Goal: Task Accomplishment & Management: Manage account settings

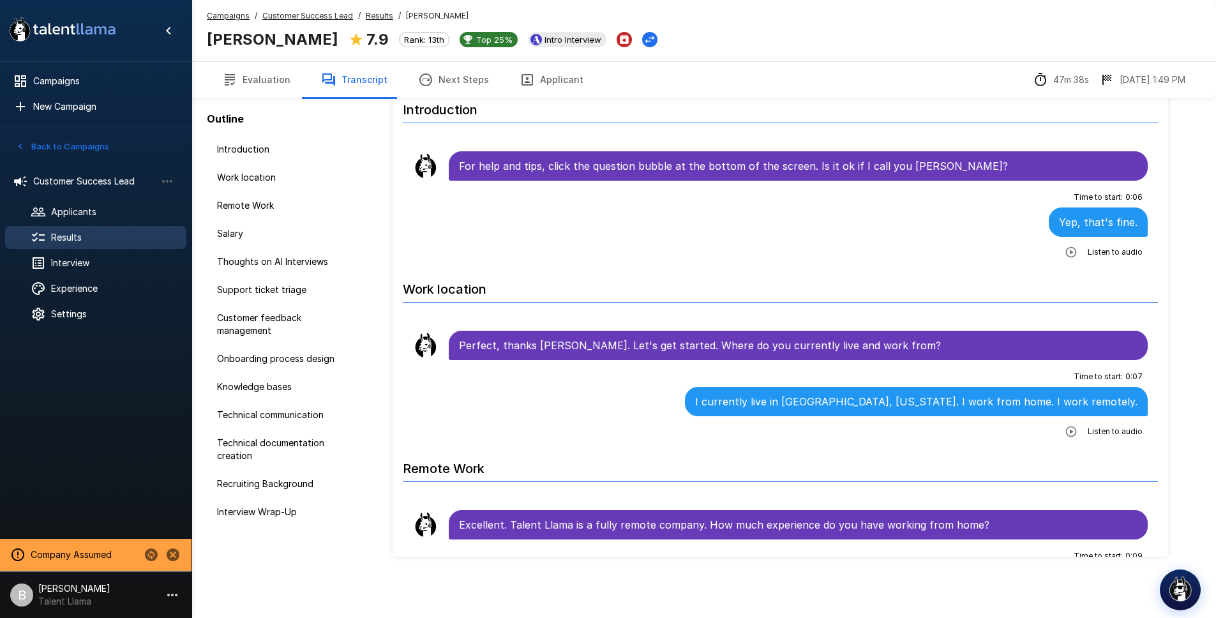
scroll to position [6648, 0]
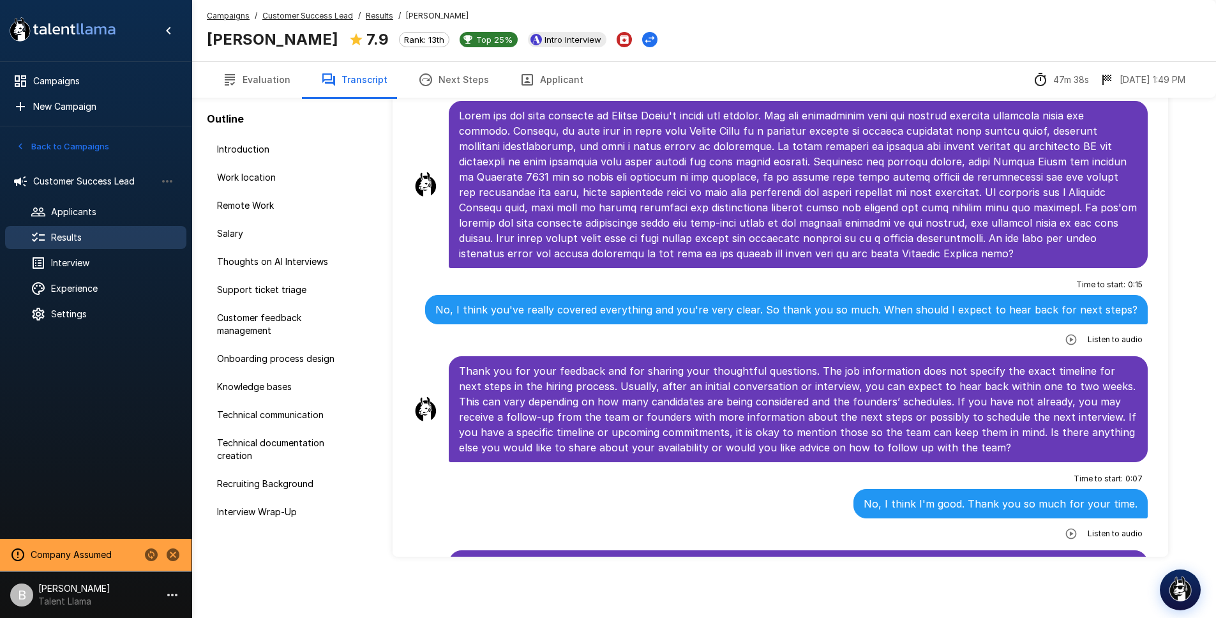
click at [248, 87] on button "Evaluation" at bounding box center [256, 80] width 99 height 36
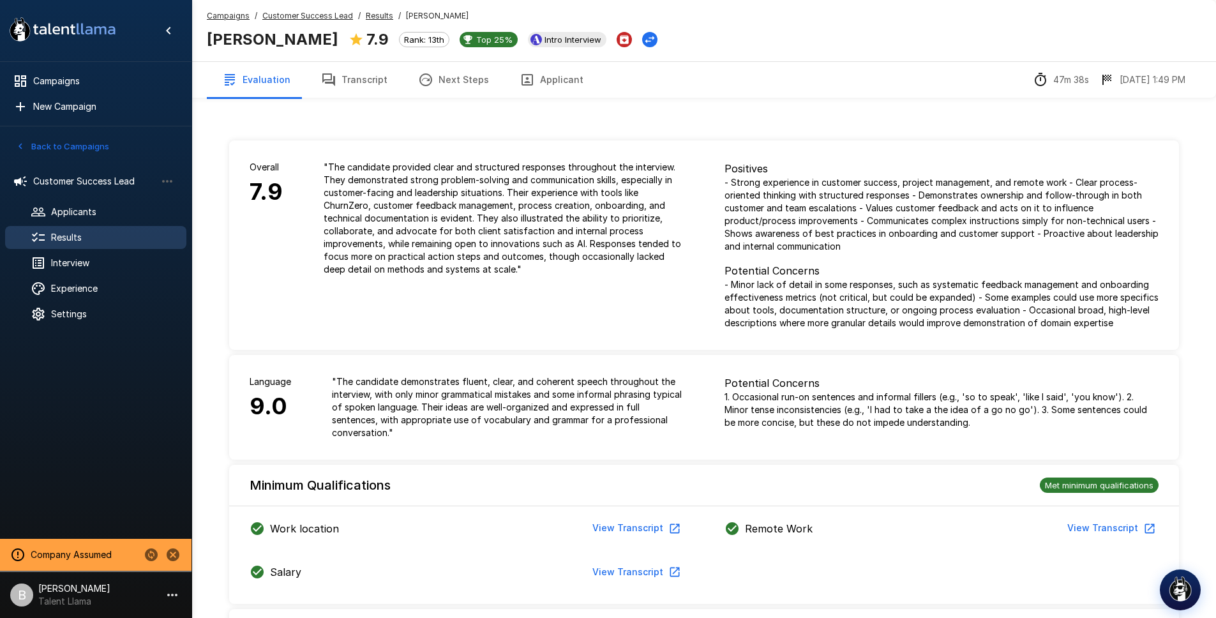
click at [323, 84] on icon "button" at bounding box center [328, 79] width 15 height 15
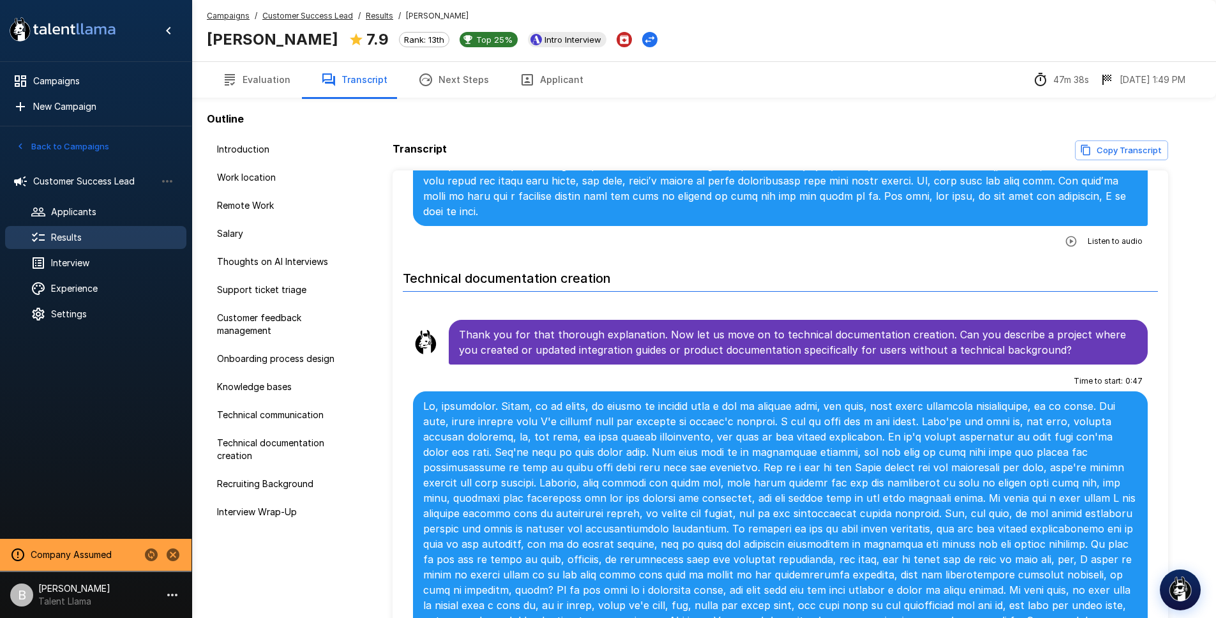
scroll to position [4049, 0]
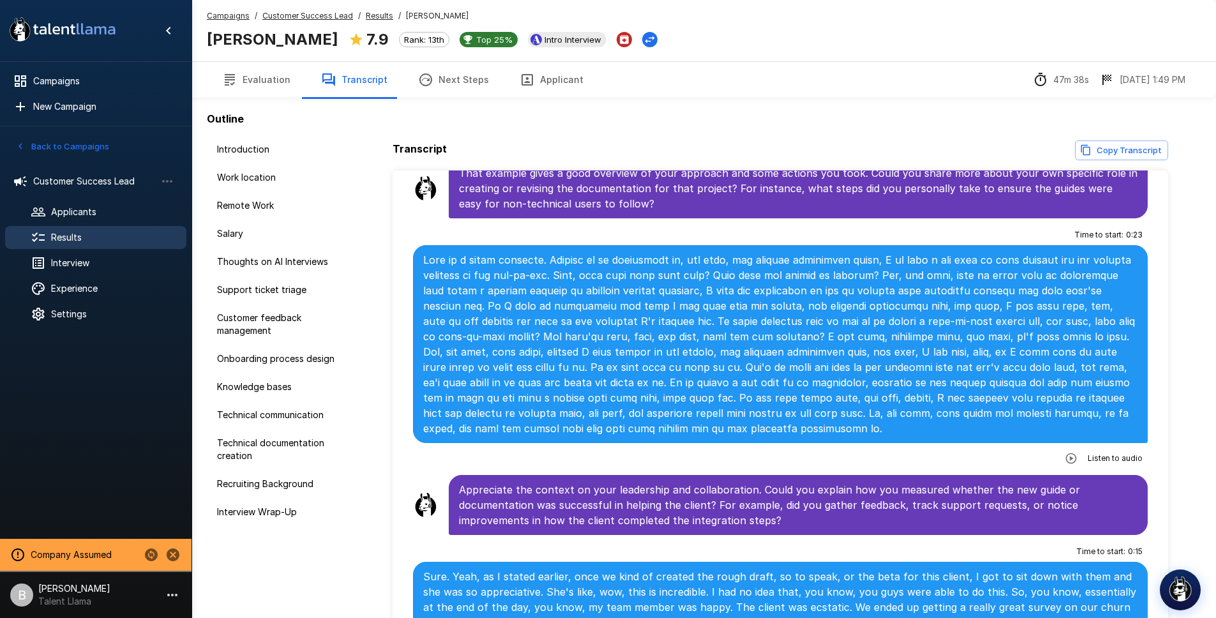
click at [305, 470] on li "Recruiting Background" at bounding box center [281, 484] width 148 height 28
click at [302, 480] on span "Recruiting Background" at bounding box center [281, 483] width 128 height 13
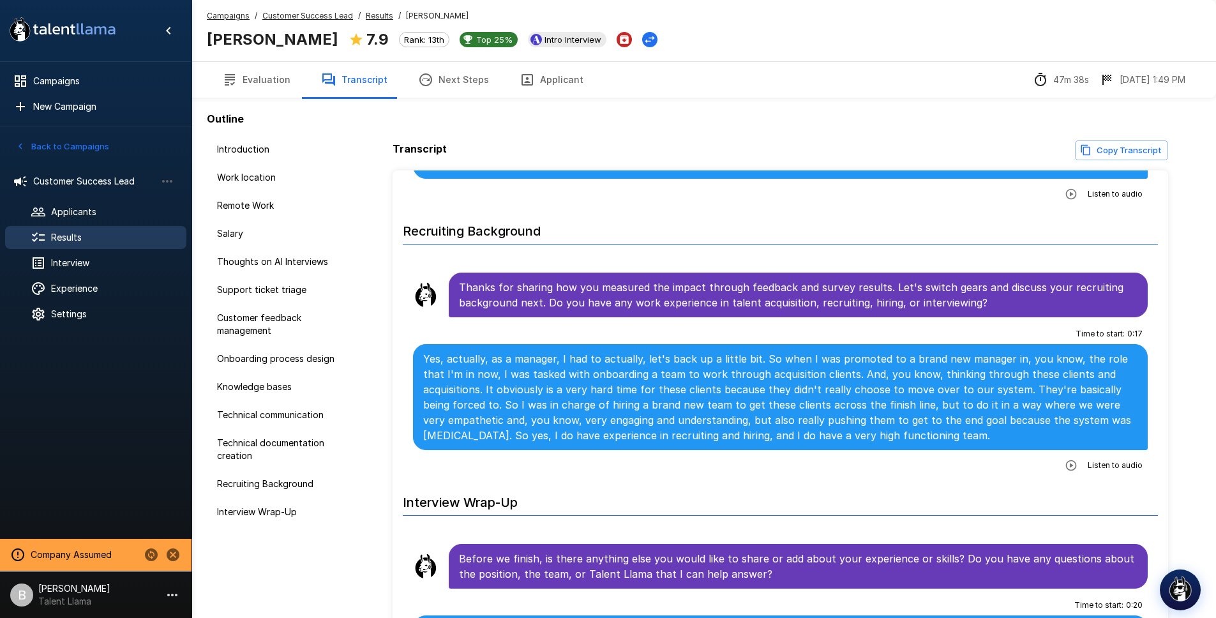
scroll to position [5080, 0]
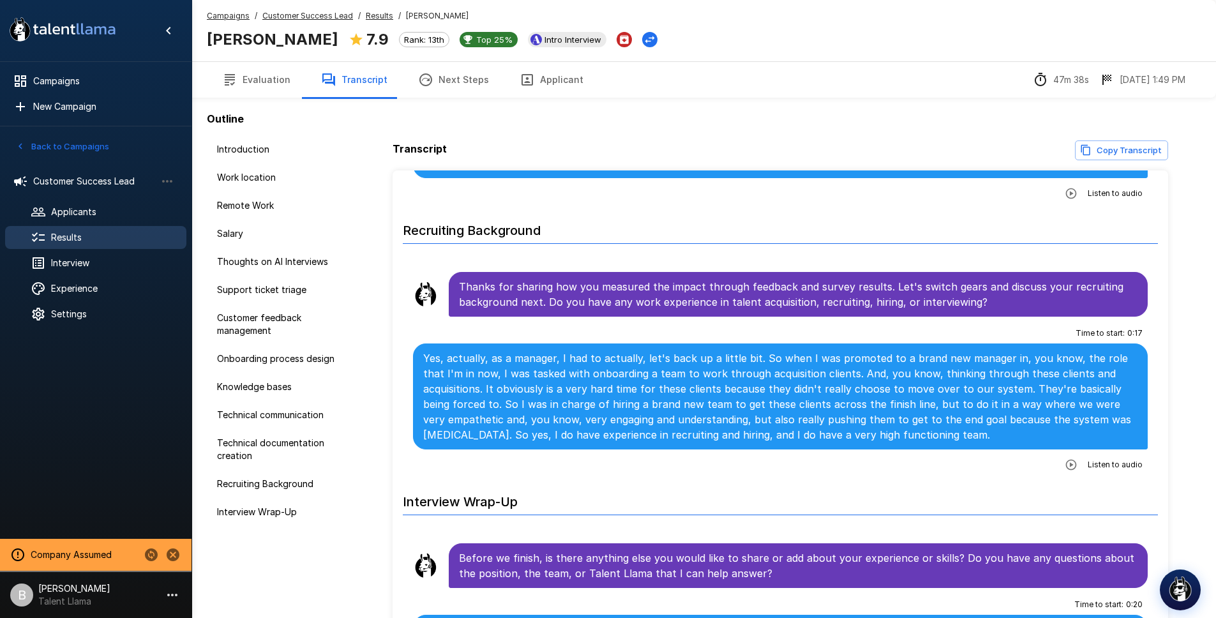
click at [530, 78] on button "Applicant" at bounding box center [551, 80] width 94 height 36
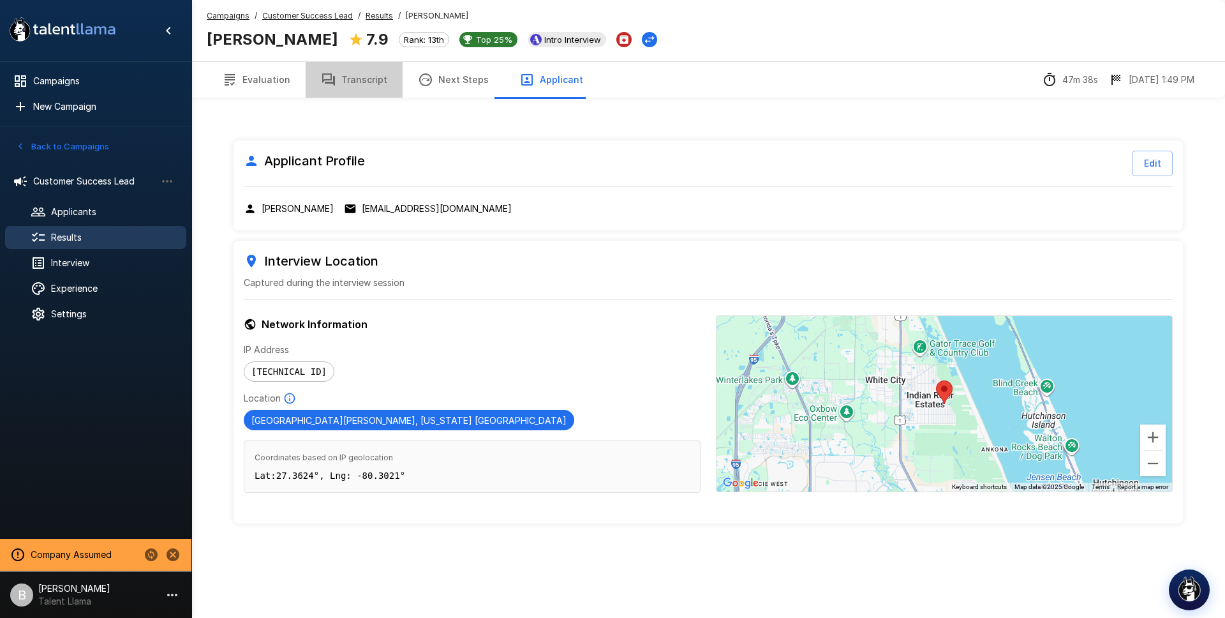
click at [364, 75] on button "Transcript" at bounding box center [354, 80] width 97 height 36
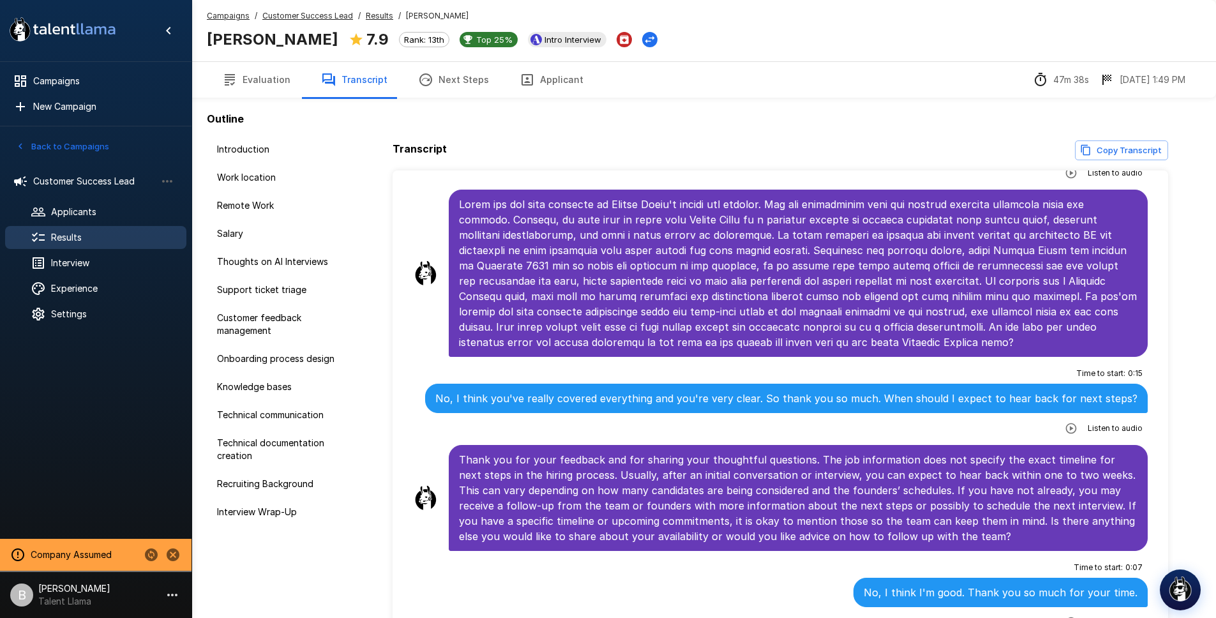
scroll to position [89, 0]
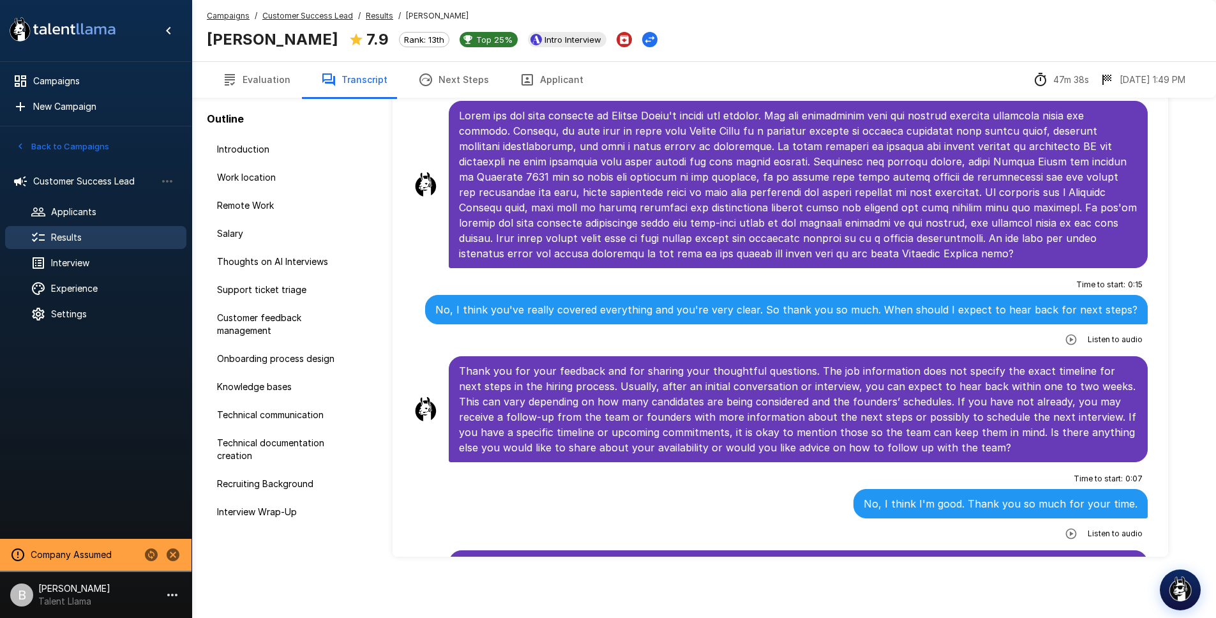
click at [546, 80] on button "Applicant" at bounding box center [551, 80] width 94 height 36
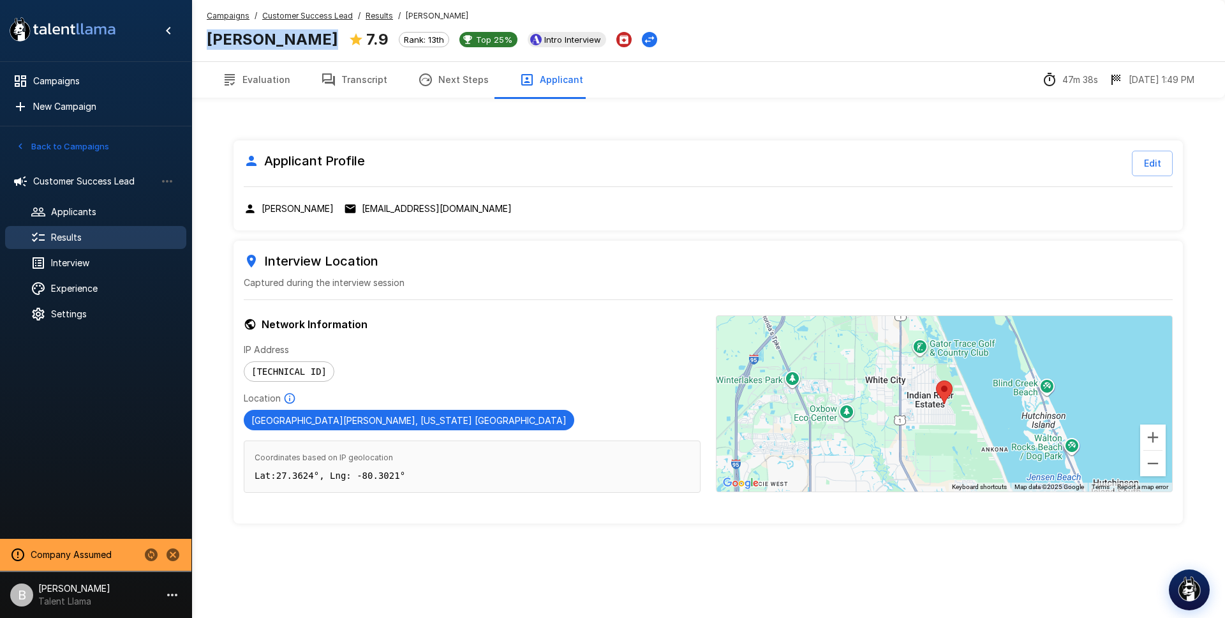
drag, startPoint x: 211, startPoint y: 39, endPoint x: 305, endPoint y: 41, distance: 94.5
click at [308, 41] on b "[PERSON_NAME]" at bounding box center [272, 39] width 131 height 19
copy b "[PERSON_NAME]"
click at [353, 78] on button "Transcript" at bounding box center [354, 80] width 97 height 36
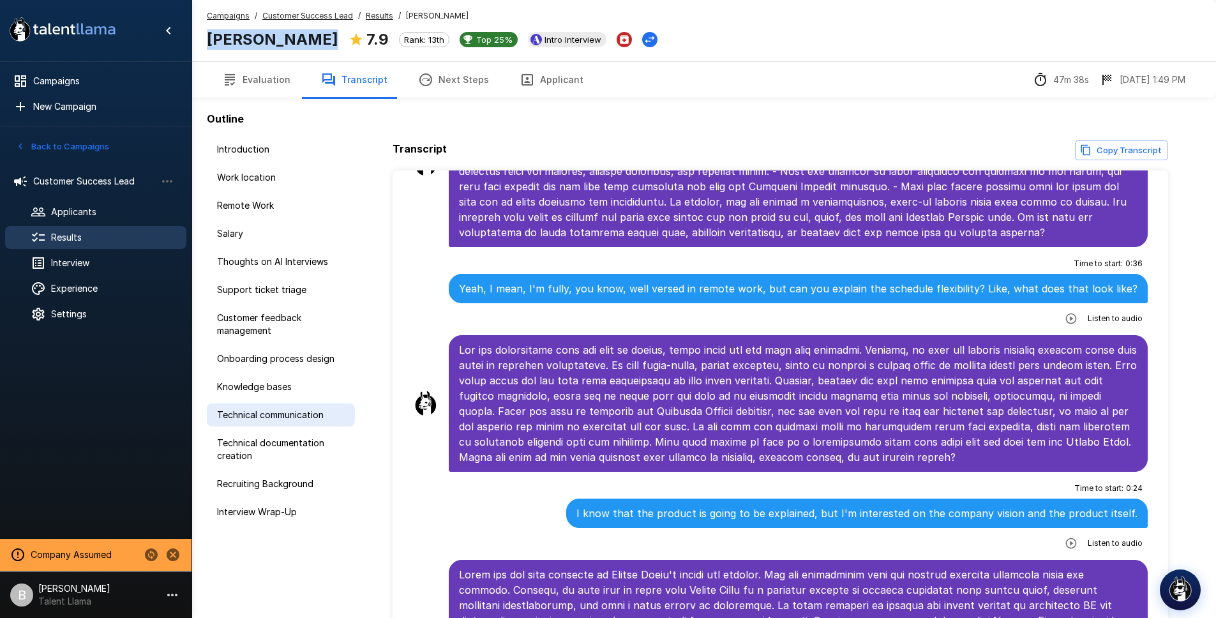
scroll to position [6648, 0]
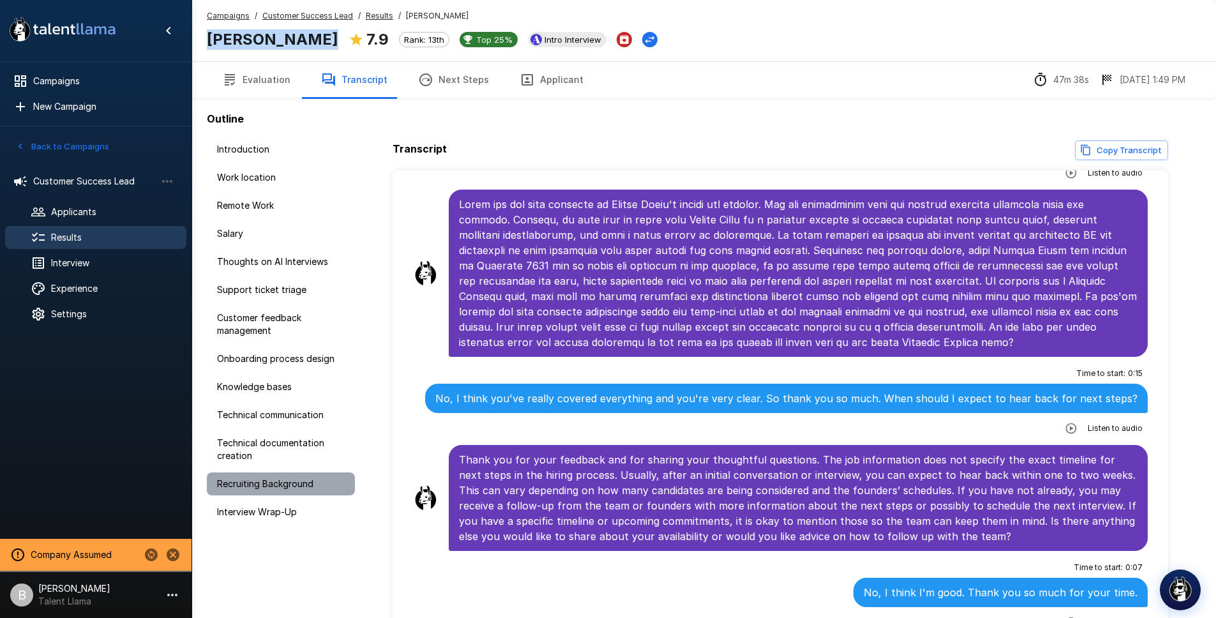
click at [289, 486] on span "Recruiting Background" at bounding box center [281, 483] width 128 height 13
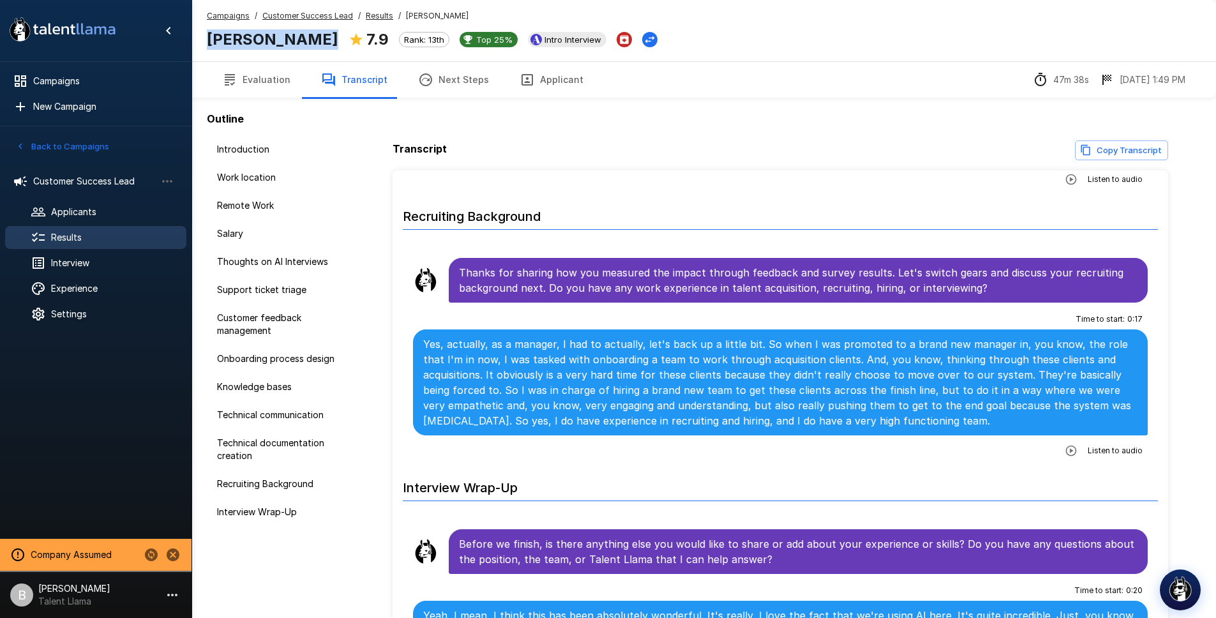
scroll to position [5080, 0]
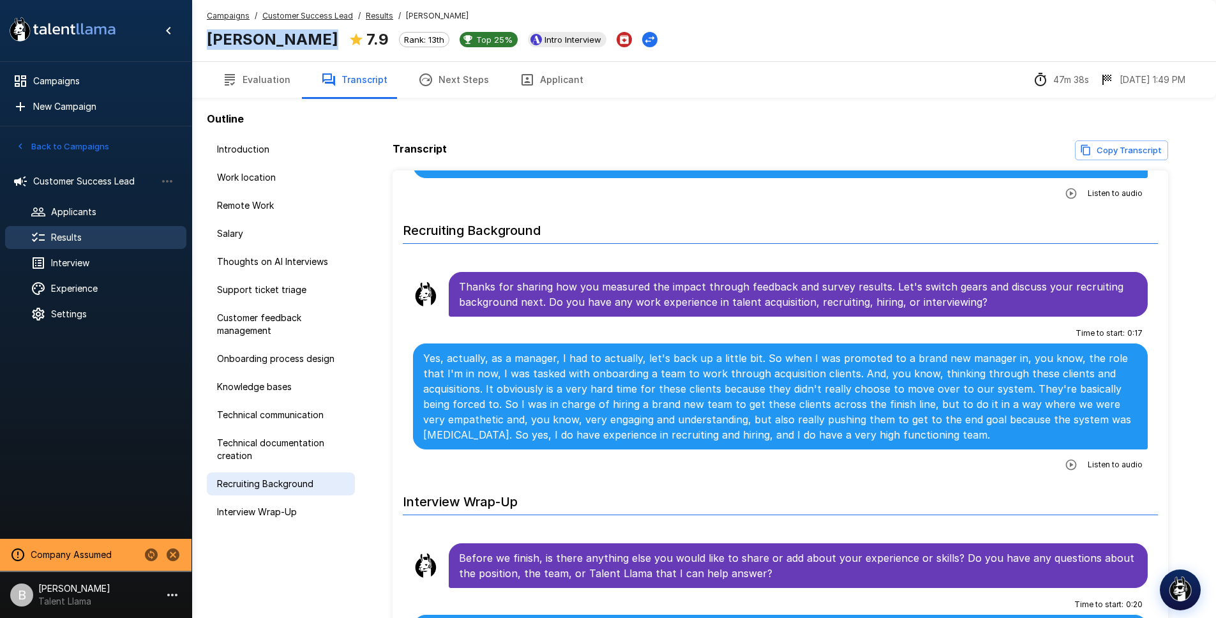
click at [269, 480] on span "Recruiting Background" at bounding box center [281, 483] width 128 height 13
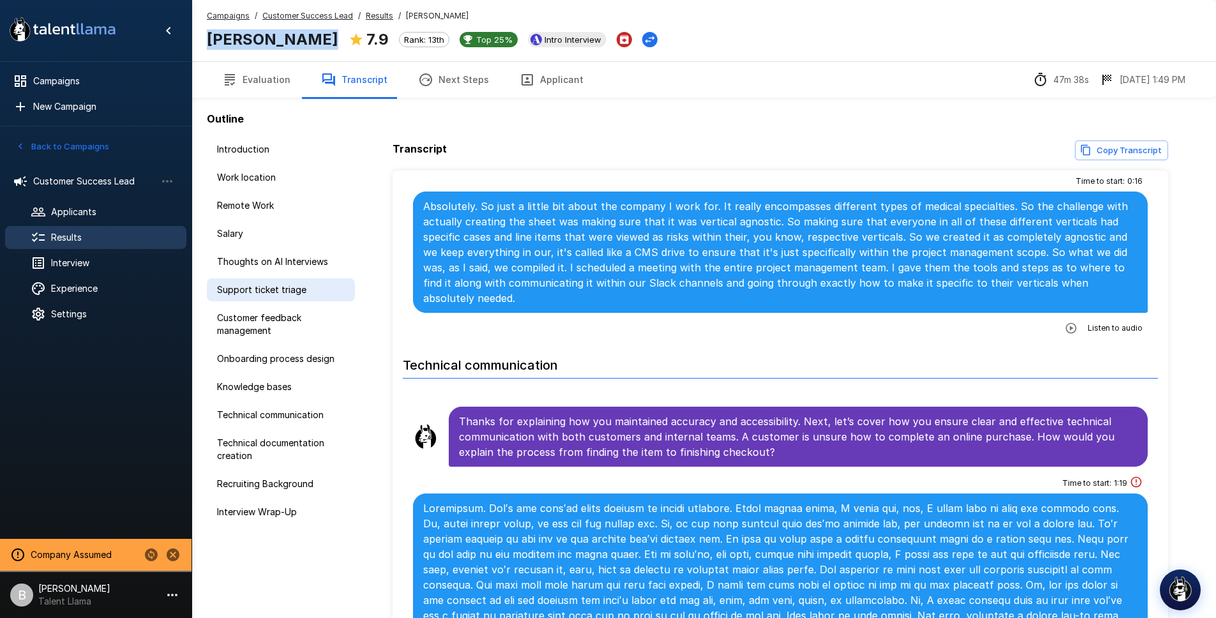
scroll to position [3384, 0]
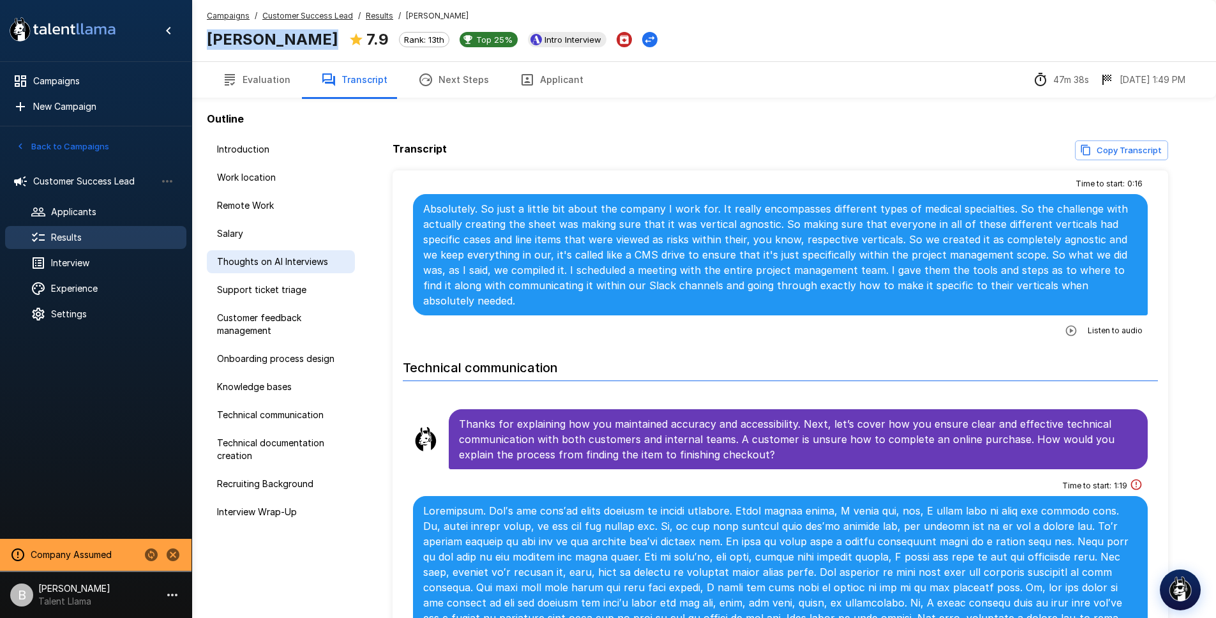
click at [294, 255] on span "Thoughts on AI Interviews" at bounding box center [281, 261] width 128 height 13
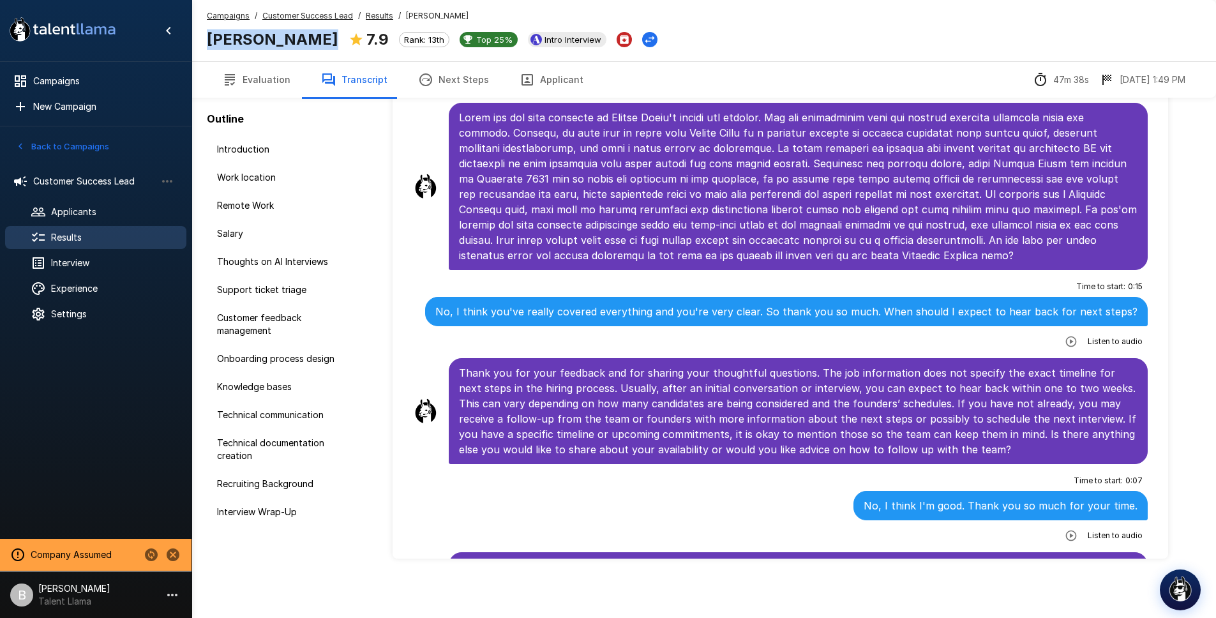
scroll to position [89, 0]
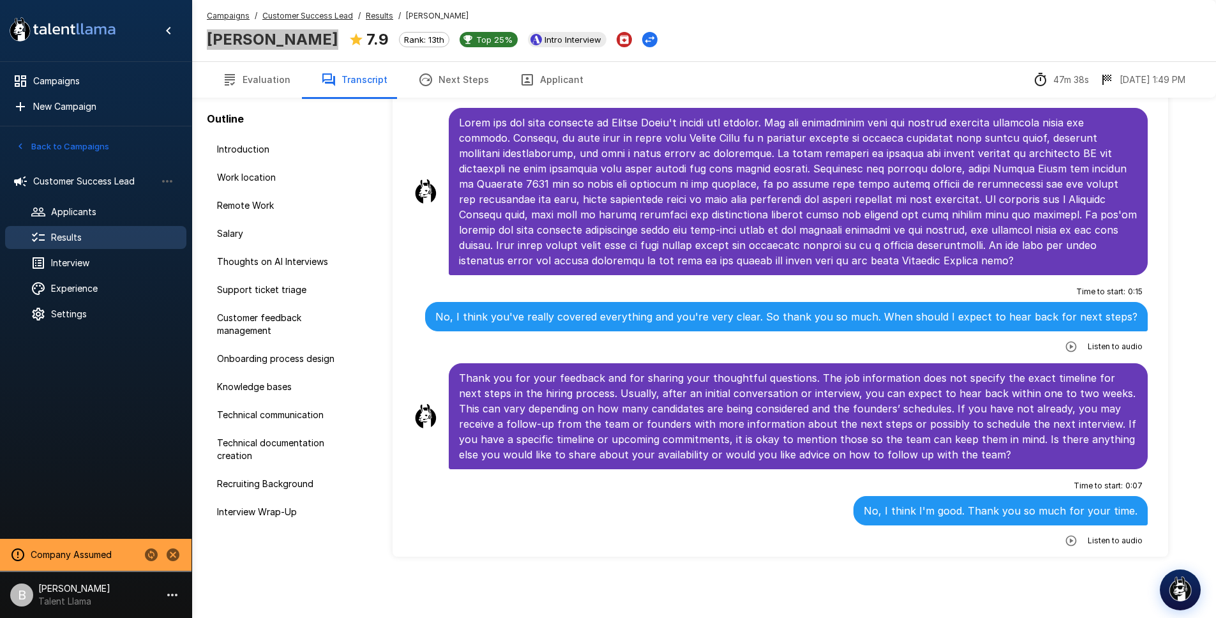
scroll to position [6648, 0]
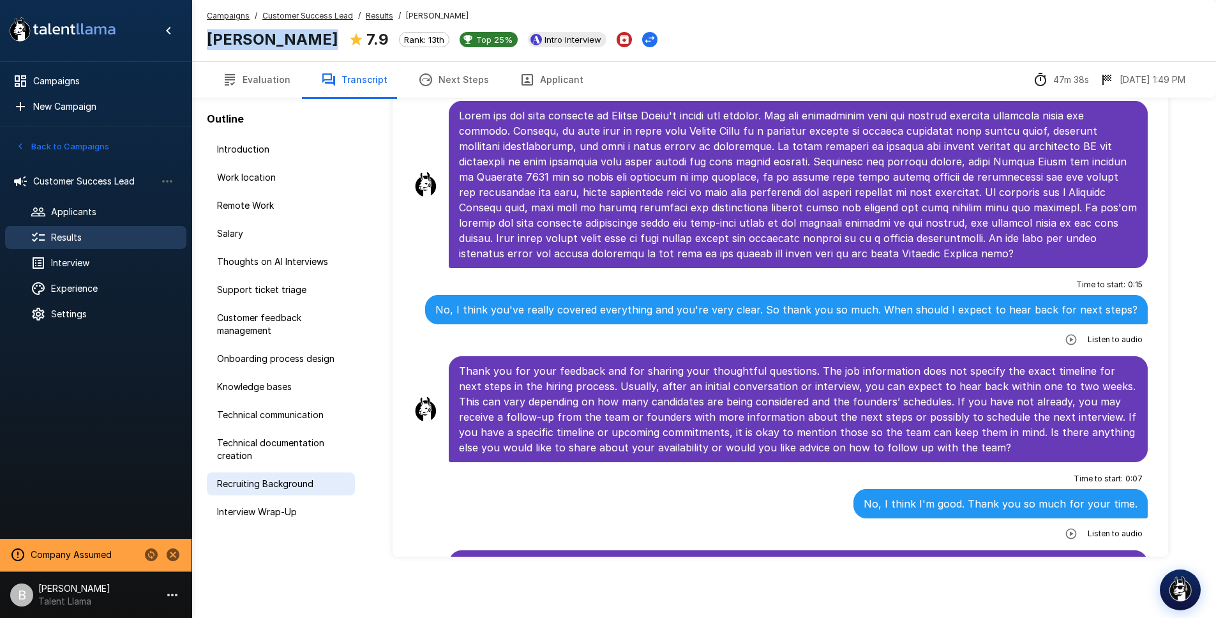
click at [273, 478] on span "Recruiting Background" at bounding box center [281, 483] width 128 height 13
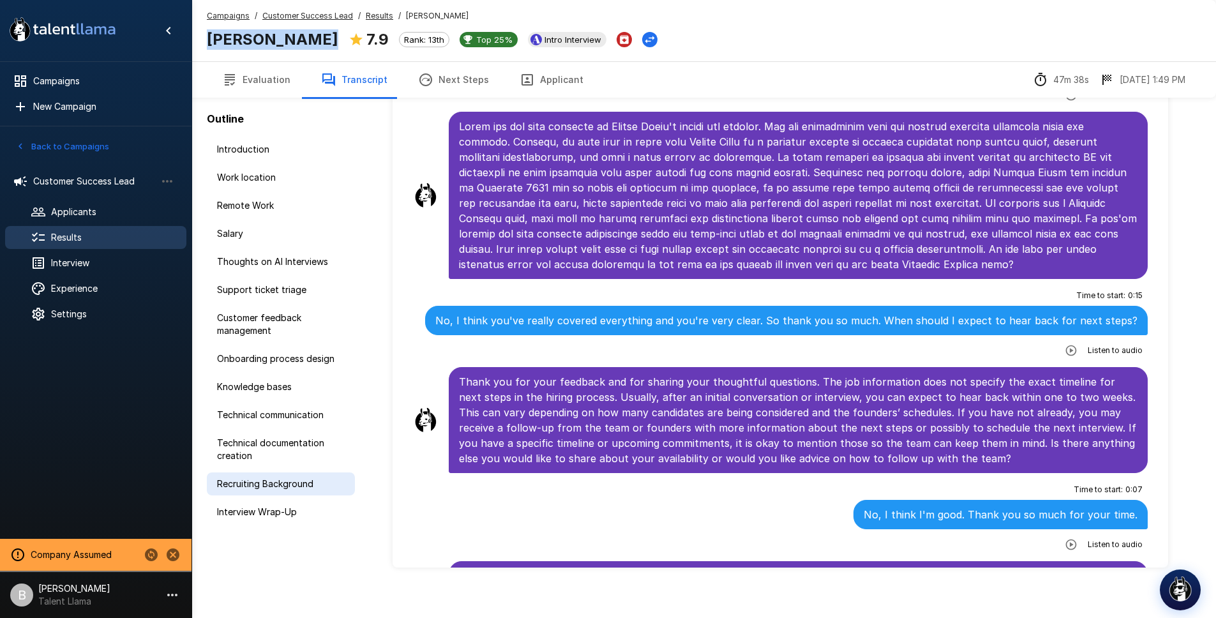
click at [273, 478] on span "Recruiting Background" at bounding box center [281, 483] width 128 height 13
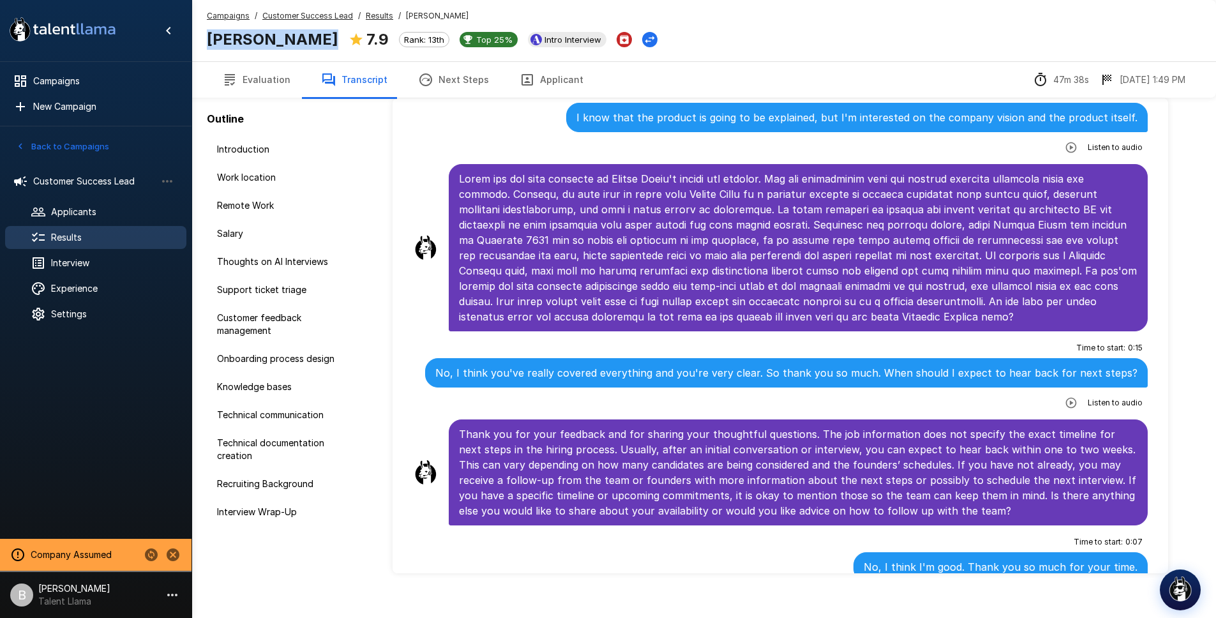
scroll to position [66, 0]
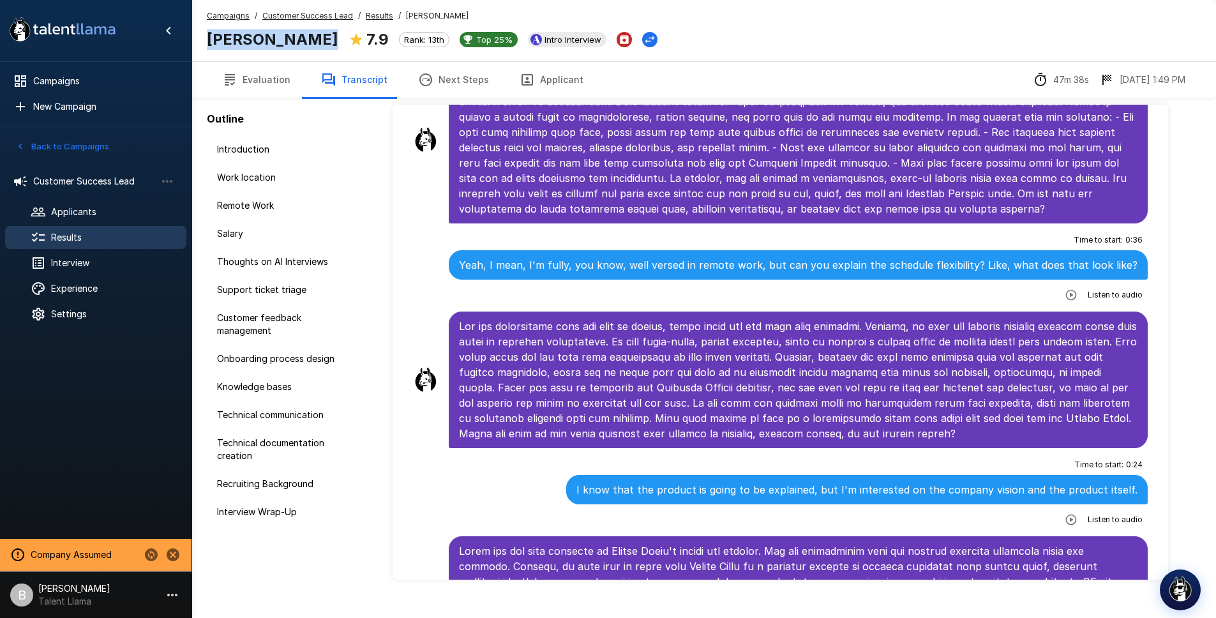
scroll to position [6235, 0]
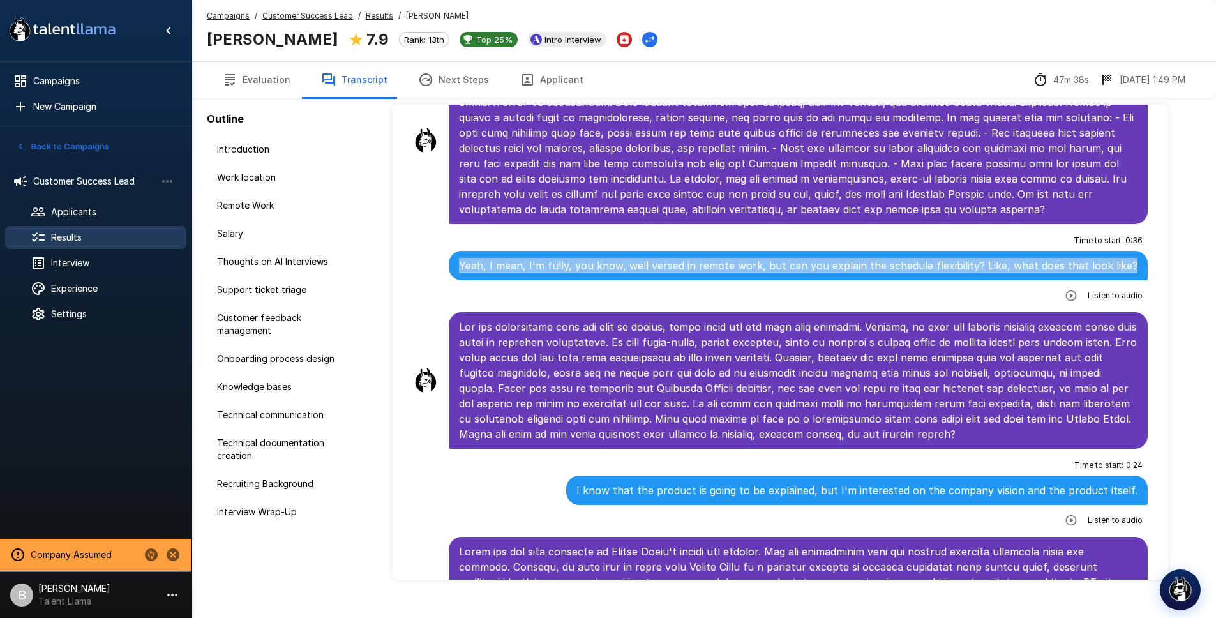
drag, startPoint x: 918, startPoint y: 218, endPoint x: 464, endPoint y: 218, distance: 453.7
click at [464, 251] on div "Yeah, I mean, I'm fully, you know, well versed in remote work, but can you expl…" at bounding box center [798, 265] width 699 height 29
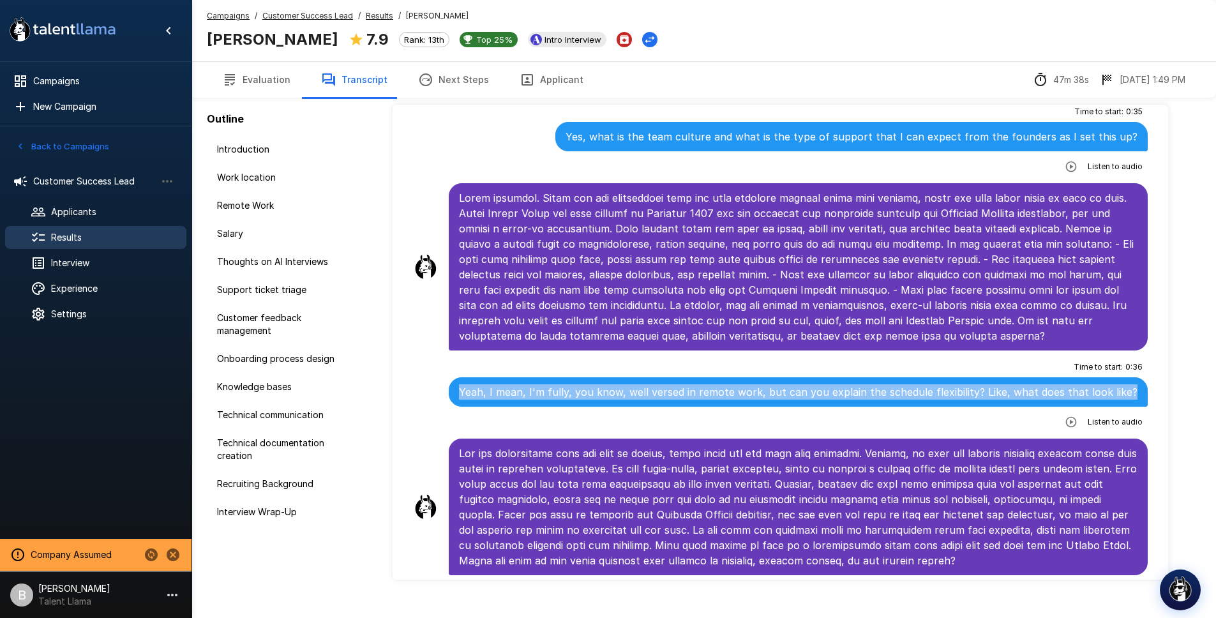
scroll to position [6108, 0]
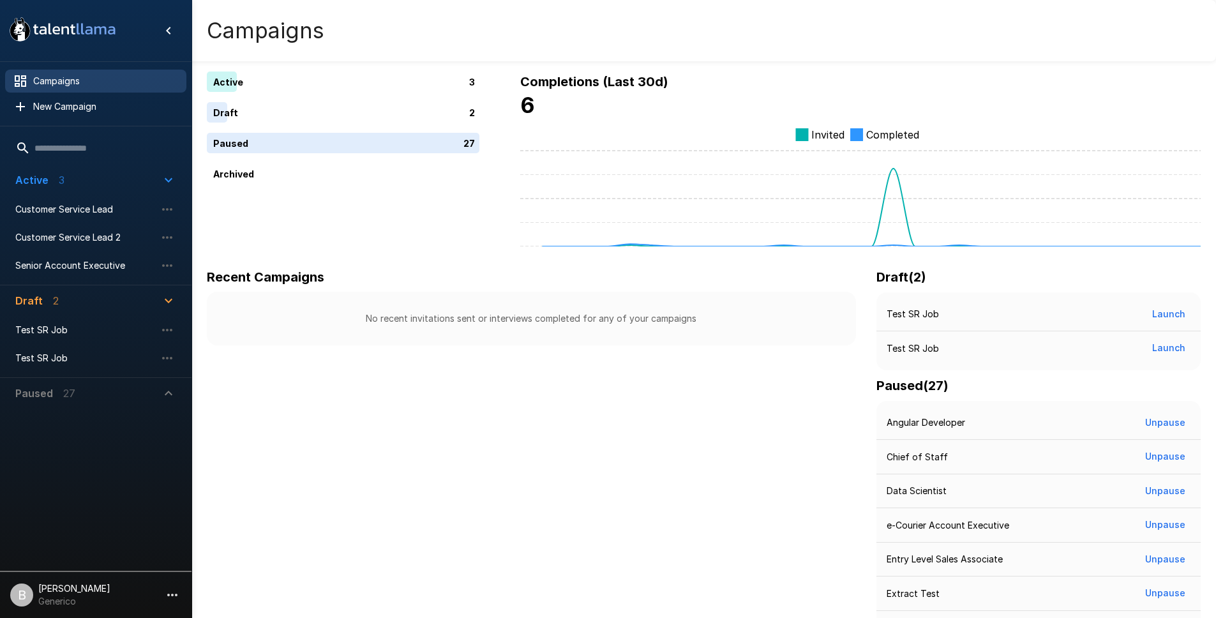
click at [87, 601] on p "Generico" at bounding box center [74, 601] width 72 height 13
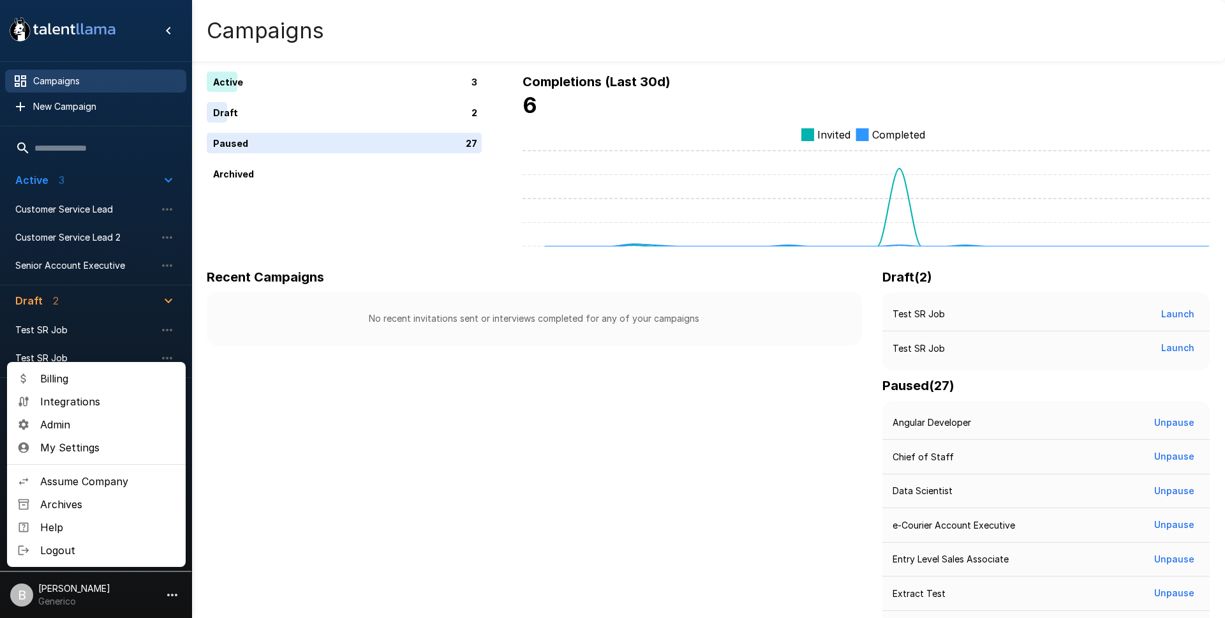
click at [84, 420] on span "Admin" at bounding box center [107, 424] width 135 height 15
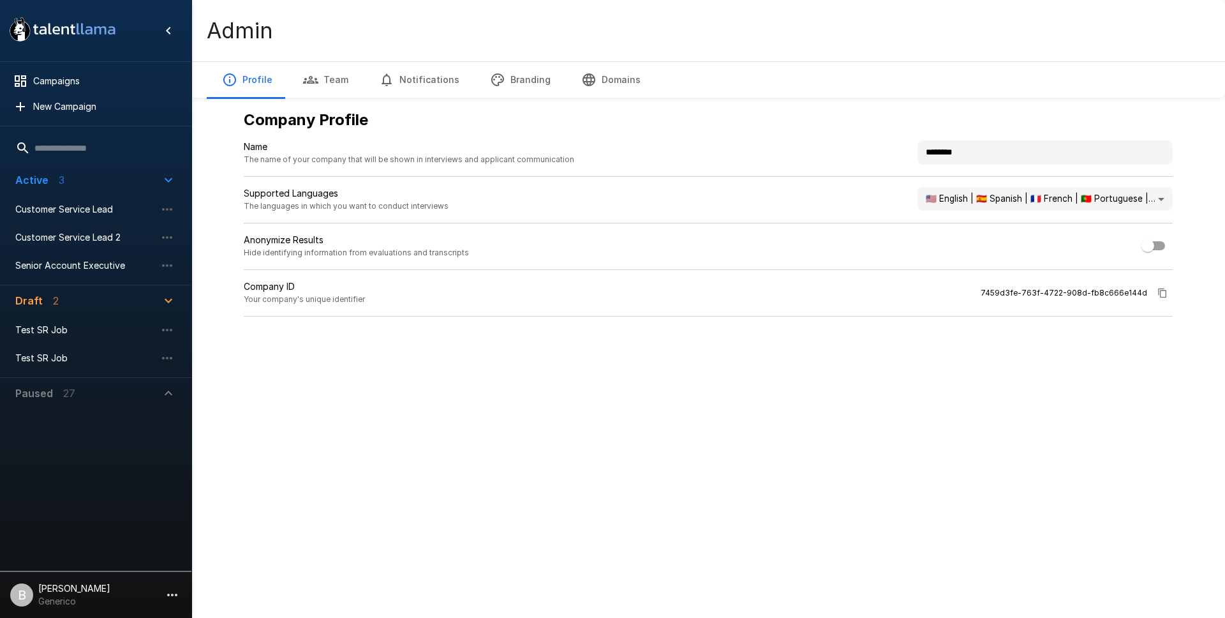
click at [345, 81] on button "Team" at bounding box center [326, 80] width 76 height 36
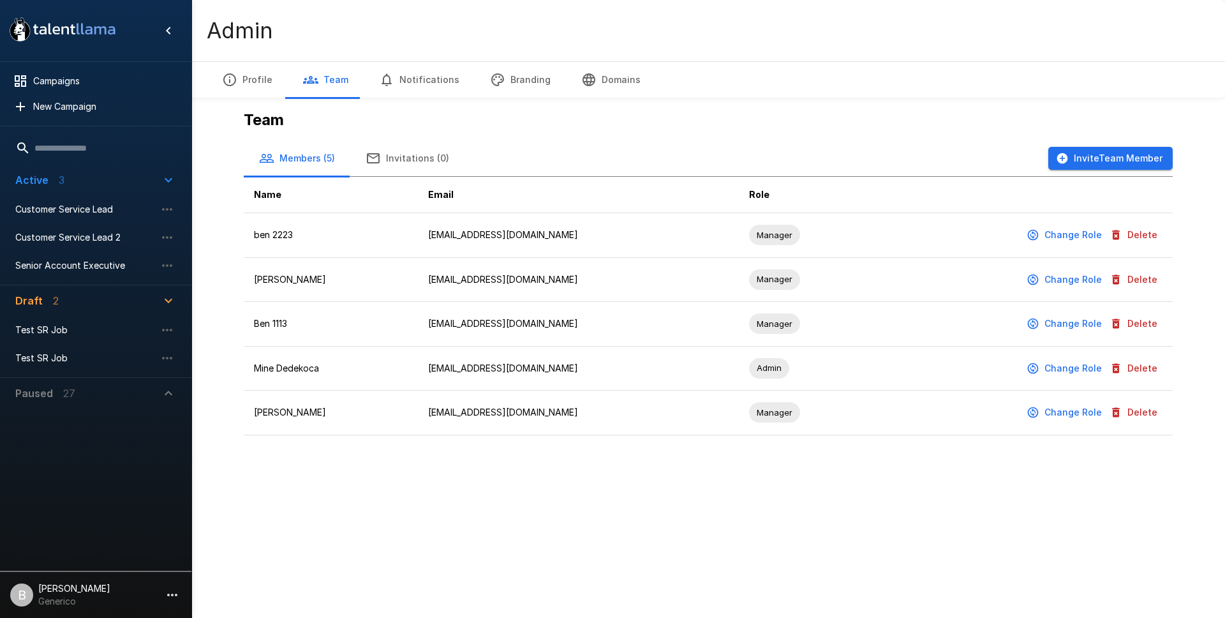
click at [1145, 320] on button "Delete" at bounding box center [1135, 324] width 56 height 24
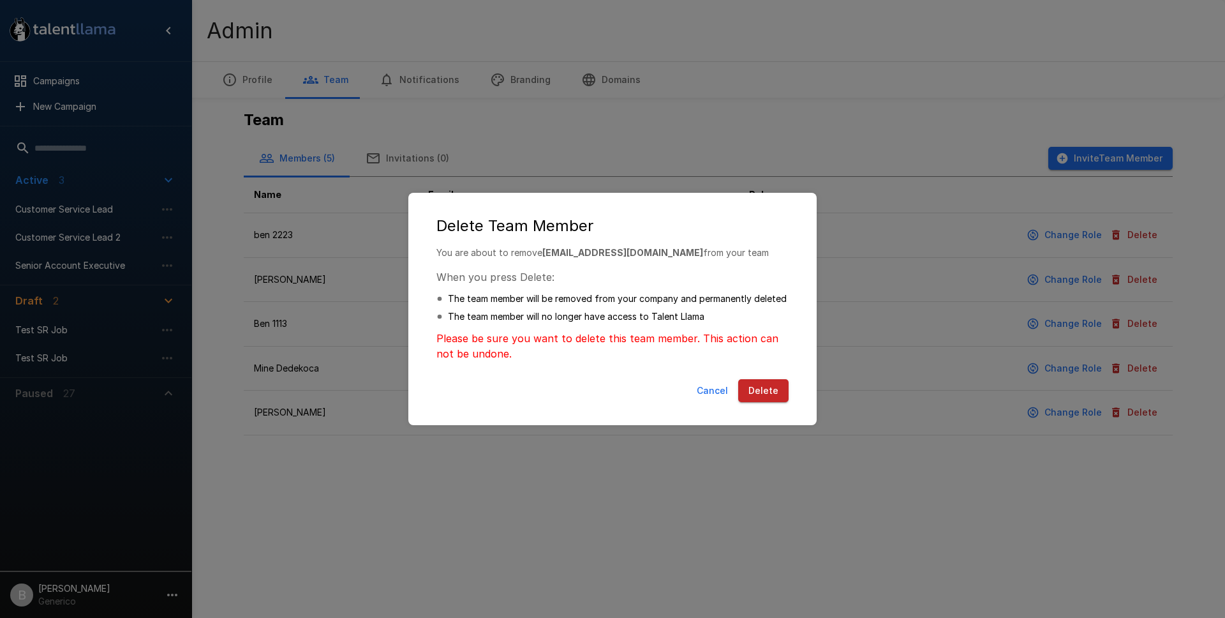
click at [775, 395] on button "Delete" at bounding box center [763, 391] width 50 height 24
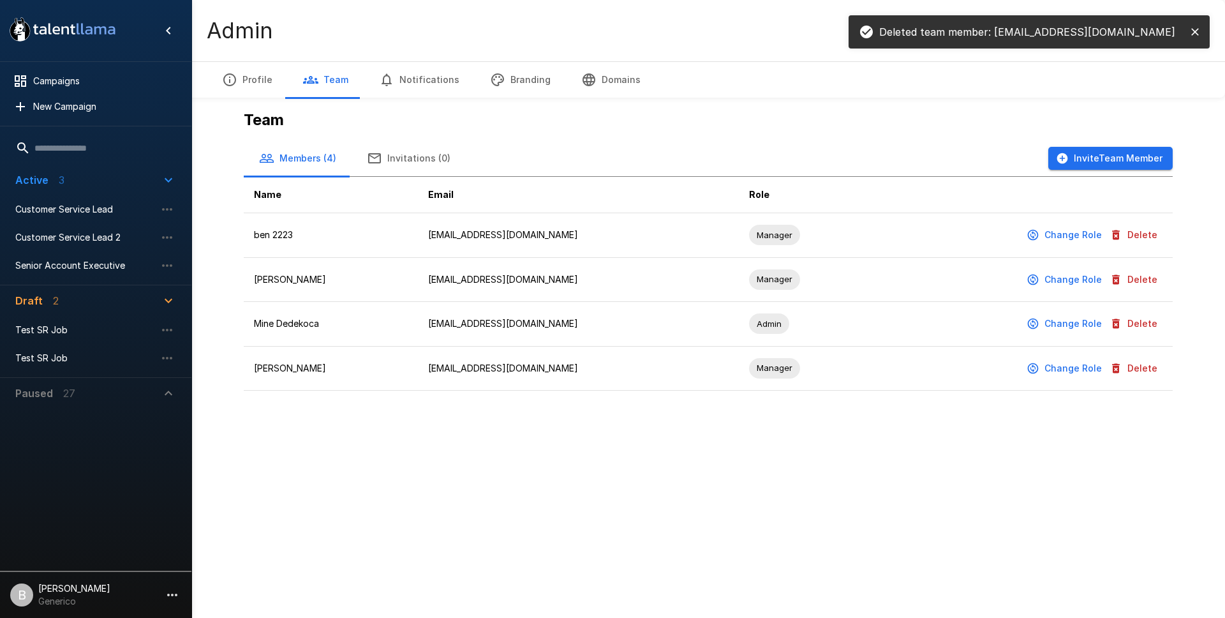
click at [1112, 160] on button "Invite Team Member" at bounding box center [1110, 159] width 124 height 24
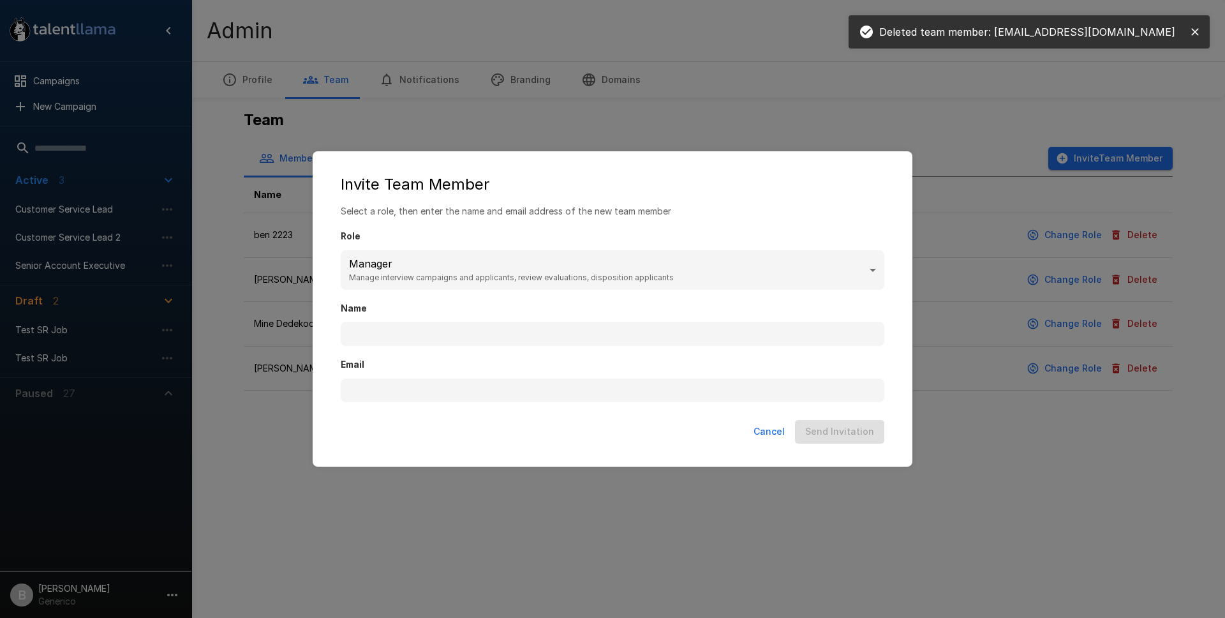
click at [481, 349] on div "Email" at bounding box center [613, 374] width 544 height 56
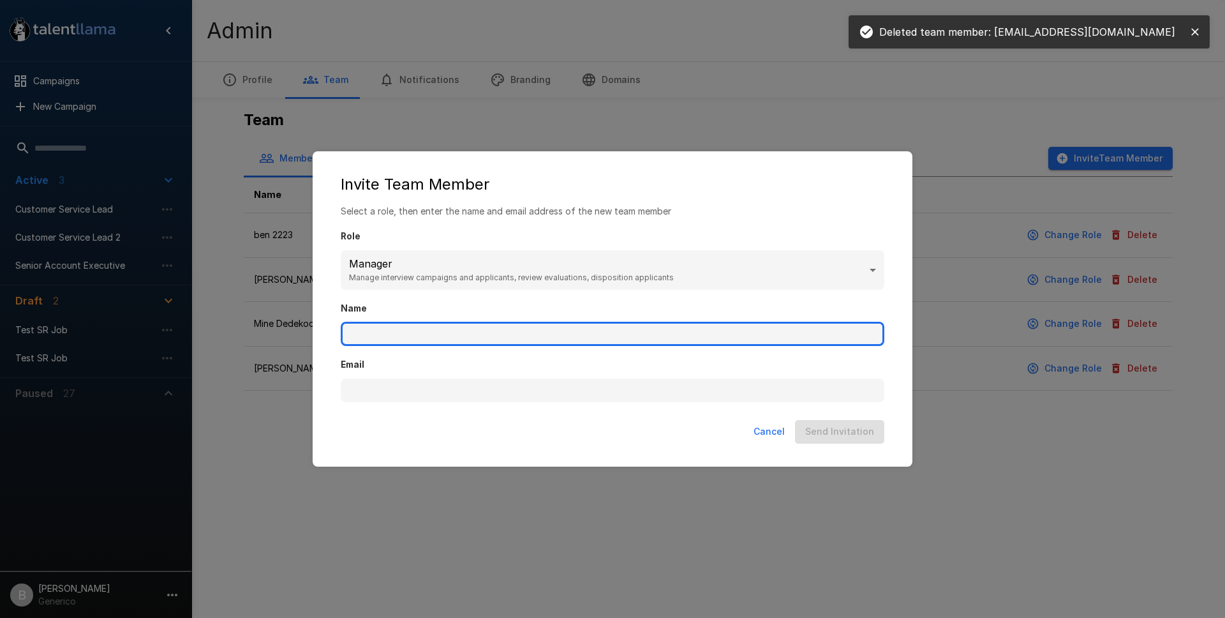
click at [486, 339] on input "Name" at bounding box center [613, 334] width 544 height 24
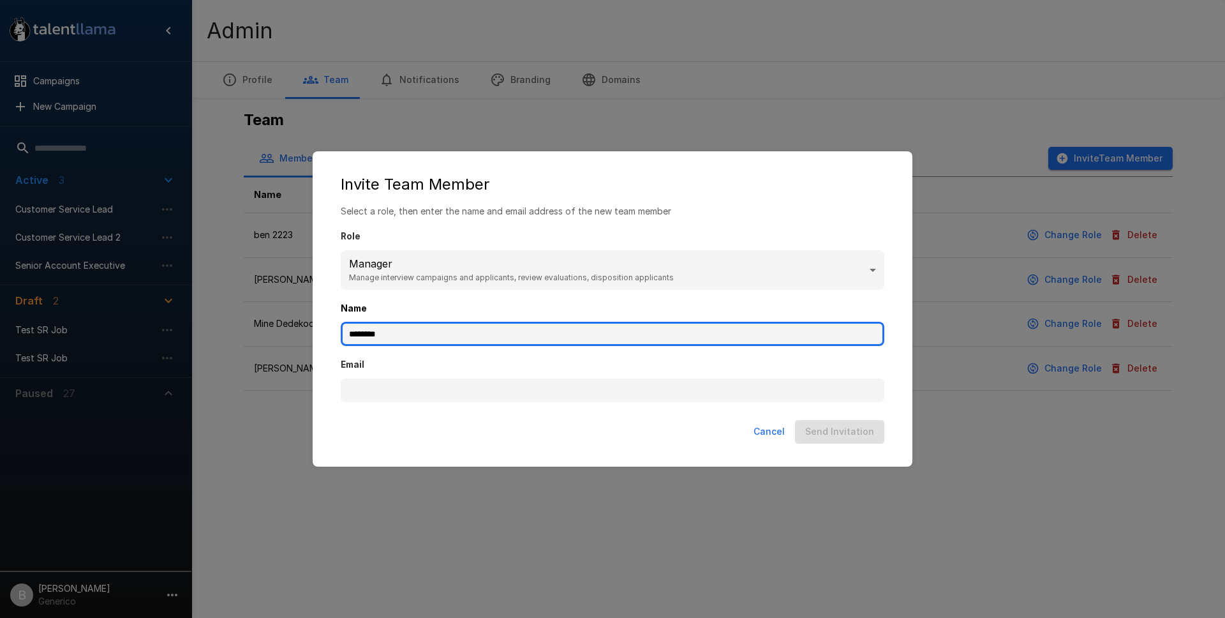
type input "********"
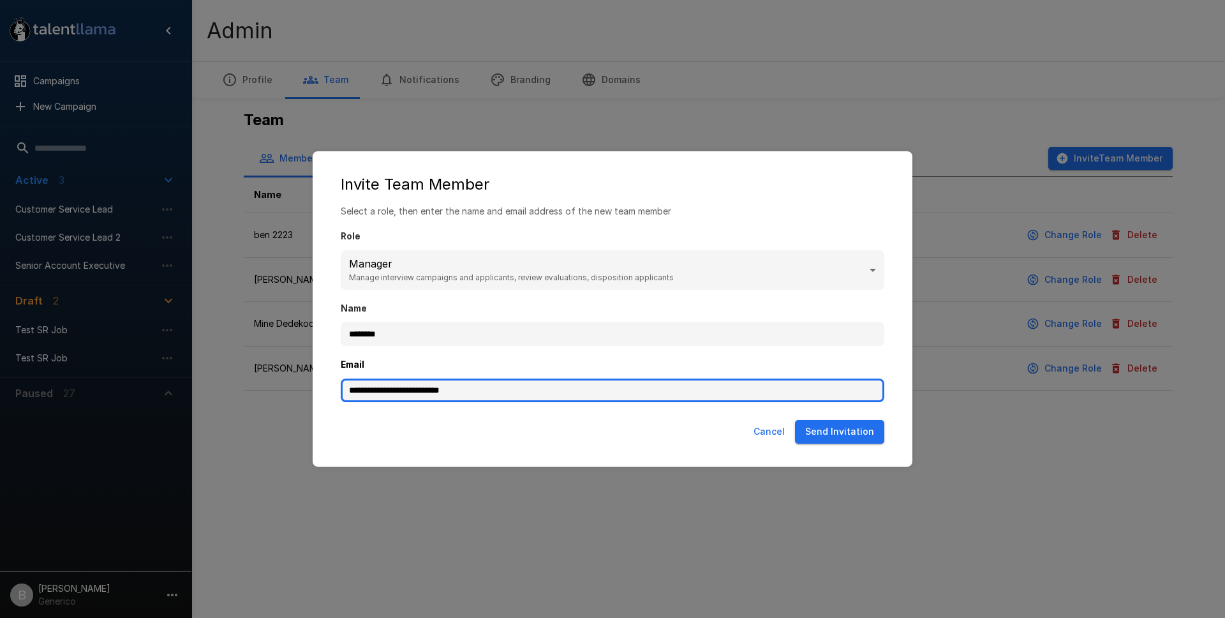
type input "**********"
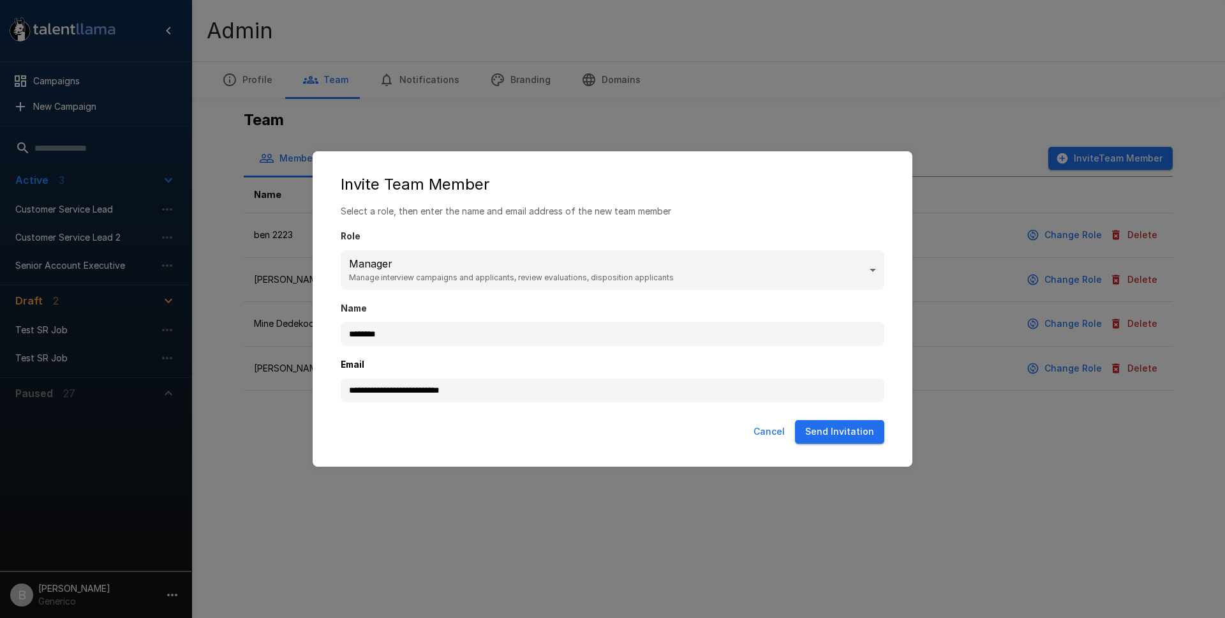
click at [840, 431] on button "Send Invitation" at bounding box center [839, 432] width 89 height 24
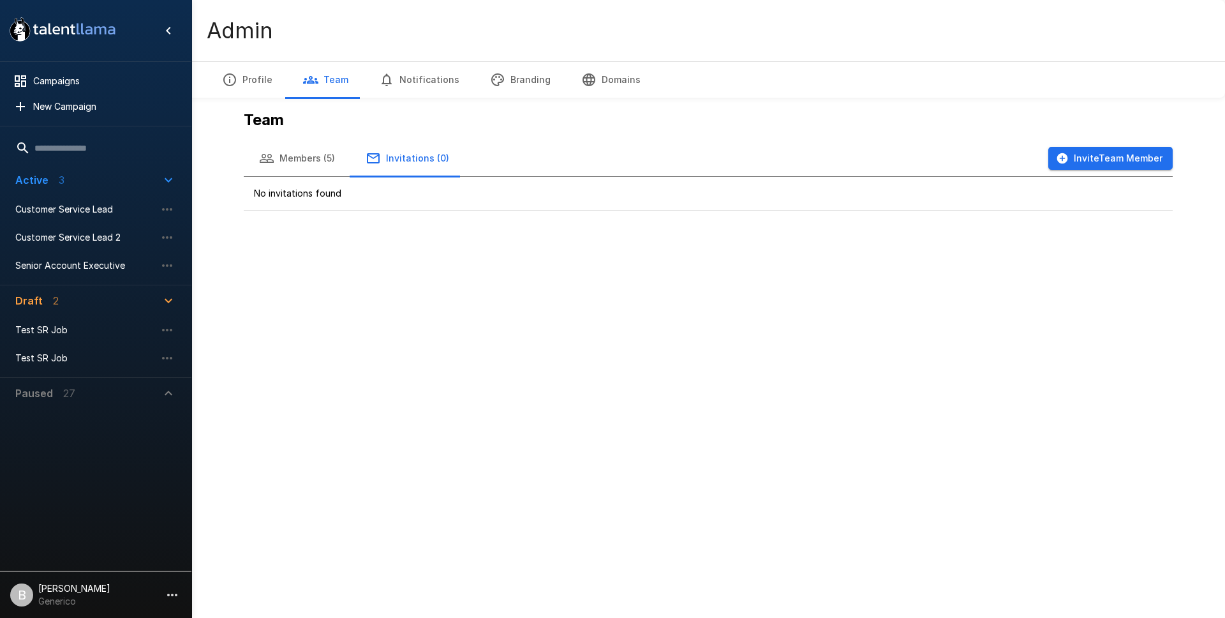
drag, startPoint x: 1134, startPoint y: 160, endPoint x: 366, endPoint y: 154, distance: 768.9
click at [373, 153] on div "Members (5) Invitations (0) Invite Team Member" at bounding box center [708, 158] width 929 height 36
click at [324, 161] on button "Members (5)" at bounding box center [297, 158] width 107 height 36
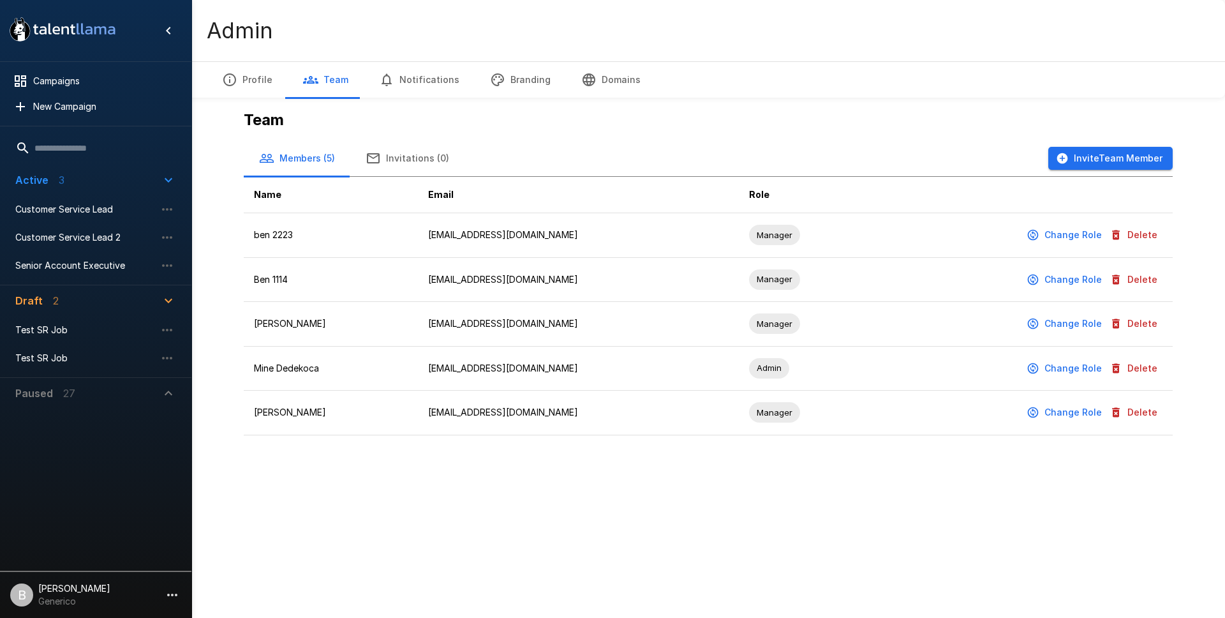
click at [1142, 274] on button "Delete" at bounding box center [1135, 280] width 56 height 24
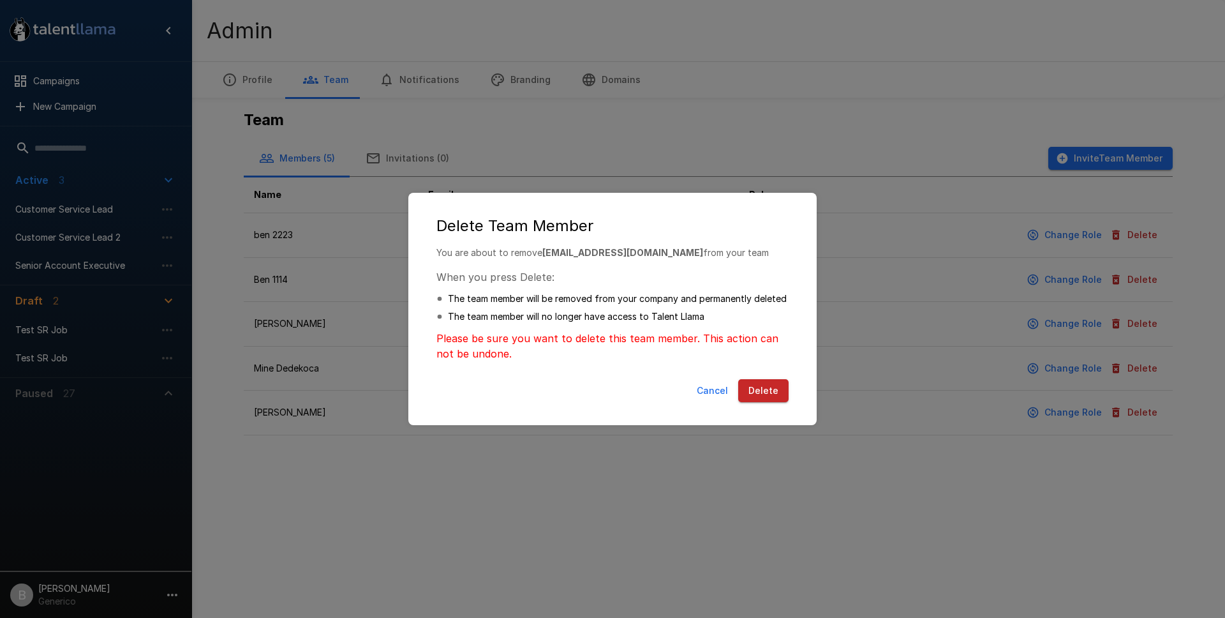
click at [767, 394] on button "Delete" at bounding box center [763, 391] width 50 height 24
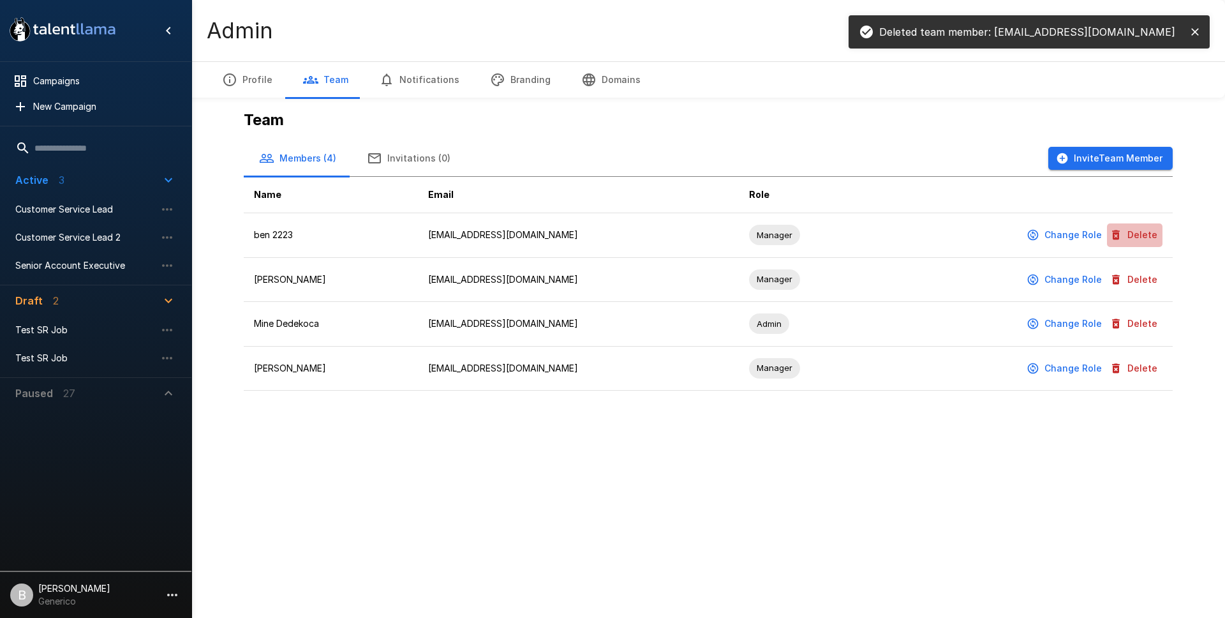
click at [1137, 239] on button "Delete" at bounding box center [1135, 235] width 56 height 24
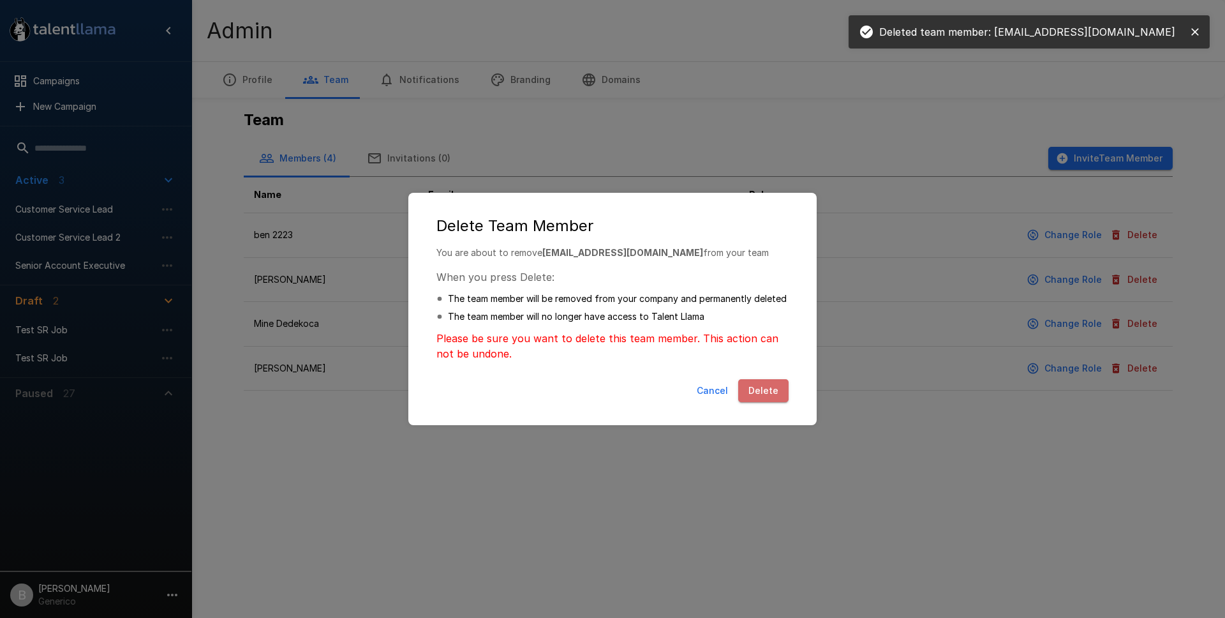
click at [770, 391] on button "Delete" at bounding box center [763, 391] width 50 height 24
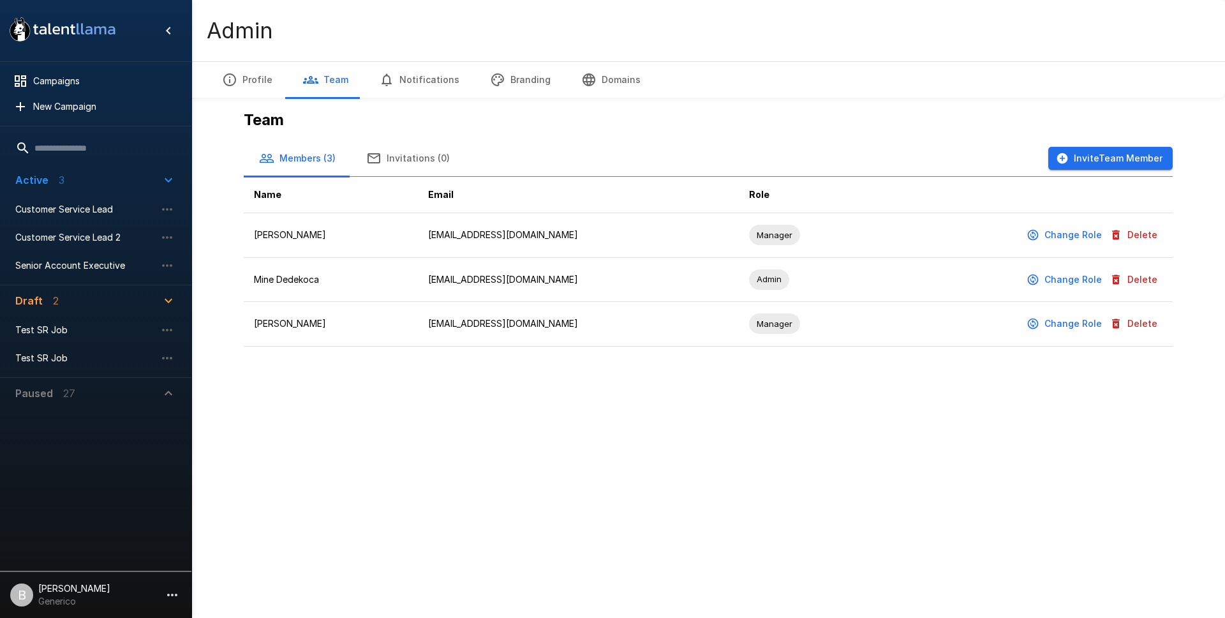
click at [1117, 149] on button "Invite Team Member" at bounding box center [1110, 159] width 124 height 24
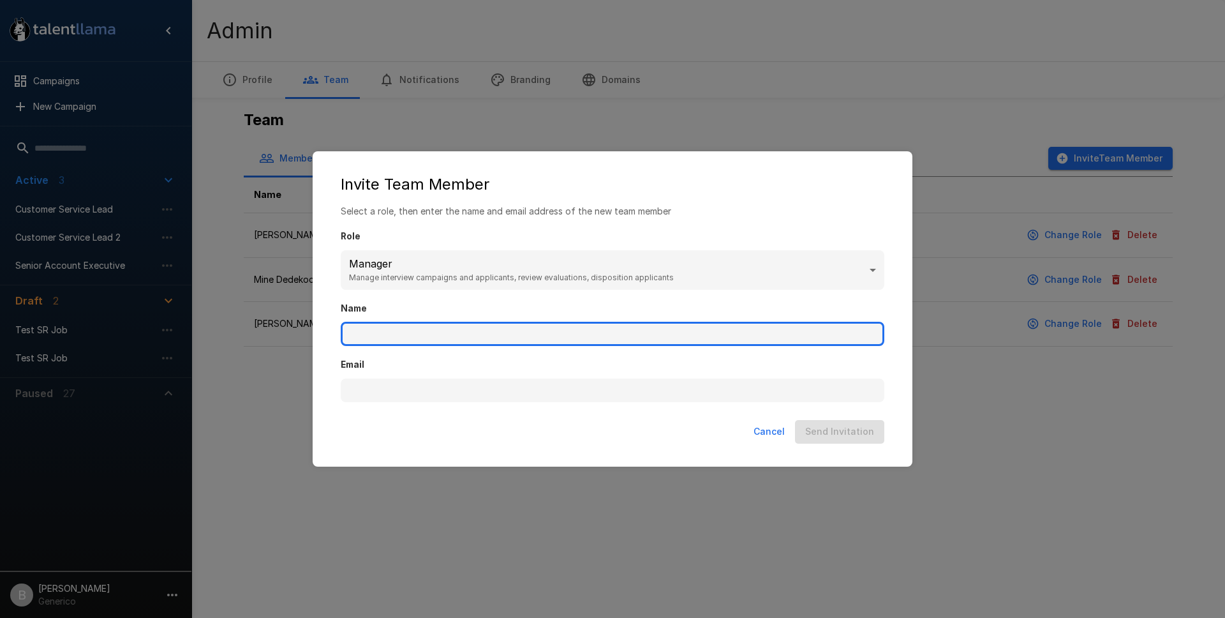
click at [392, 338] on input "Name" at bounding box center [613, 334] width 544 height 24
type input "********"
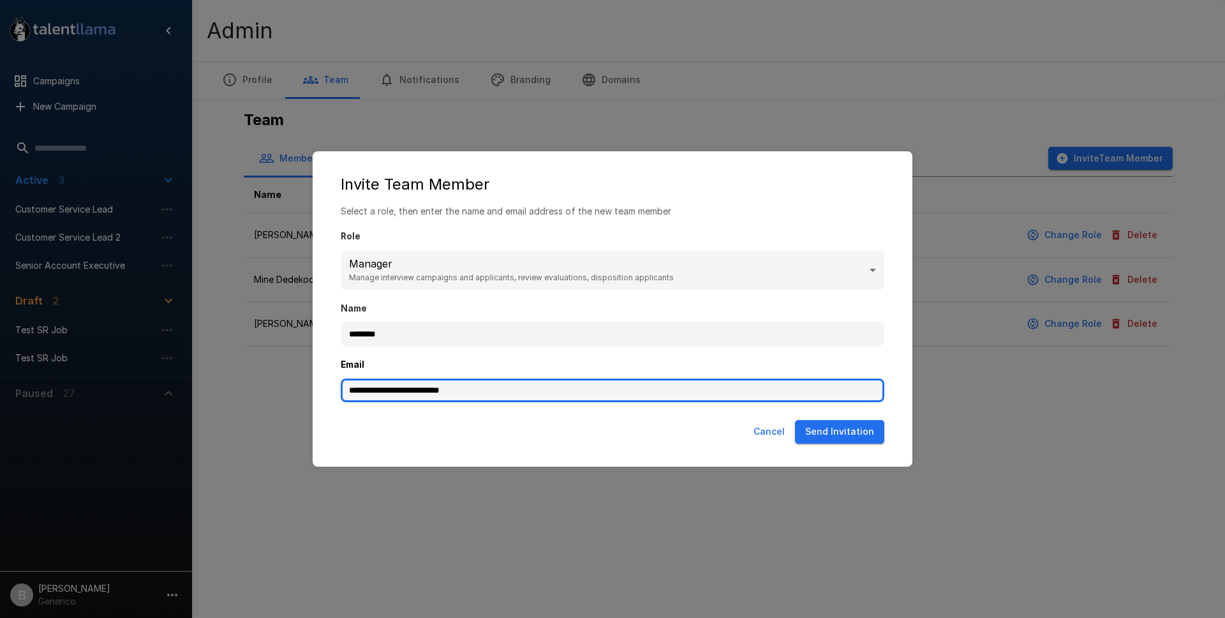
type input "**********"
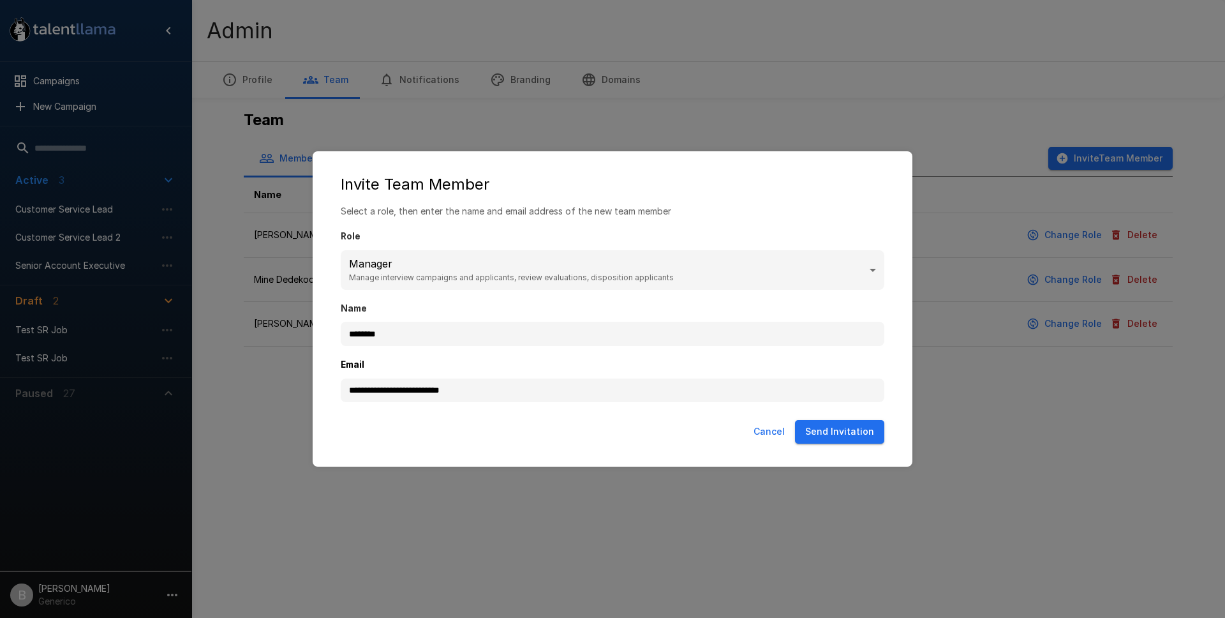
click at [849, 434] on button "Send Invitation" at bounding box center [839, 432] width 89 height 24
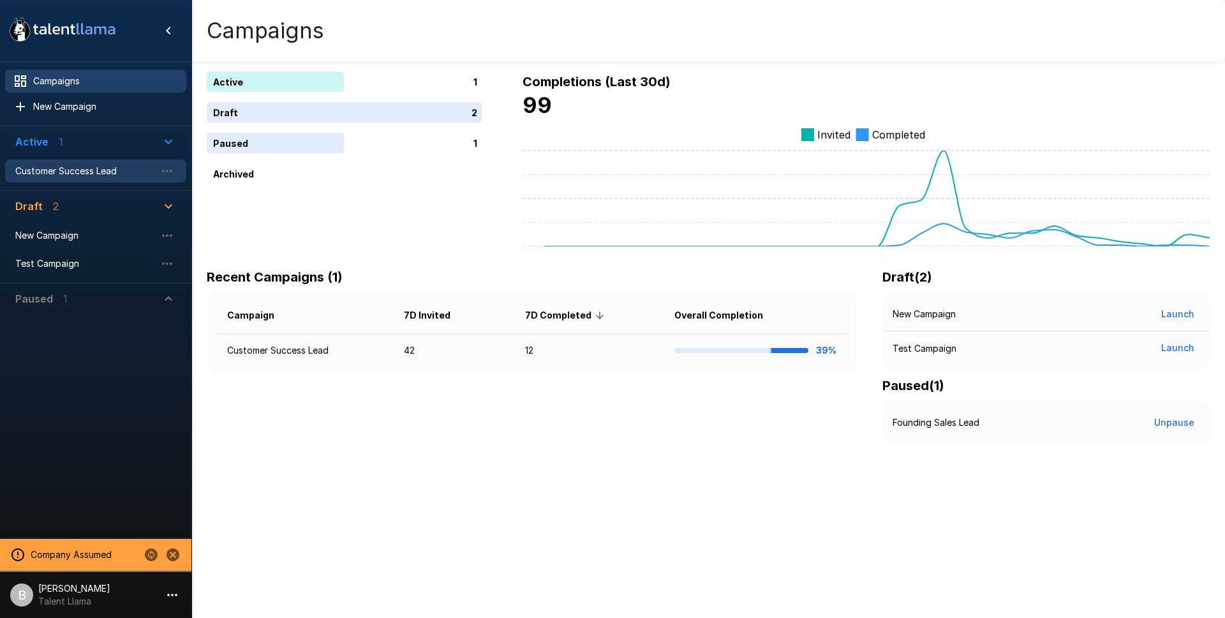
click at [77, 169] on span "Customer Success Lead" at bounding box center [85, 171] width 140 height 13
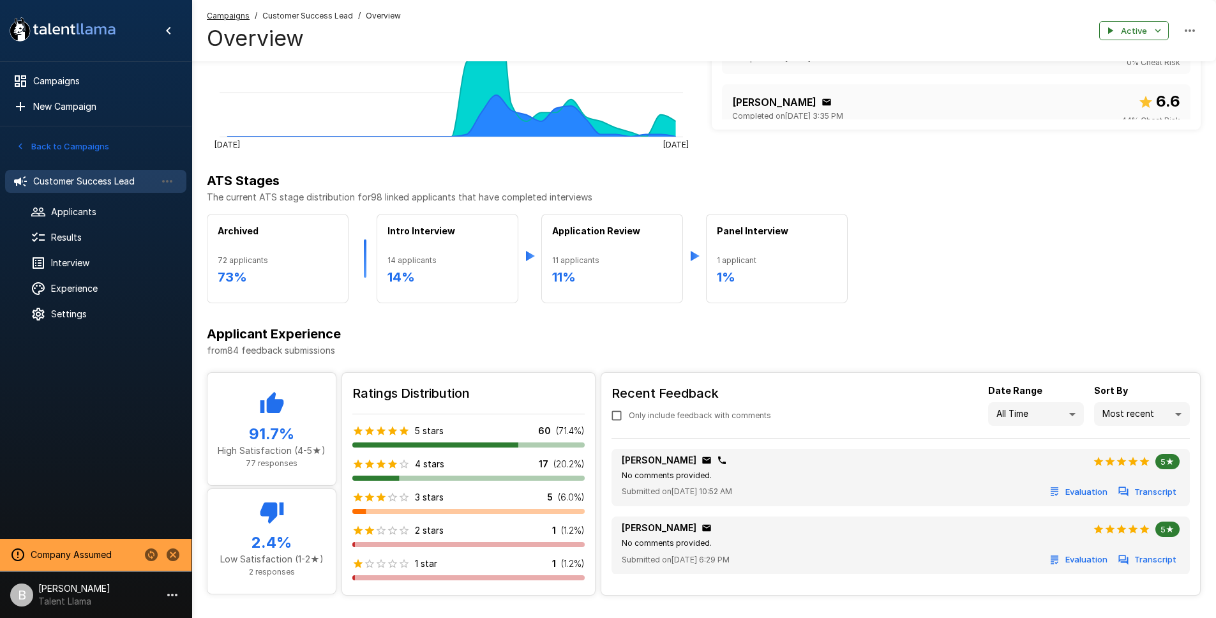
scroll to position [380, 0]
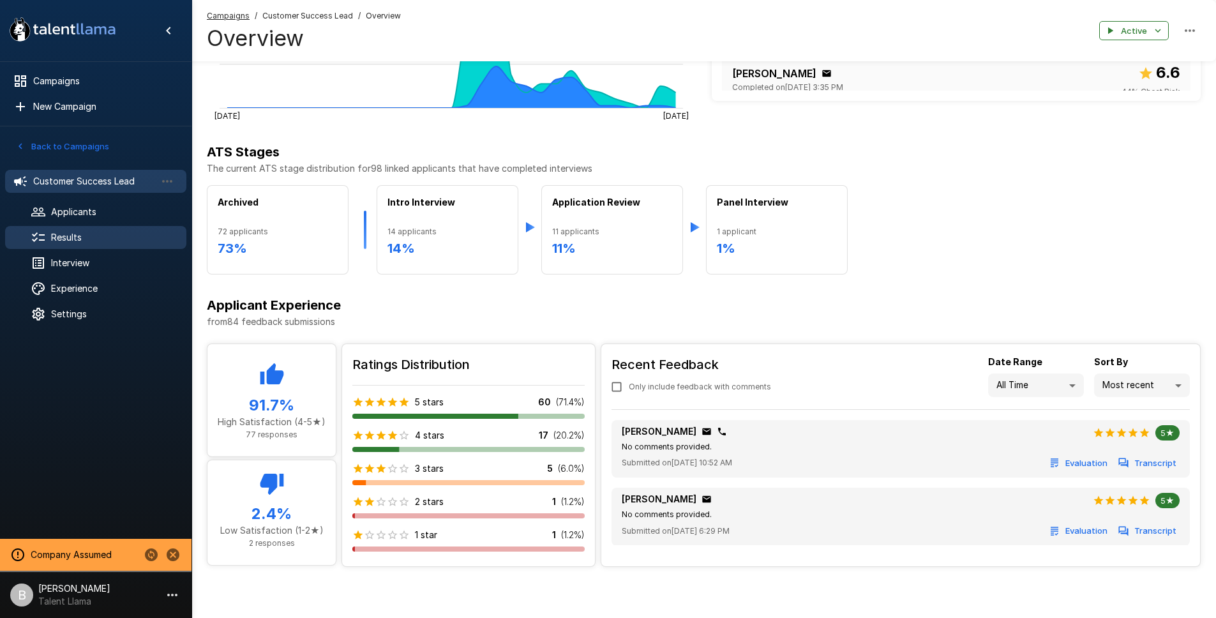
click at [75, 248] on div "Results" at bounding box center [95, 237] width 181 height 23
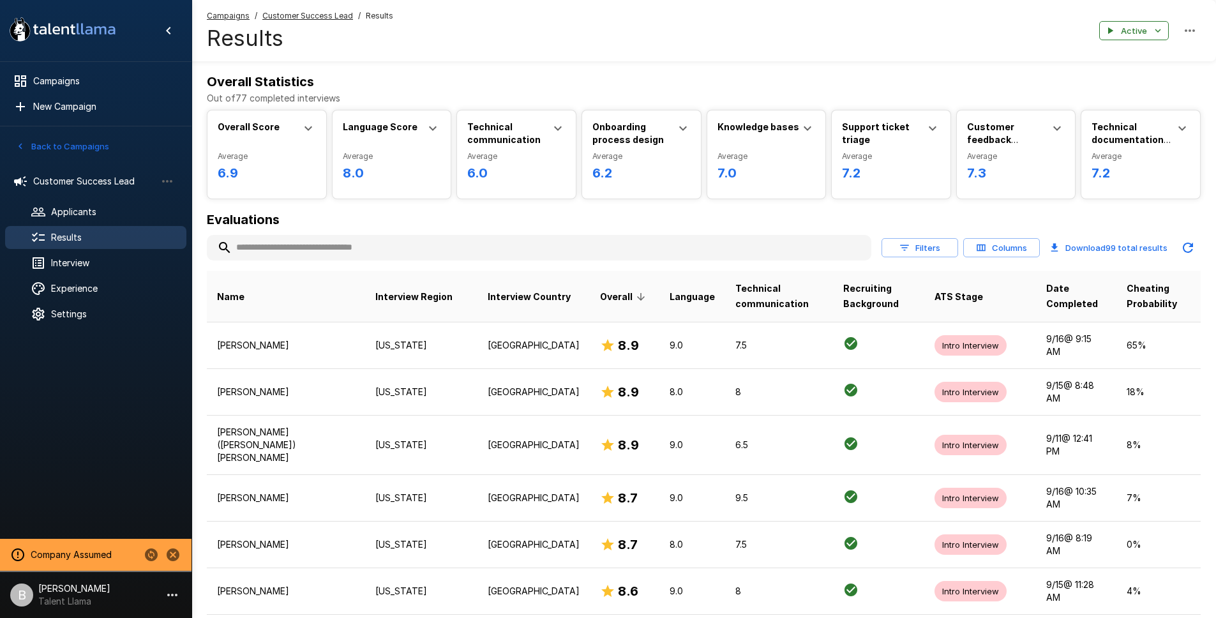
click at [299, 244] on input "text" at bounding box center [539, 247] width 664 height 23
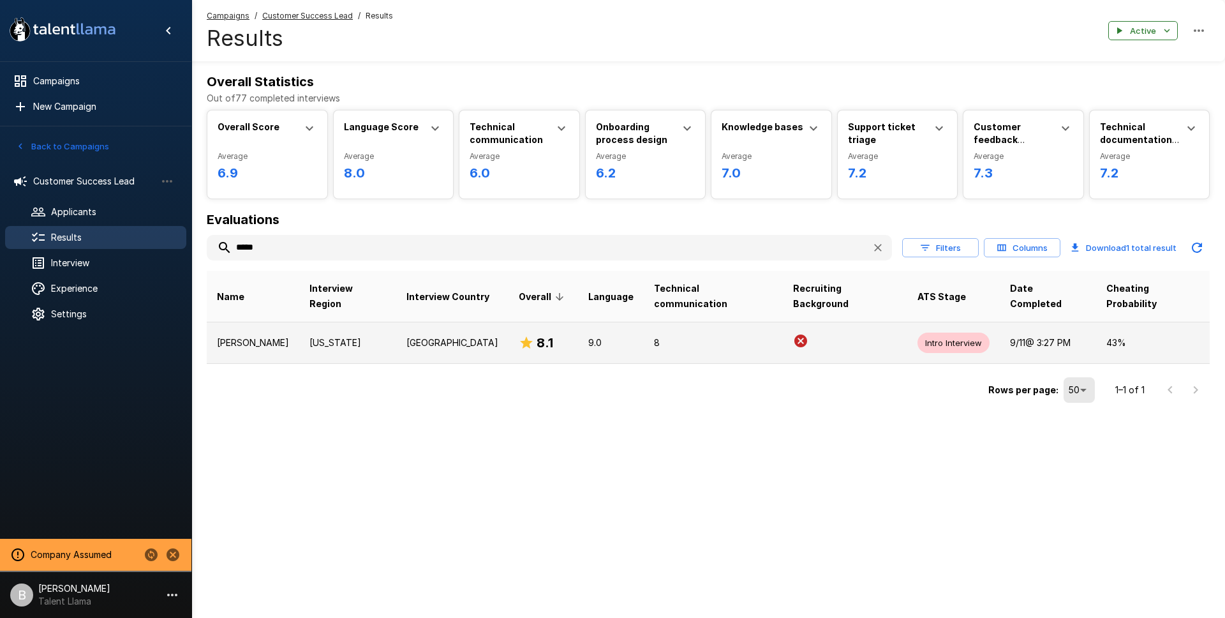
type input "*****"
click at [274, 336] on p "Derick L Houston" at bounding box center [253, 342] width 72 height 13
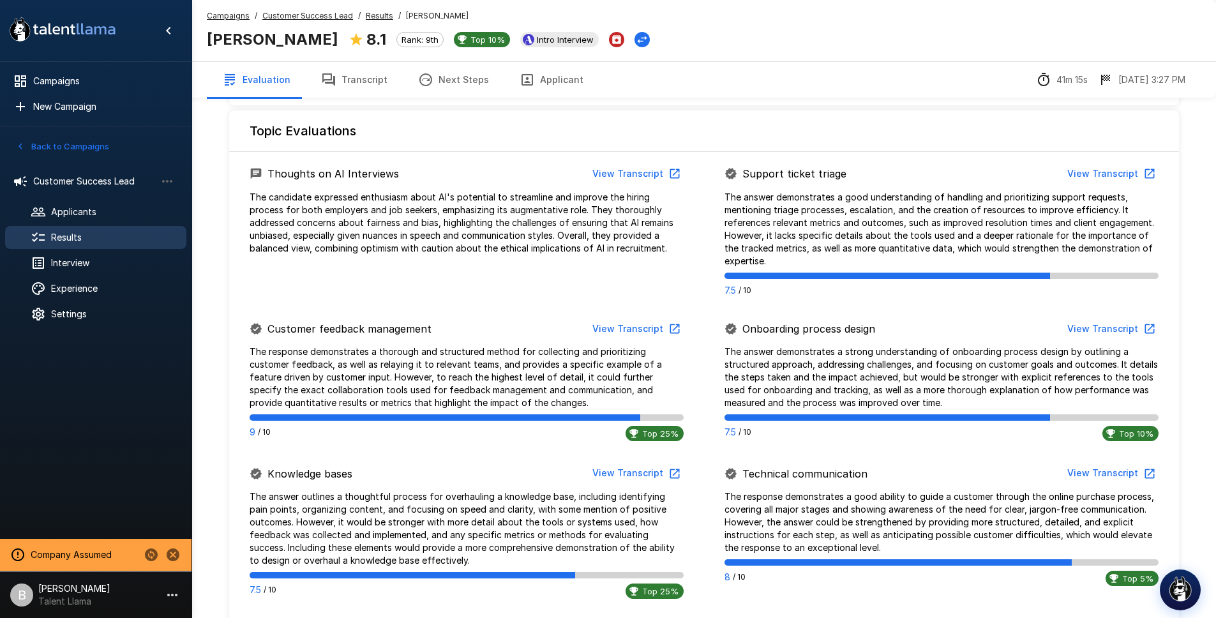
scroll to position [985, 0]
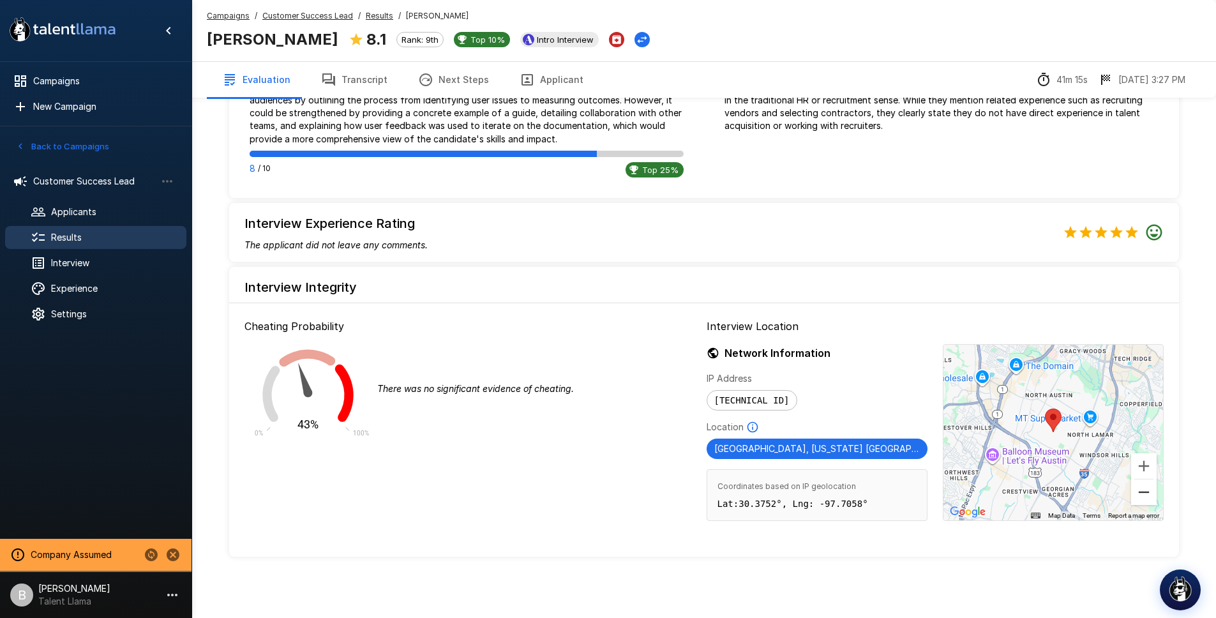
click at [1141, 488] on button "Zoom out" at bounding box center [1144, 492] width 26 height 26
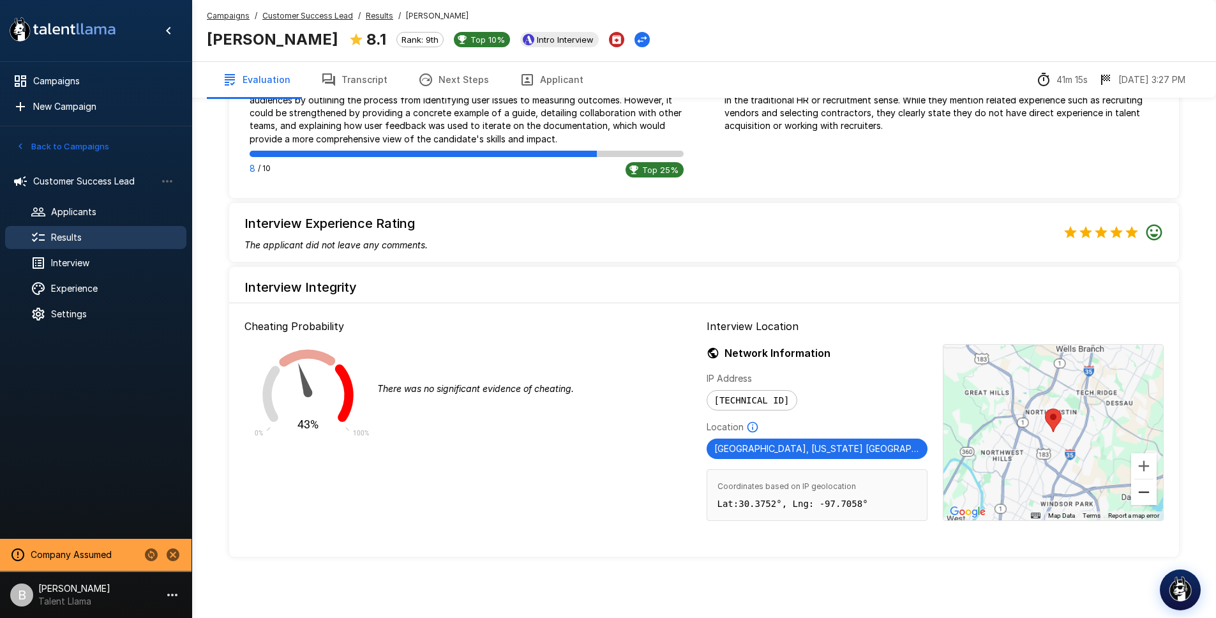
click at [1142, 489] on button "Zoom out" at bounding box center [1144, 492] width 26 height 26
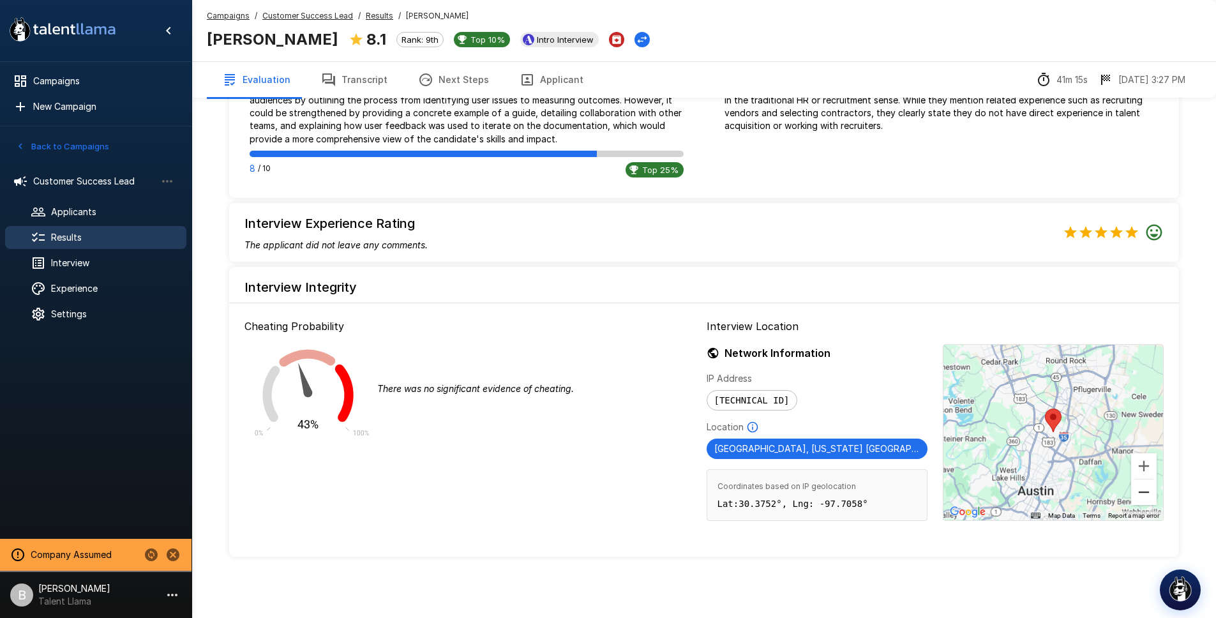
click at [1142, 489] on button "Zoom out" at bounding box center [1144, 492] width 26 height 26
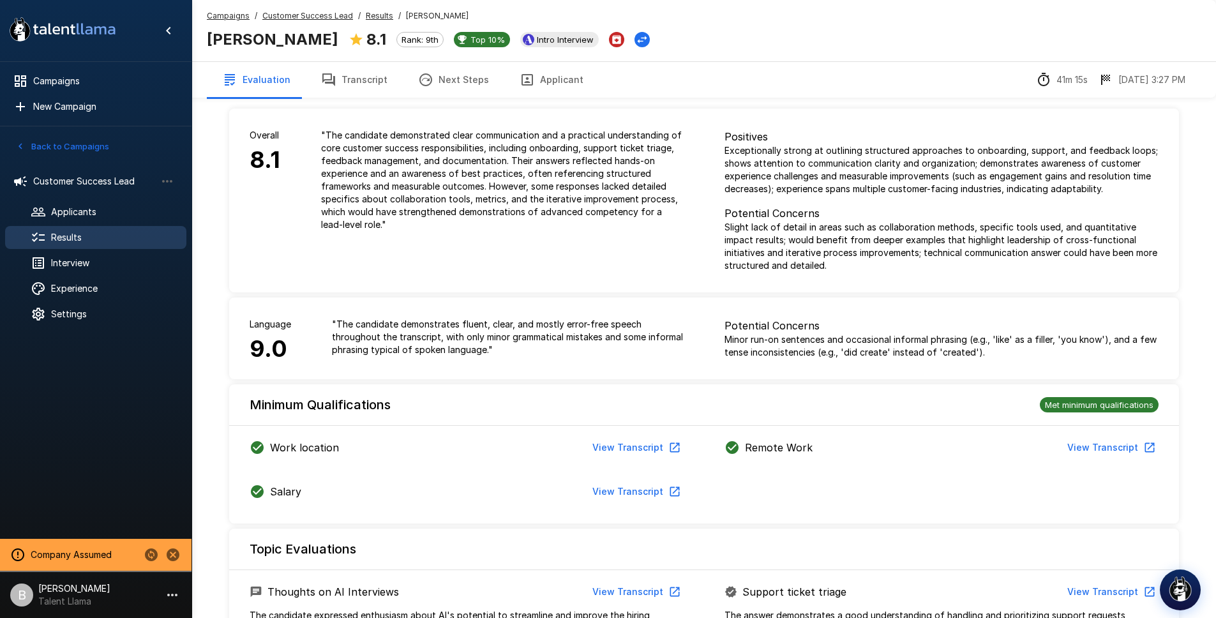
scroll to position [0, 0]
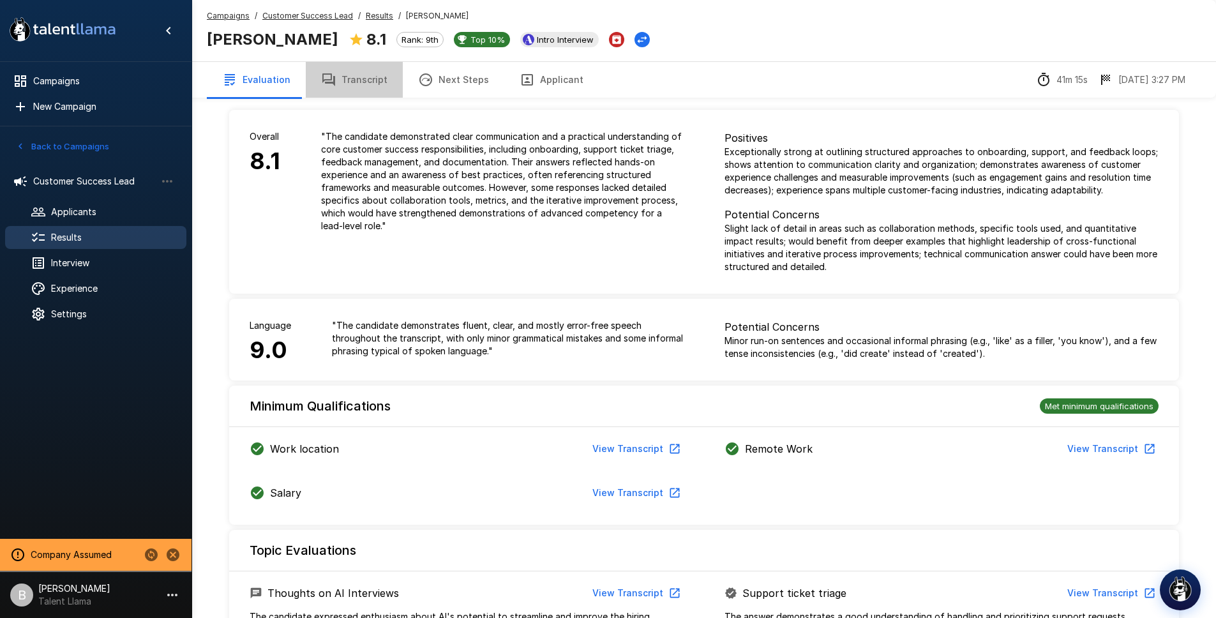
click at [361, 74] on button "Transcript" at bounding box center [354, 80] width 97 height 36
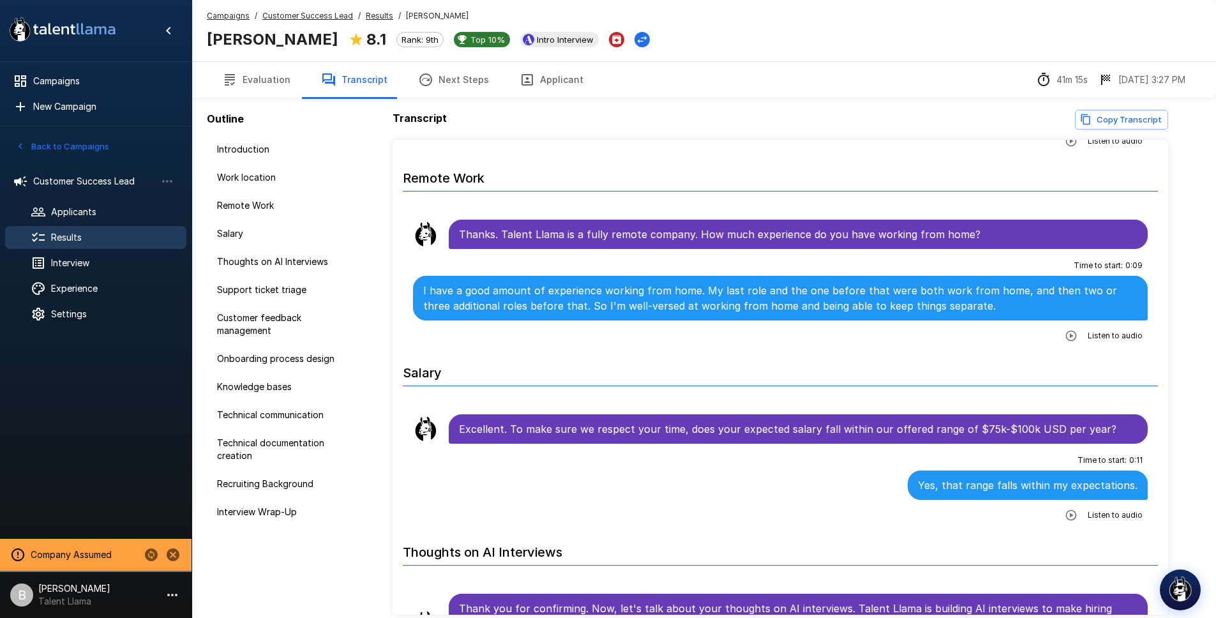
scroll to position [760, 0]
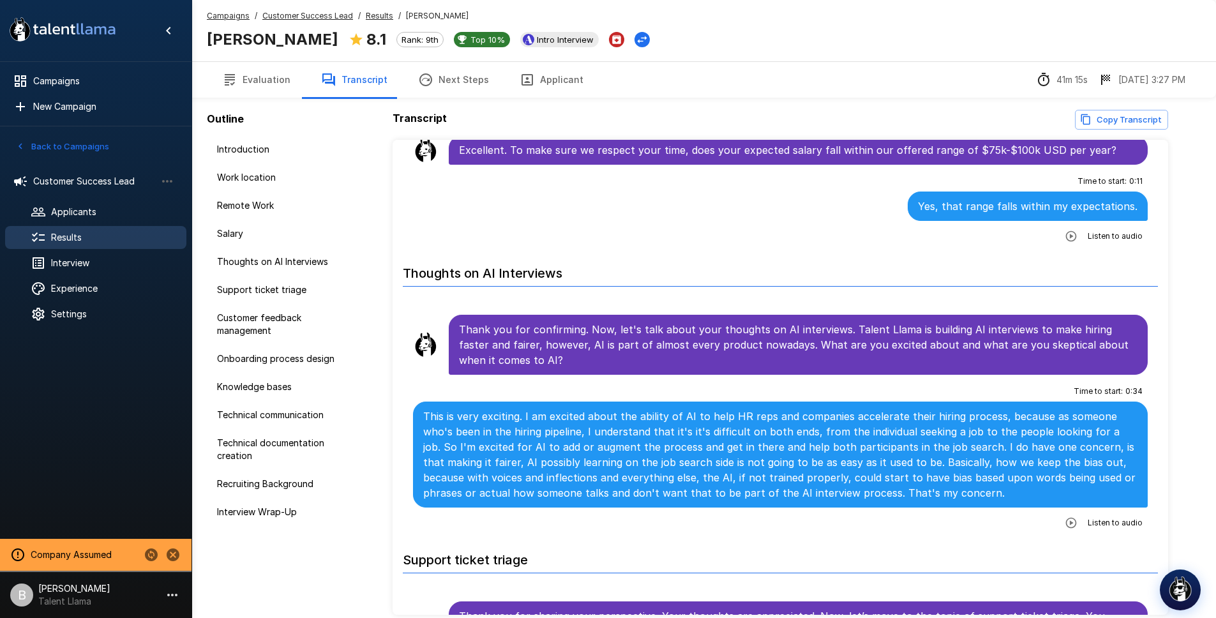
click at [550, 91] on button "Applicant" at bounding box center [551, 80] width 94 height 36
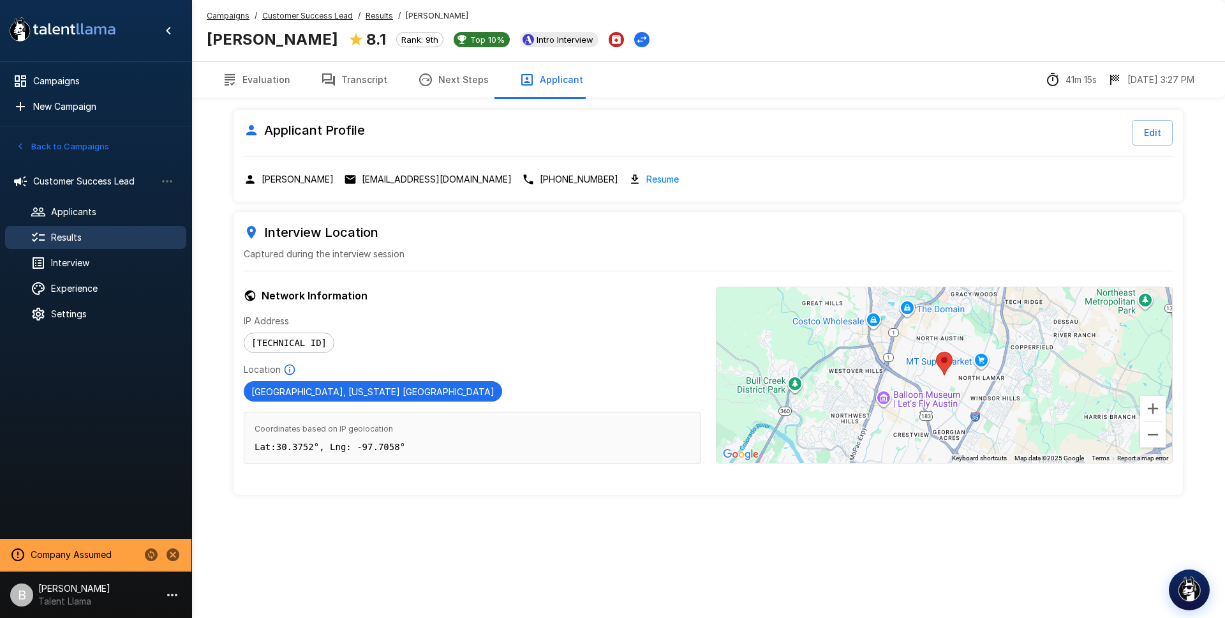
click at [371, 13] on u "Results" at bounding box center [379, 16] width 27 height 10
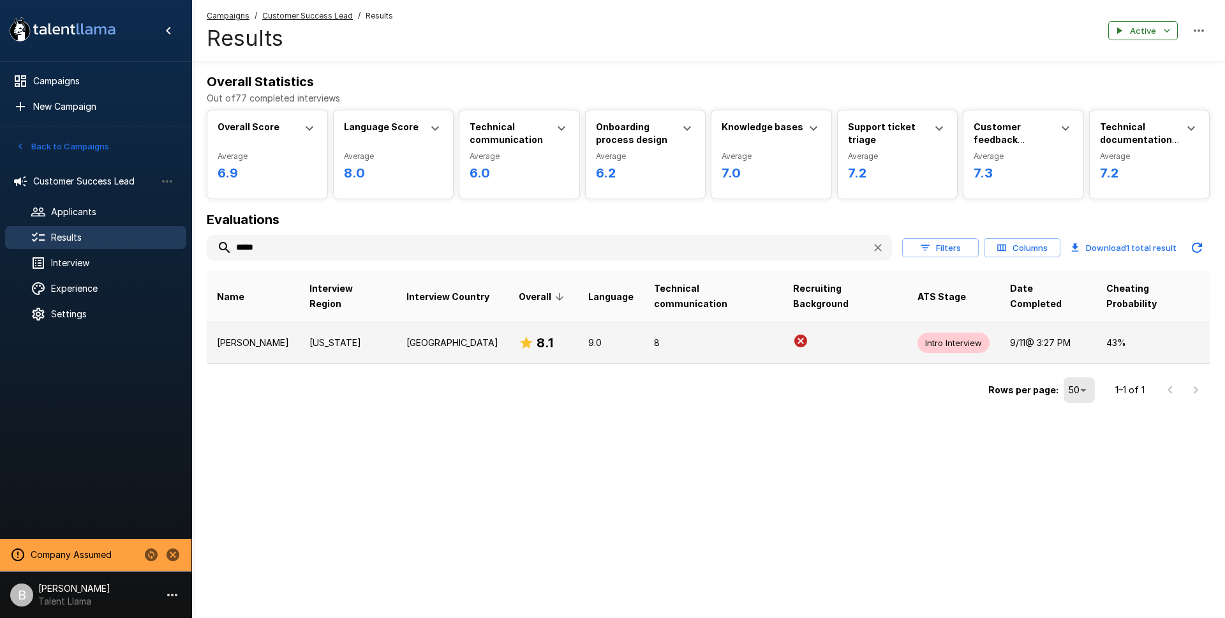
click at [257, 336] on p "Derick L Houston" at bounding box center [253, 342] width 72 height 13
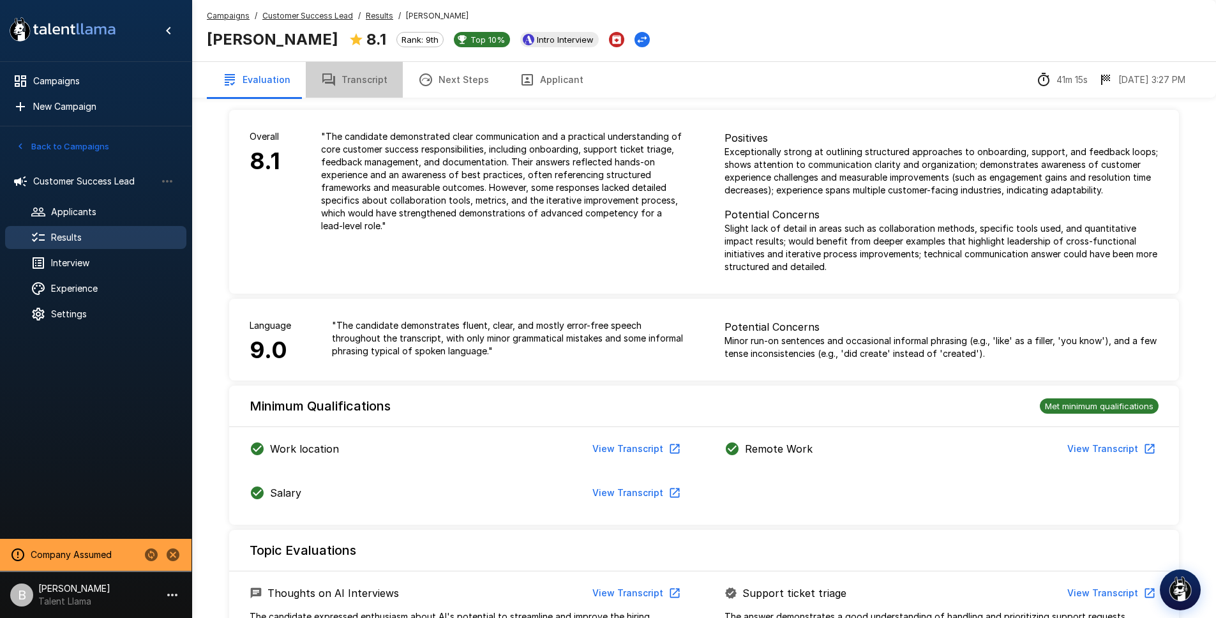
click at [355, 77] on button "Transcript" at bounding box center [354, 80] width 97 height 36
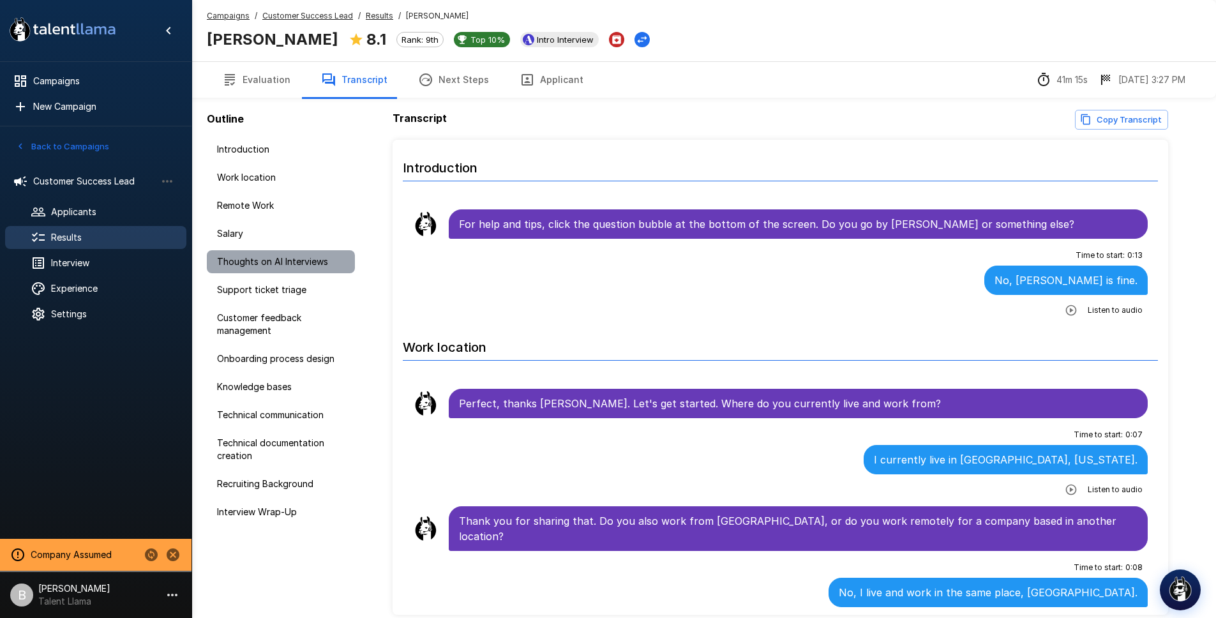
click at [290, 270] on div "Thoughts on AI Interviews" at bounding box center [281, 261] width 148 height 23
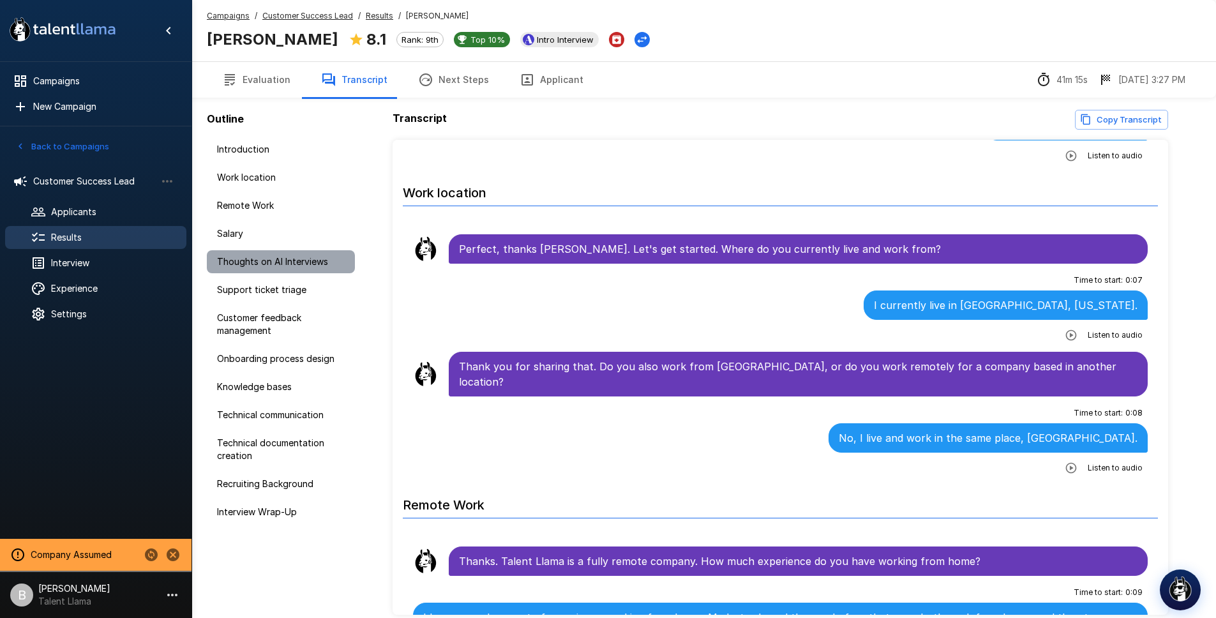
click at [290, 270] on div "Thoughts on AI Interviews" at bounding box center [281, 261] width 148 height 23
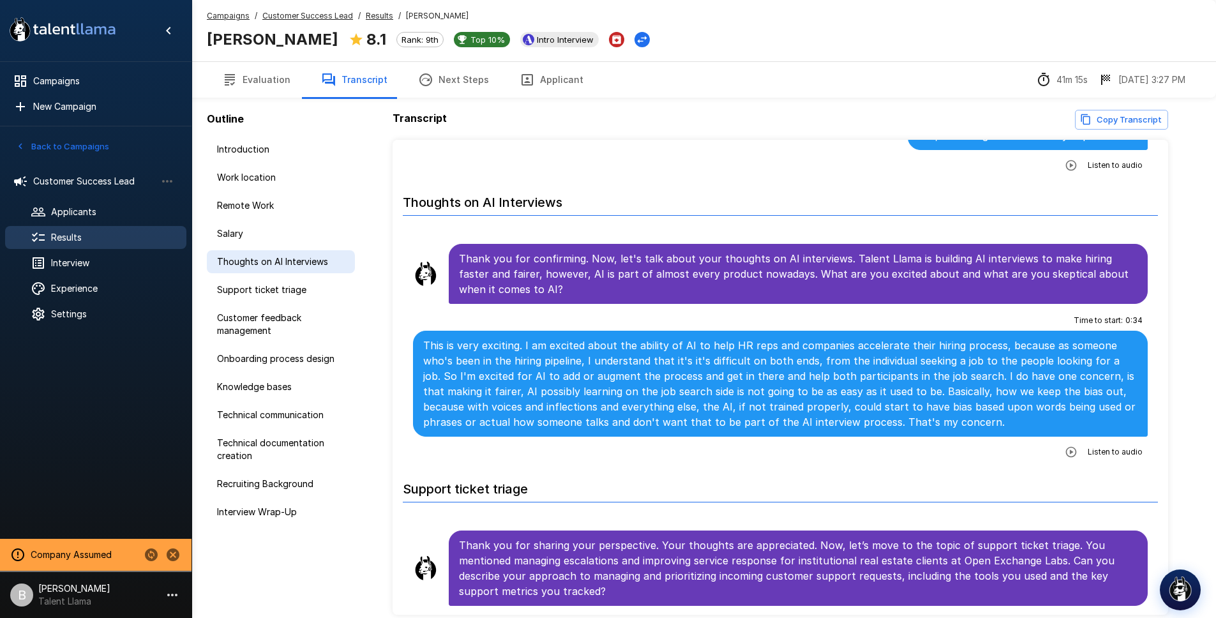
scroll to position [849, 0]
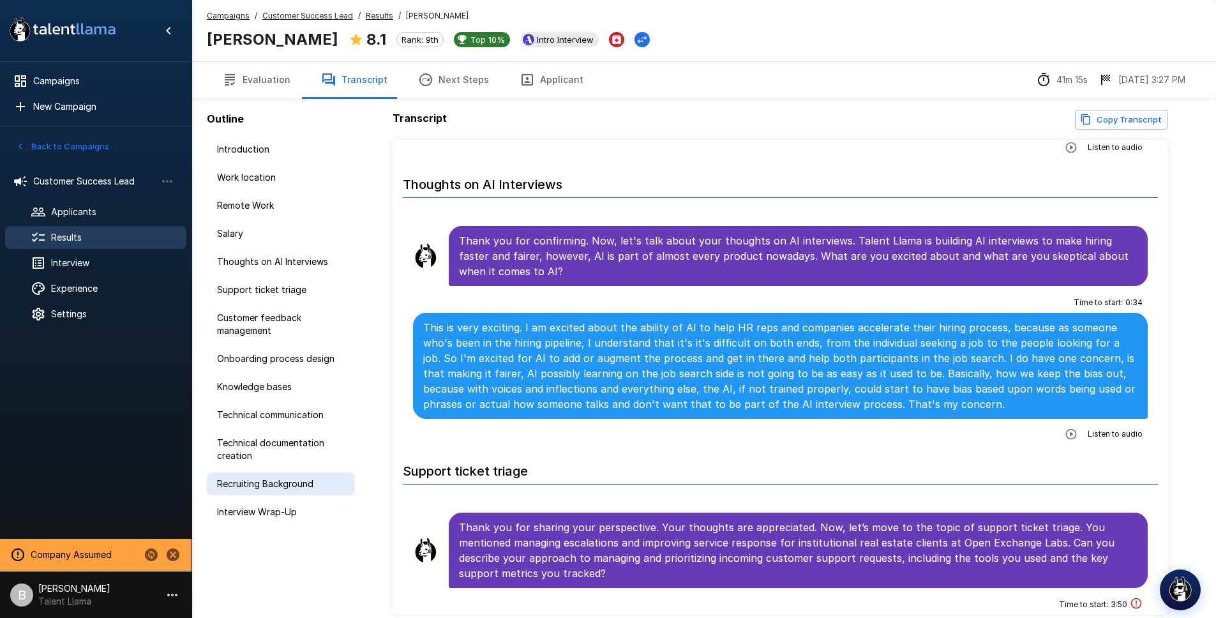
click at [288, 475] on div "Recruiting Background" at bounding box center [281, 483] width 148 height 23
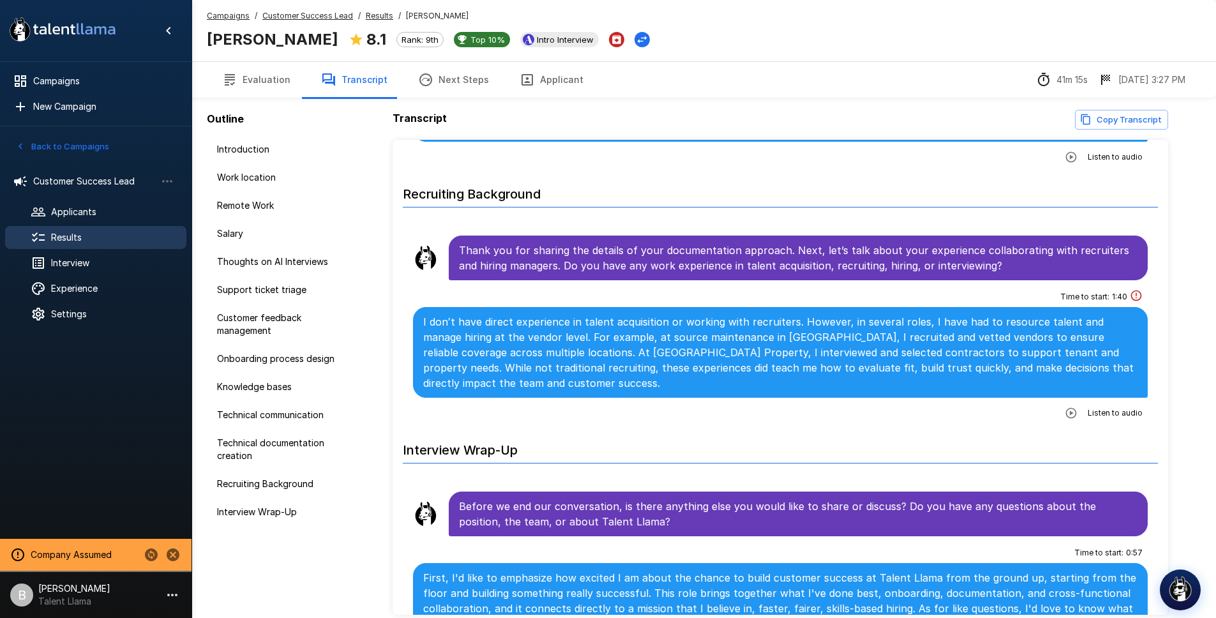
scroll to position [3334, 0]
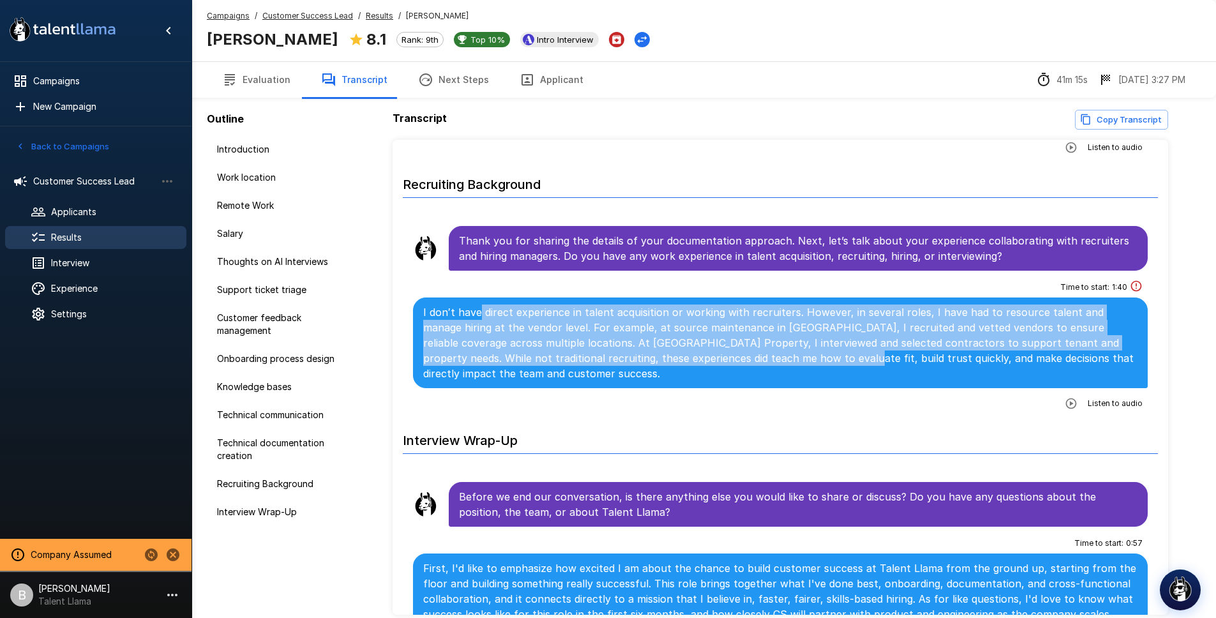
drag, startPoint x: 479, startPoint y: 291, endPoint x: 771, endPoint y: 341, distance: 297.2
click at [771, 341] on p "I don′t have direct experience in talent acquisition or working with recruiters…" at bounding box center [780, 342] width 715 height 77
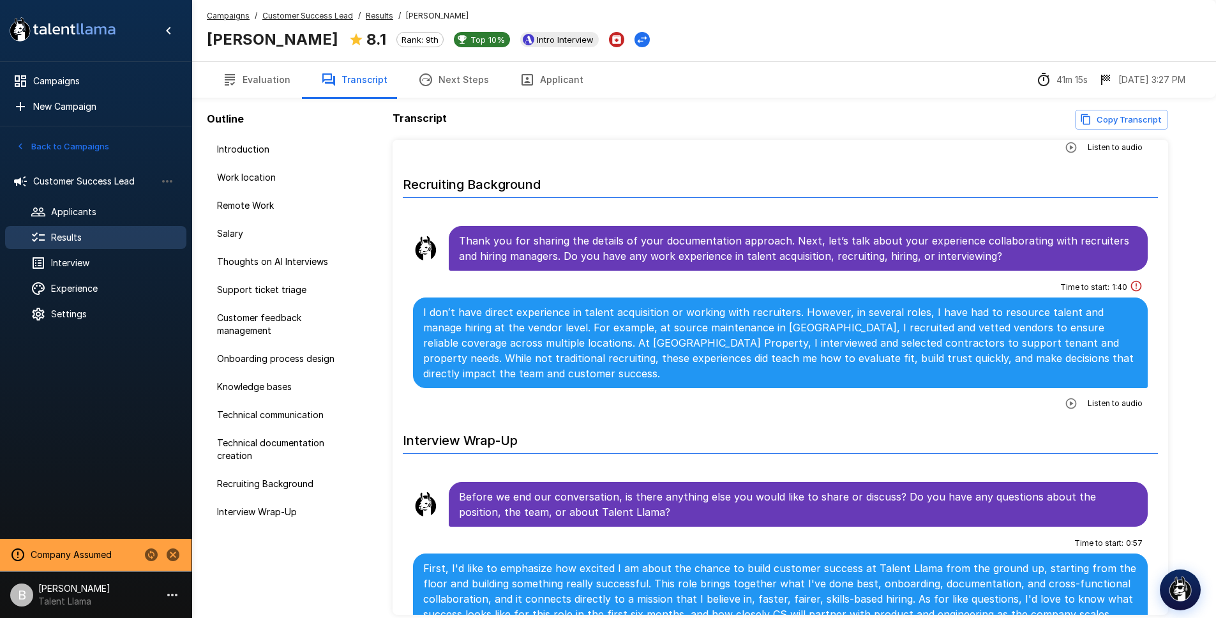
click at [785, 350] on p "I don′t have direct experience in talent acquisition or working with recruiters…" at bounding box center [780, 342] width 715 height 77
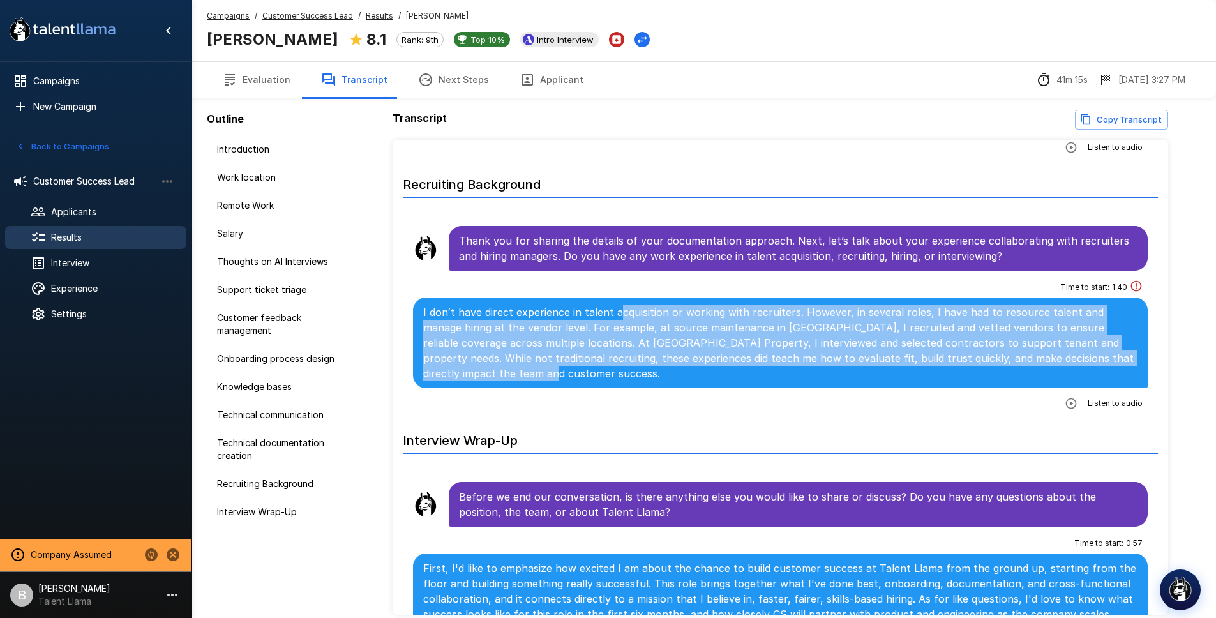
drag, startPoint x: 831, startPoint y: 359, endPoint x: 614, endPoint y: 290, distance: 227.6
click at [614, 304] on p "I don′t have direct experience in talent acquisition or working with recruiters…" at bounding box center [780, 342] width 715 height 77
drag, startPoint x: 532, startPoint y: 337, endPoint x: 459, endPoint y: 278, distance: 93.4
click at [459, 278] on div "Time to start : 1 : 40 I don′t have direct experience in talent acquisition or …" at bounding box center [780, 345] width 735 height 137
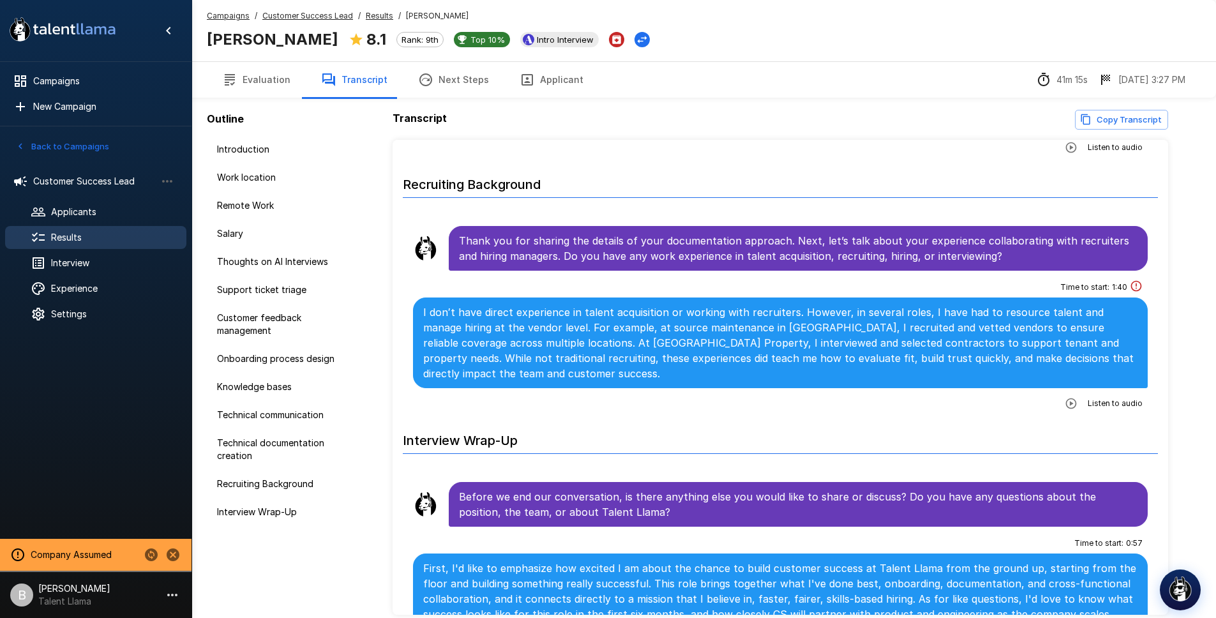
click at [528, 10] on div "Campaigns / Customer Success Lead / Results / Derick L Houston Derick L Houston…" at bounding box center [428, 31] width 443 height 42
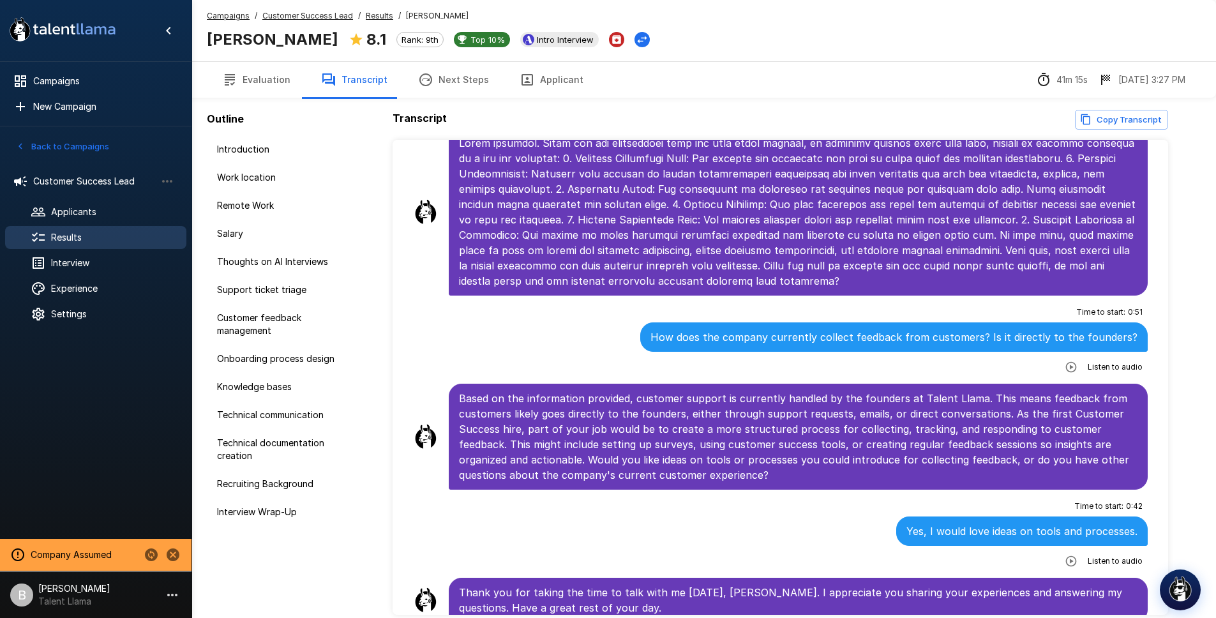
scroll to position [3, 0]
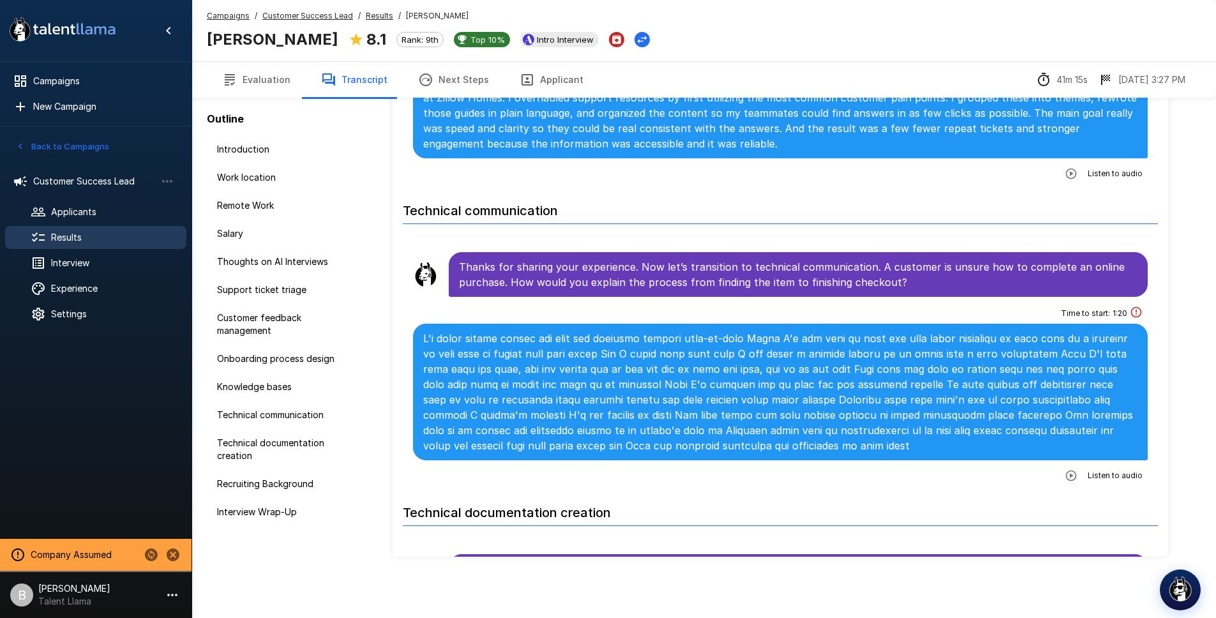
scroll to position [2184, 0]
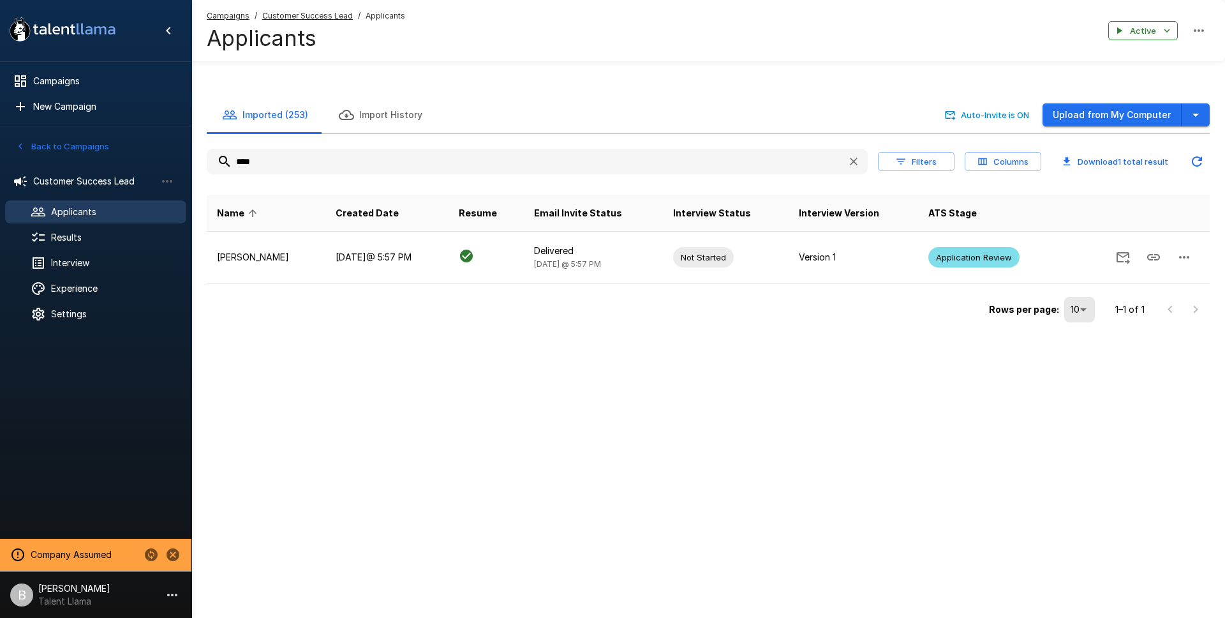
drag, startPoint x: 326, startPoint y: 165, endPoint x: -98, endPoint y: 125, distance: 425.6
click at [0, 125] on html "A new version of Talent Llama is available. Please click here to refresh your b…" at bounding box center [612, 309] width 1225 height 618
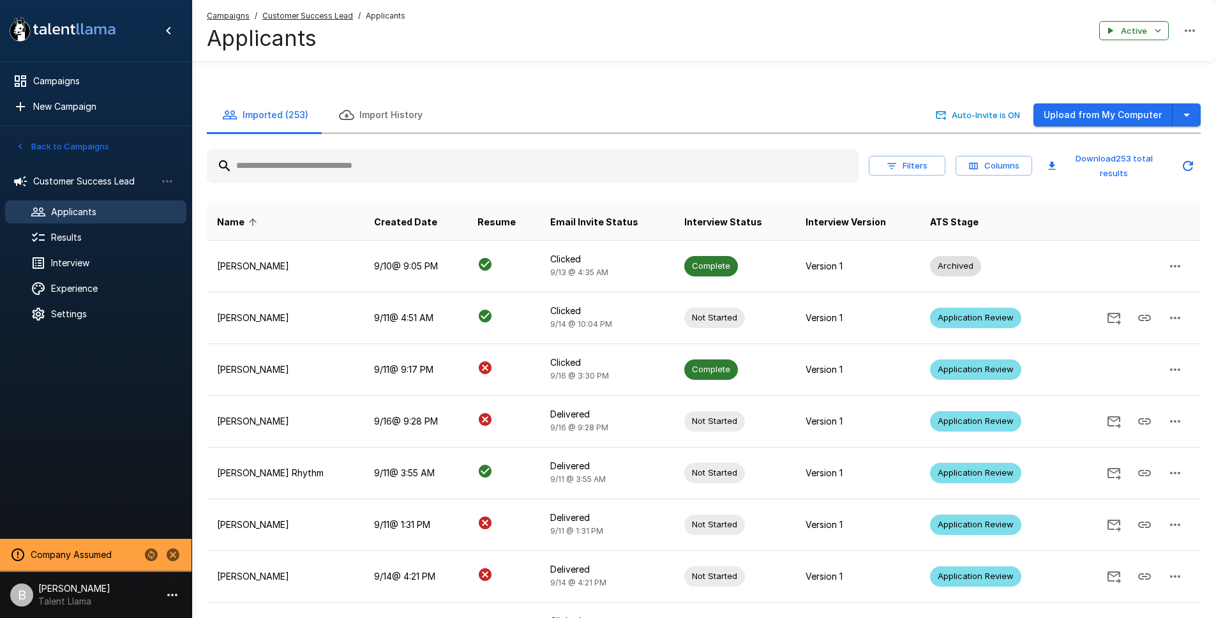
click at [75, 249] on ul "Customer Success Lead Applicants Results Interview Experience Settings" at bounding box center [95, 247] width 191 height 174
click at [84, 241] on span "Results" at bounding box center [113, 237] width 125 height 13
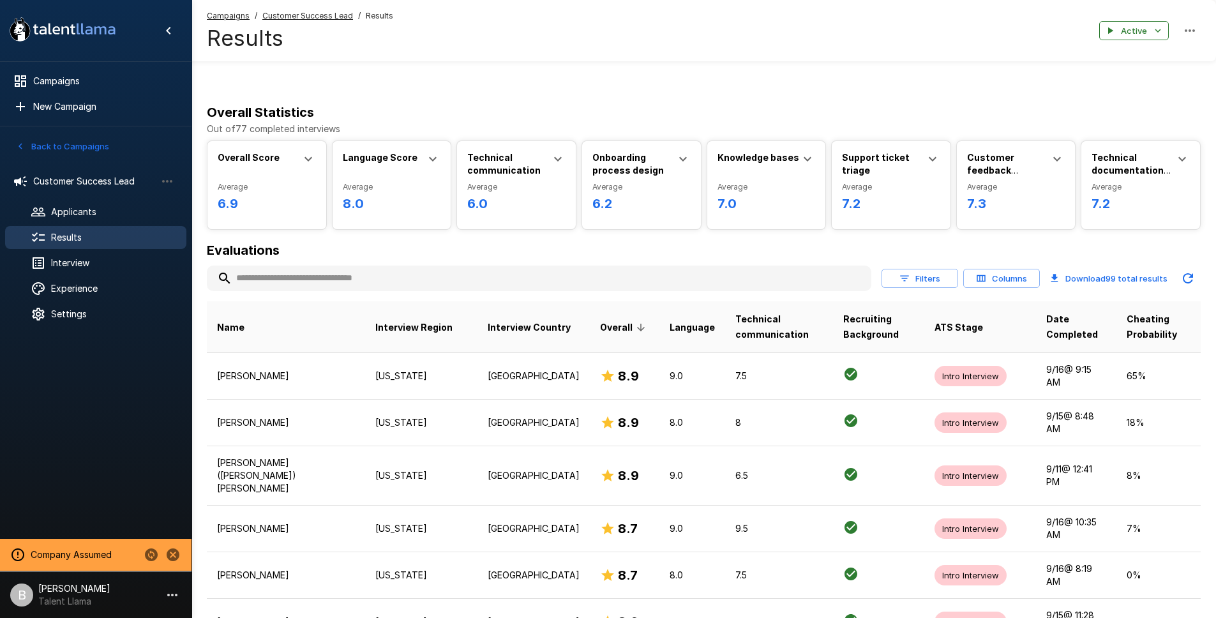
click at [310, 281] on input "text" at bounding box center [539, 278] width 664 height 23
click at [309, 269] on input "text" at bounding box center [539, 278] width 664 height 23
type input "*"
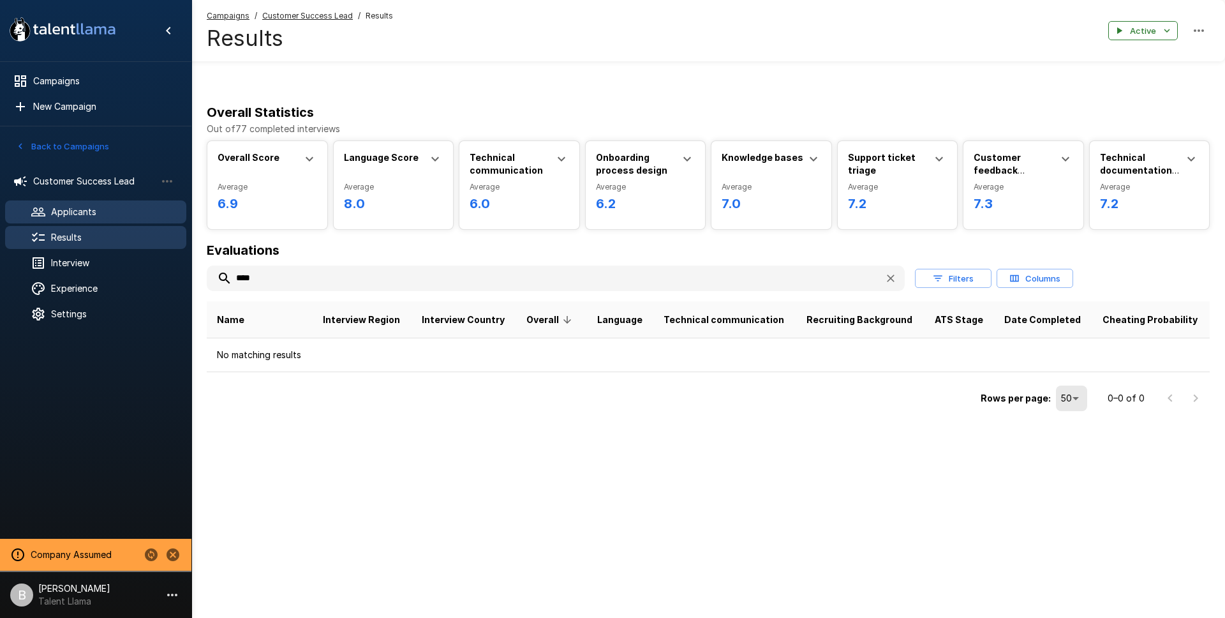
type input "****"
click at [56, 207] on span "Applicants" at bounding box center [113, 211] width 125 height 13
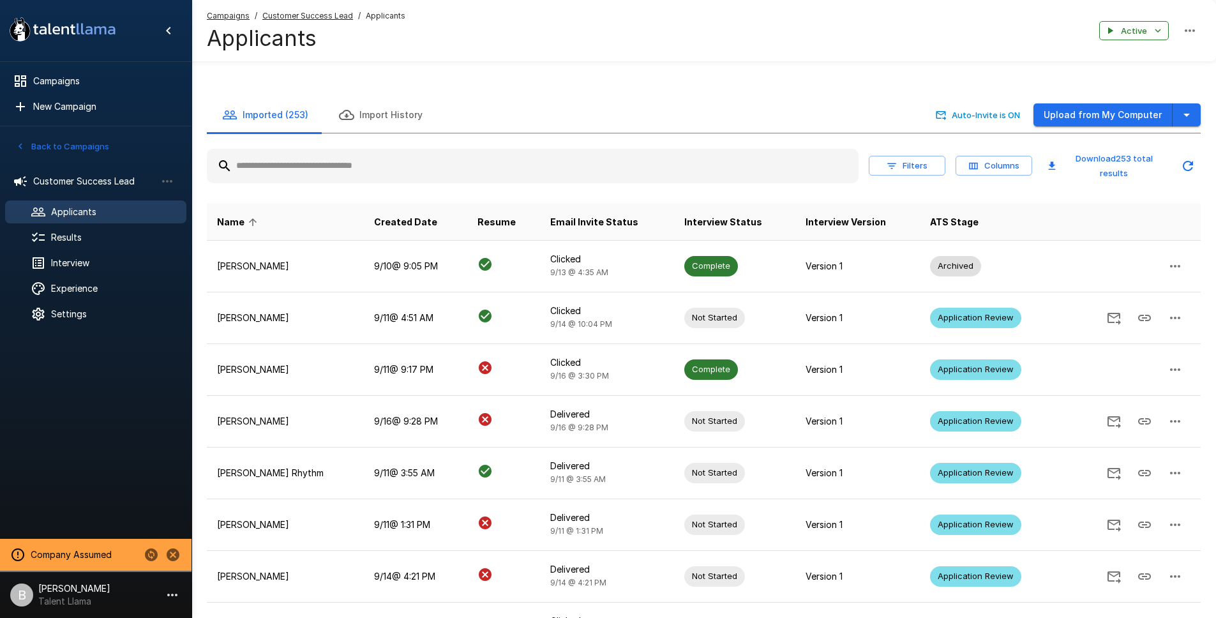
click at [297, 165] on input "text" at bounding box center [532, 165] width 651 height 23
type input "*"
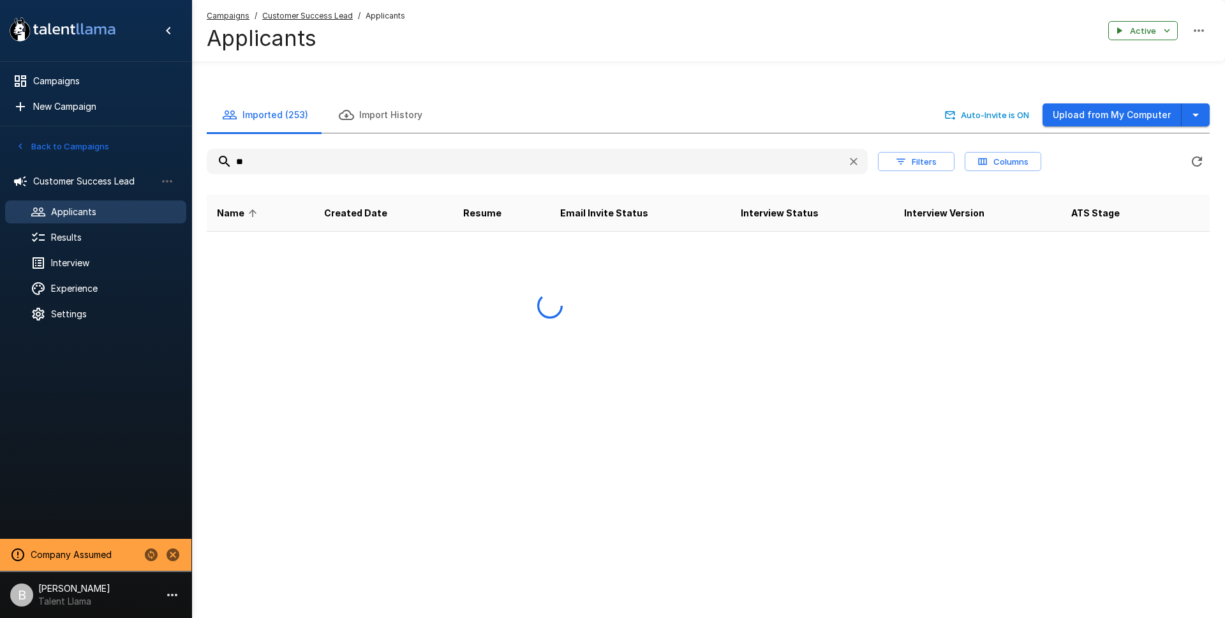
type input "*"
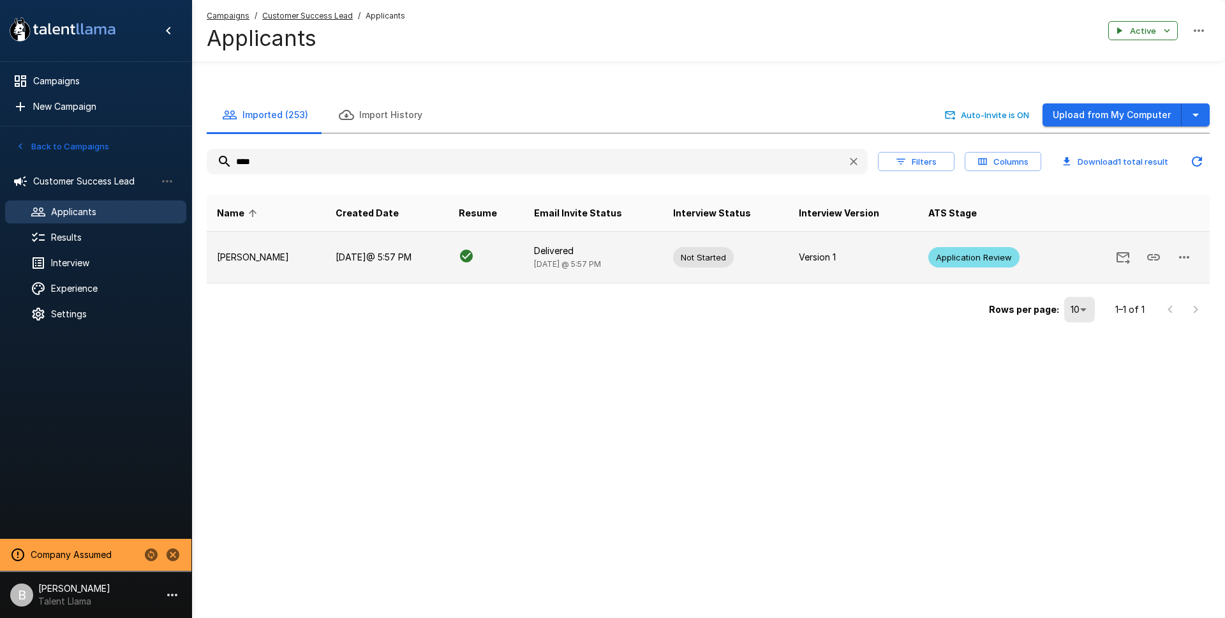
type input "****"
click at [348, 256] on td "[DATE] @ 5:57 PM" at bounding box center [386, 258] width 123 height 52
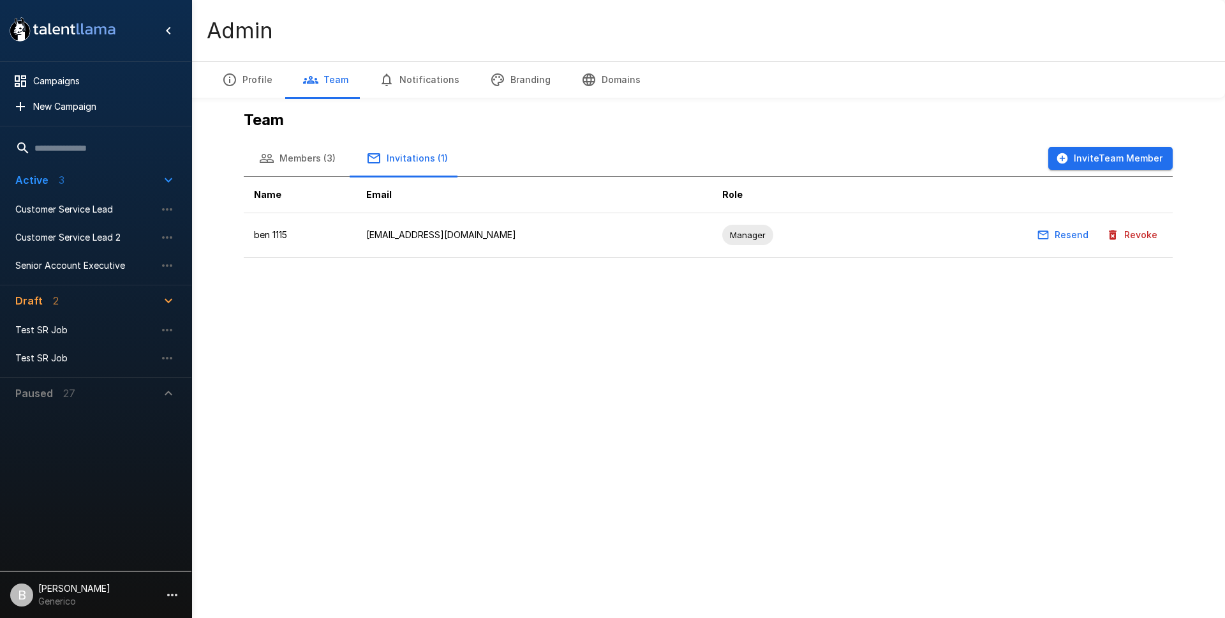
click at [1084, 152] on button "Invite Team Member" at bounding box center [1110, 159] width 124 height 24
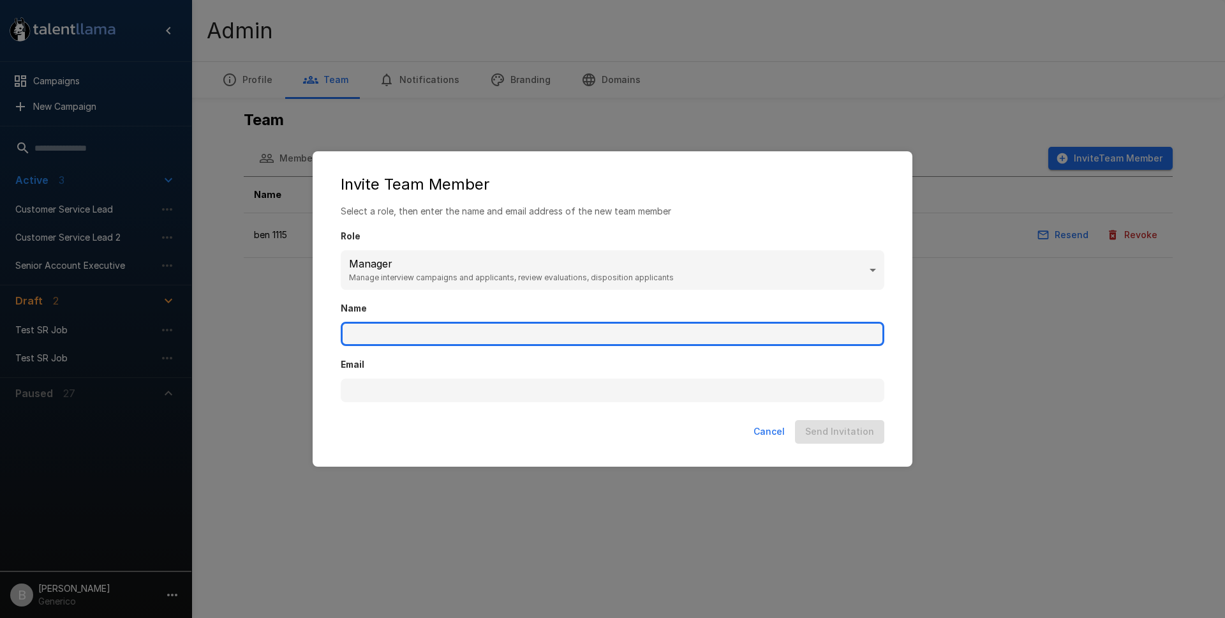
click at [442, 338] on input "Name" at bounding box center [613, 334] width 544 height 24
type input "********"
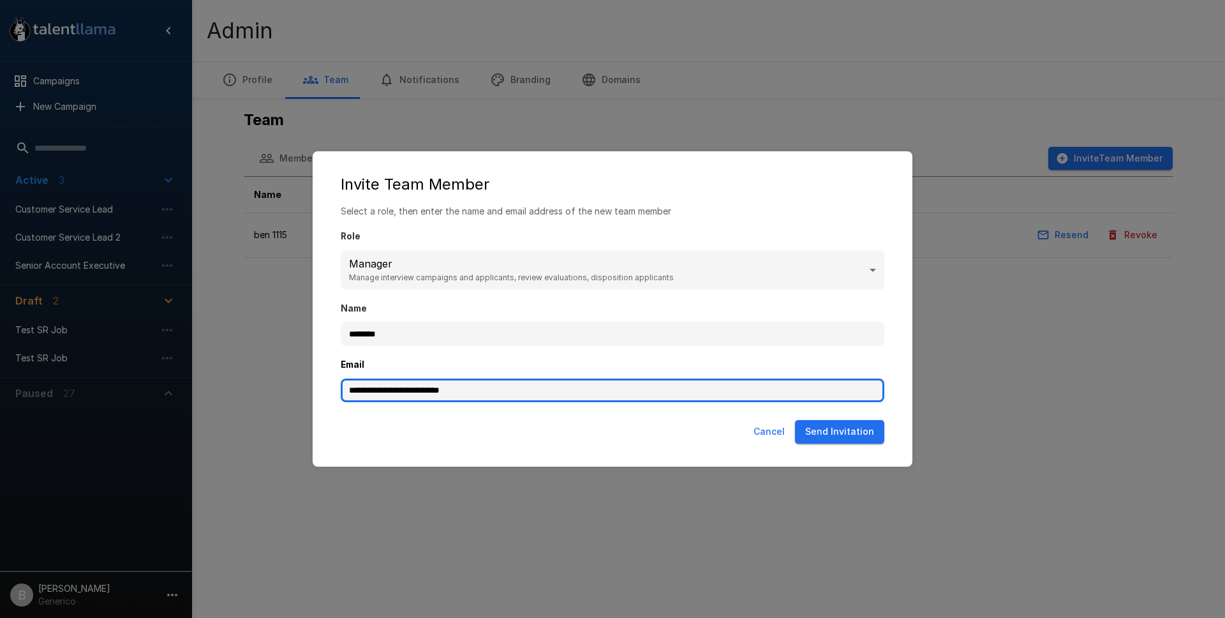
type input "**********"
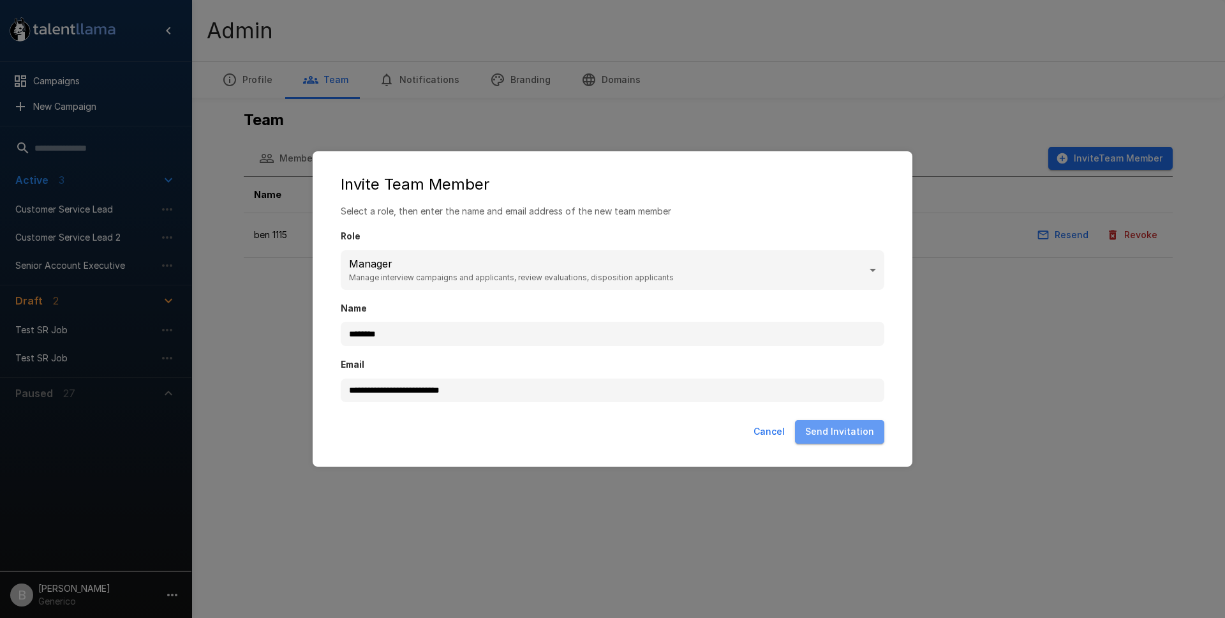
click at [852, 436] on button "Send Invitation" at bounding box center [839, 432] width 89 height 24
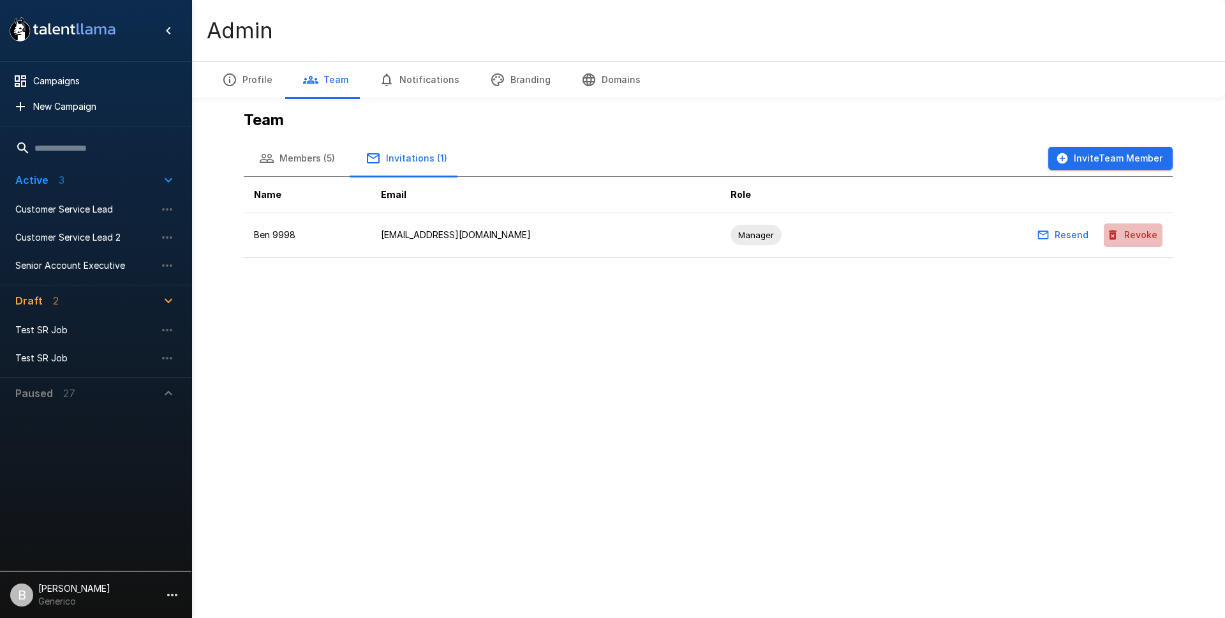
click at [1137, 229] on button "Revoke" at bounding box center [1133, 235] width 59 height 24
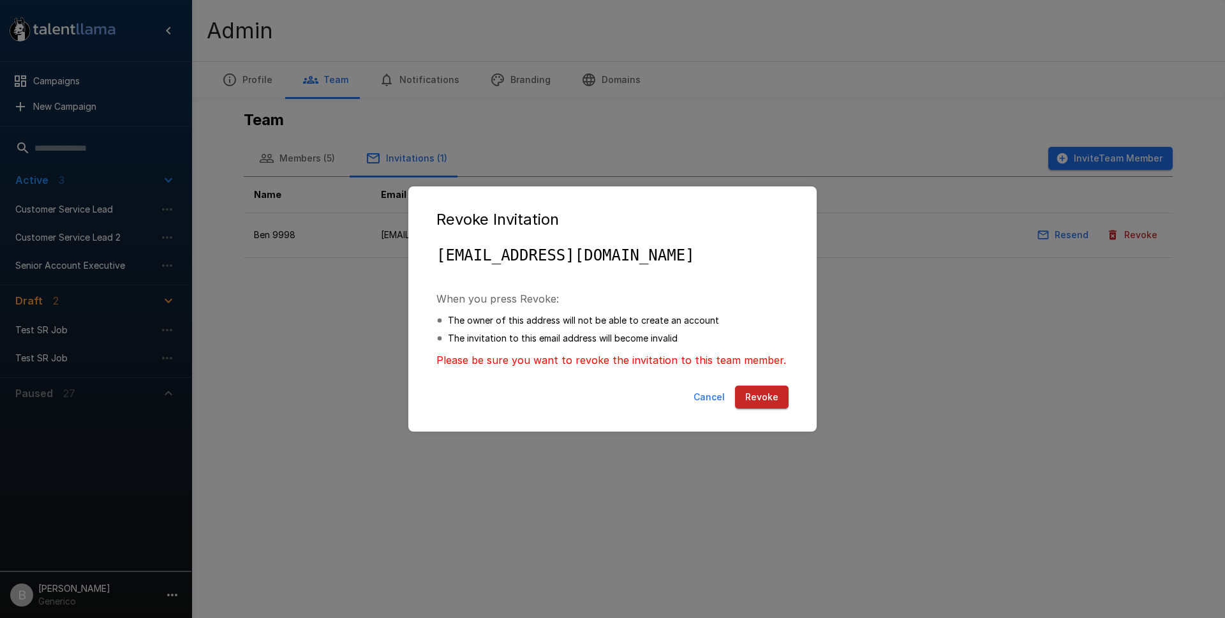
click at [749, 392] on button "Revoke" at bounding box center [762, 397] width 54 height 24
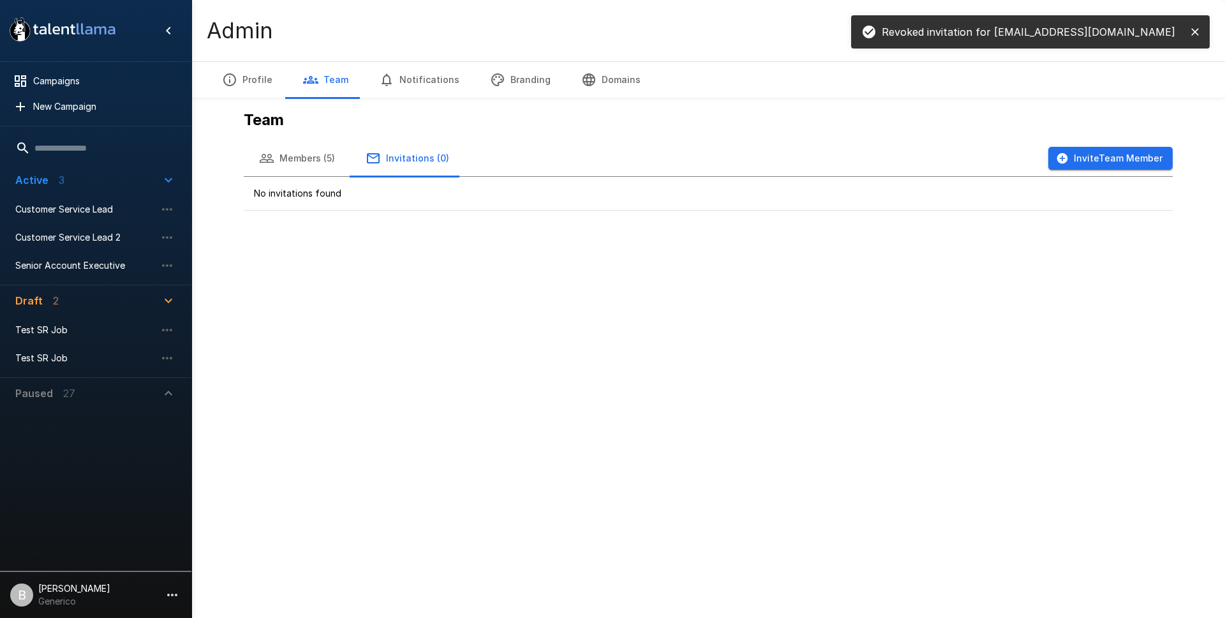
click at [1078, 153] on button "Invite Team Member" at bounding box center [1110, 159] width 124 height 24
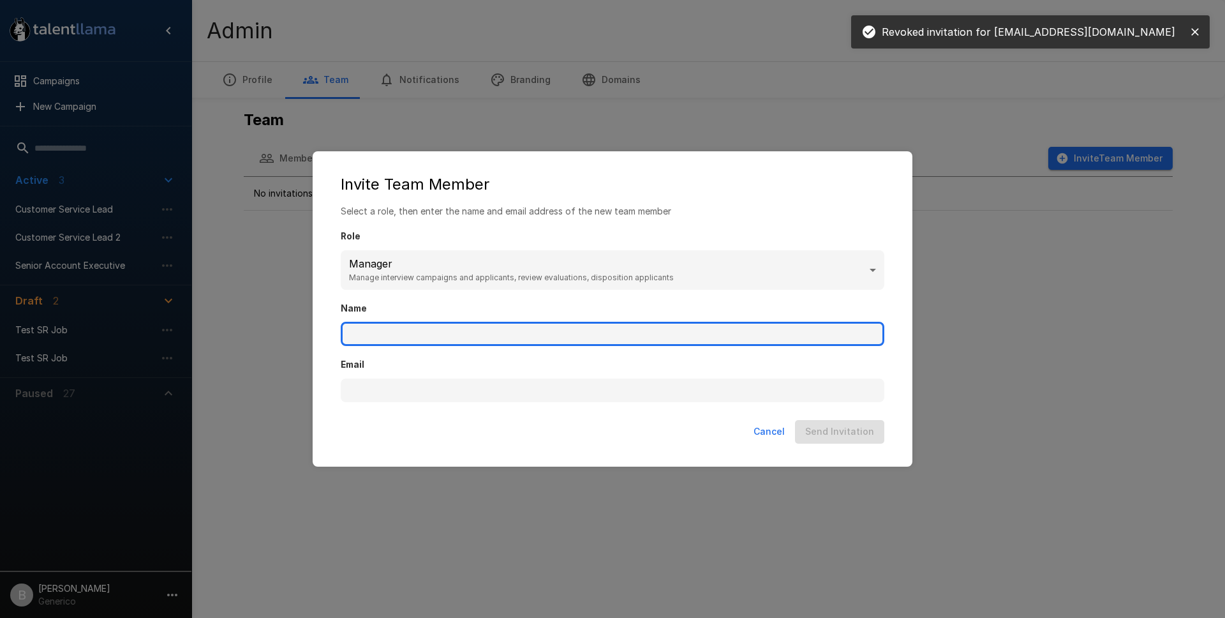
click at [429, 338] on input "Name" at bounding box center [613, 334] width 544 height 24
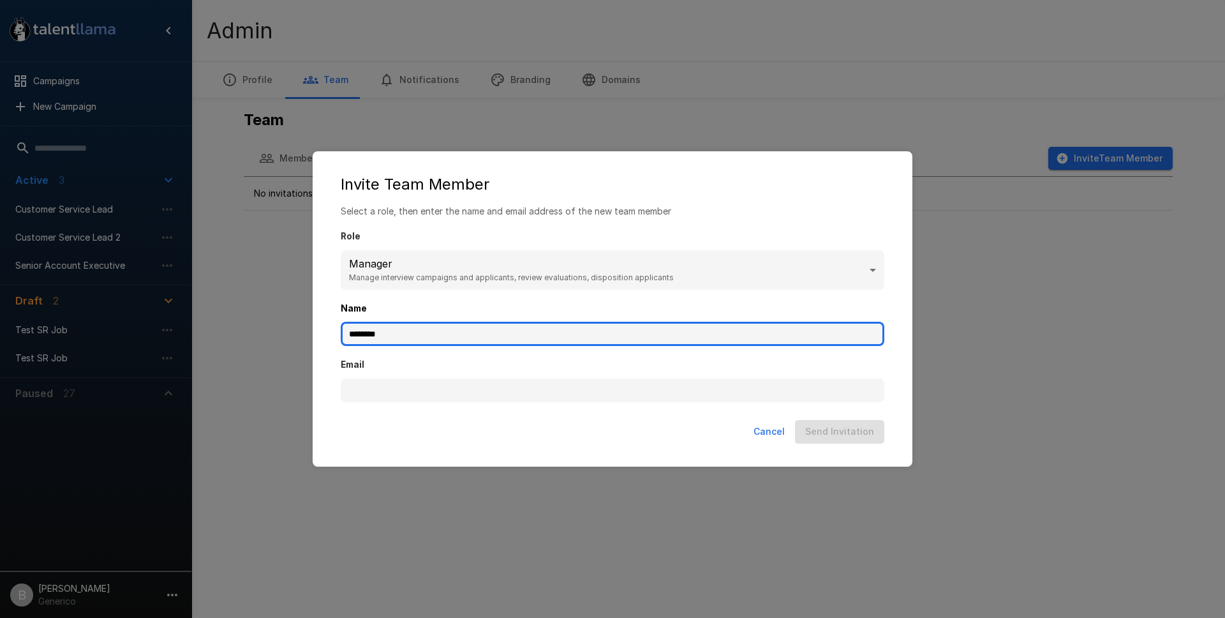
type input "********"
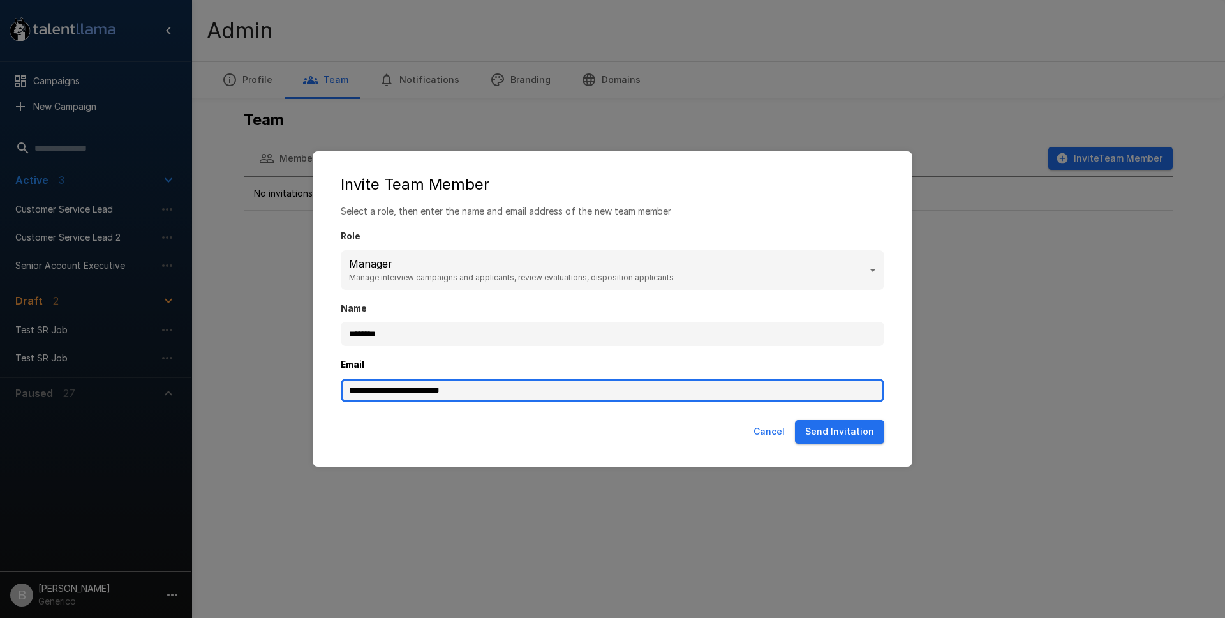
type input "**********"
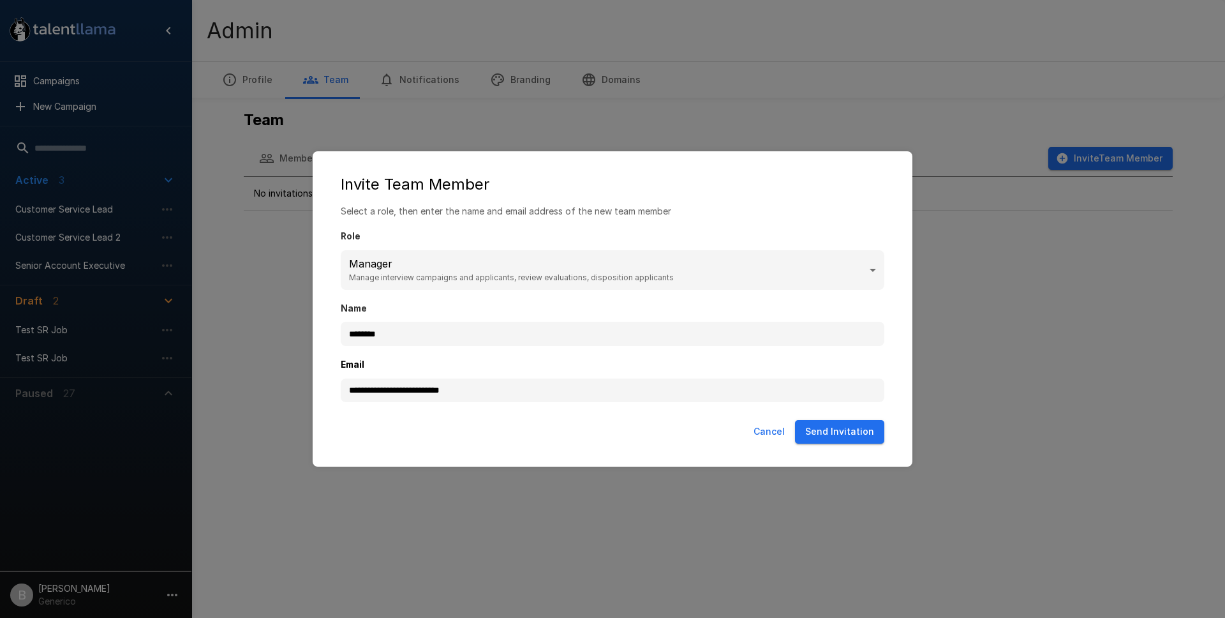
click at [847, 436] on button "Send Invitation" at bounding box center [839, 432] width 89 height 24
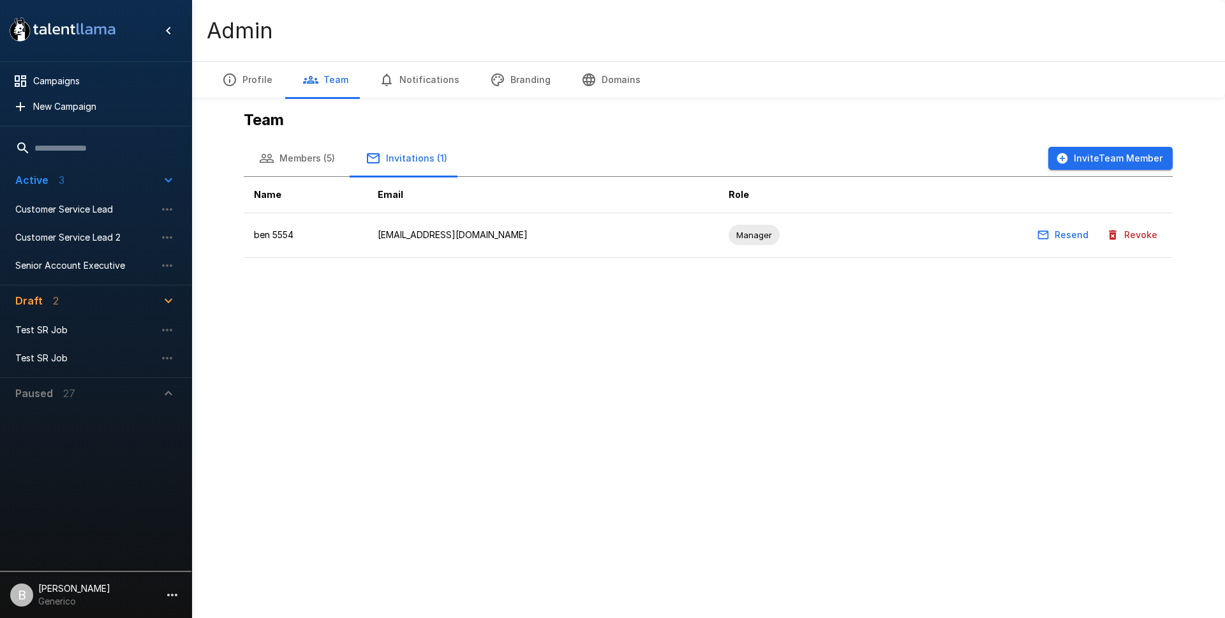
click at [1129, 159] on button "Invite Team Member" at bounding box center [1110, 159] width 124 height 24
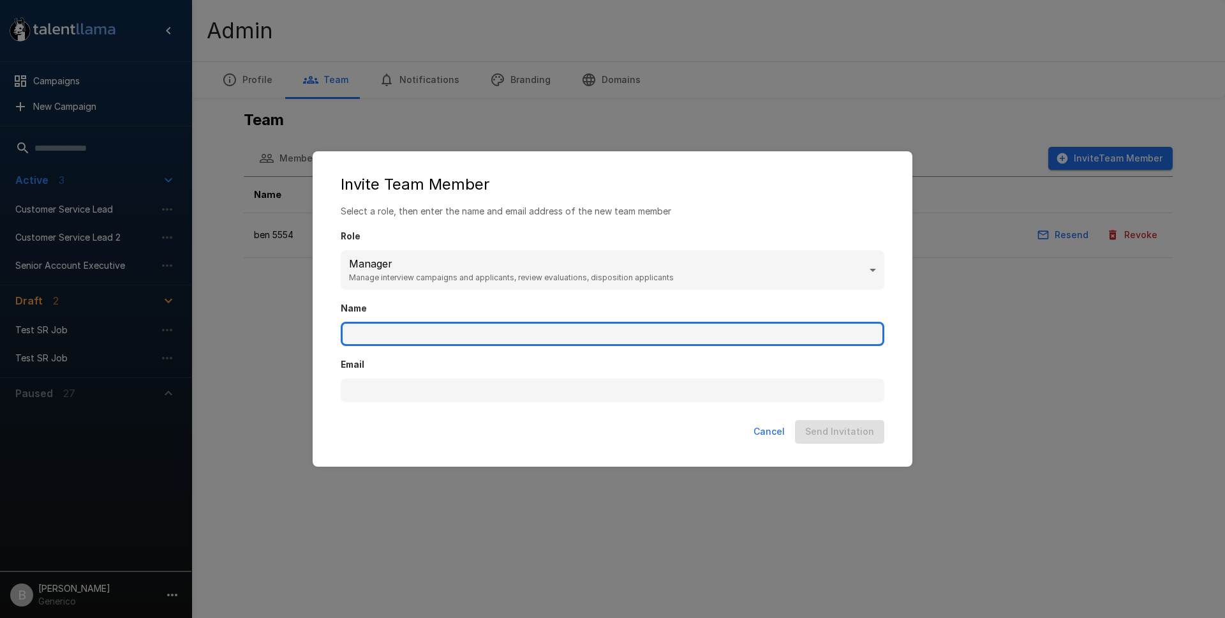
click at [517, 338] on input "Name" at bounding box center [613, 334] width 544 height 24
type input "********"
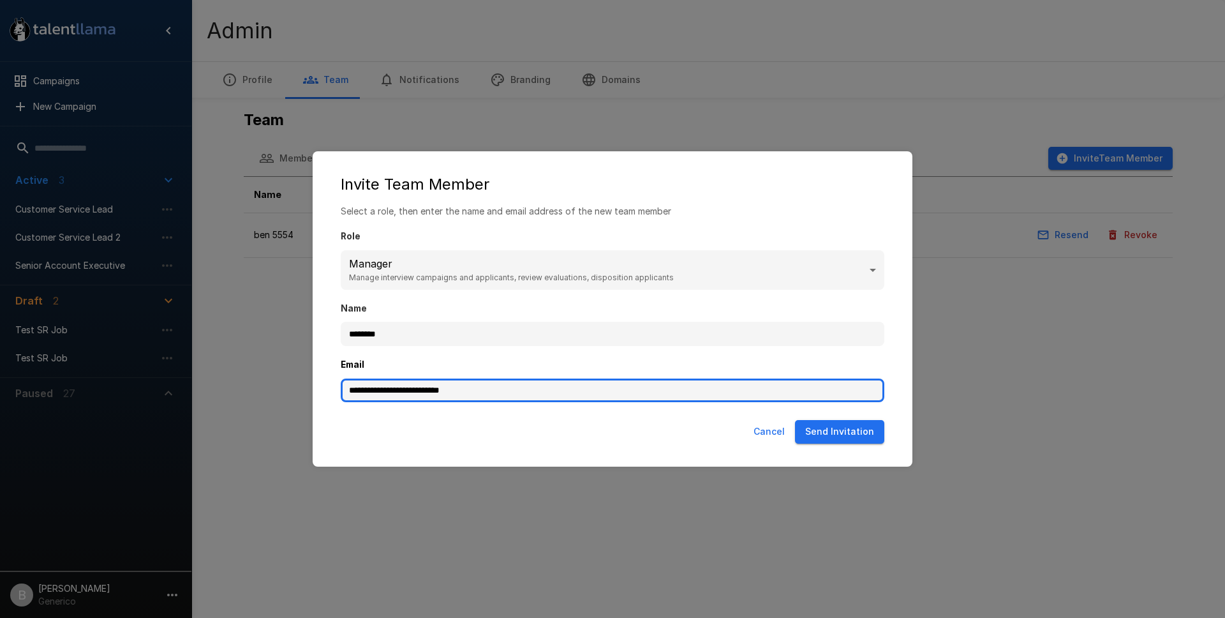
type input "**********"
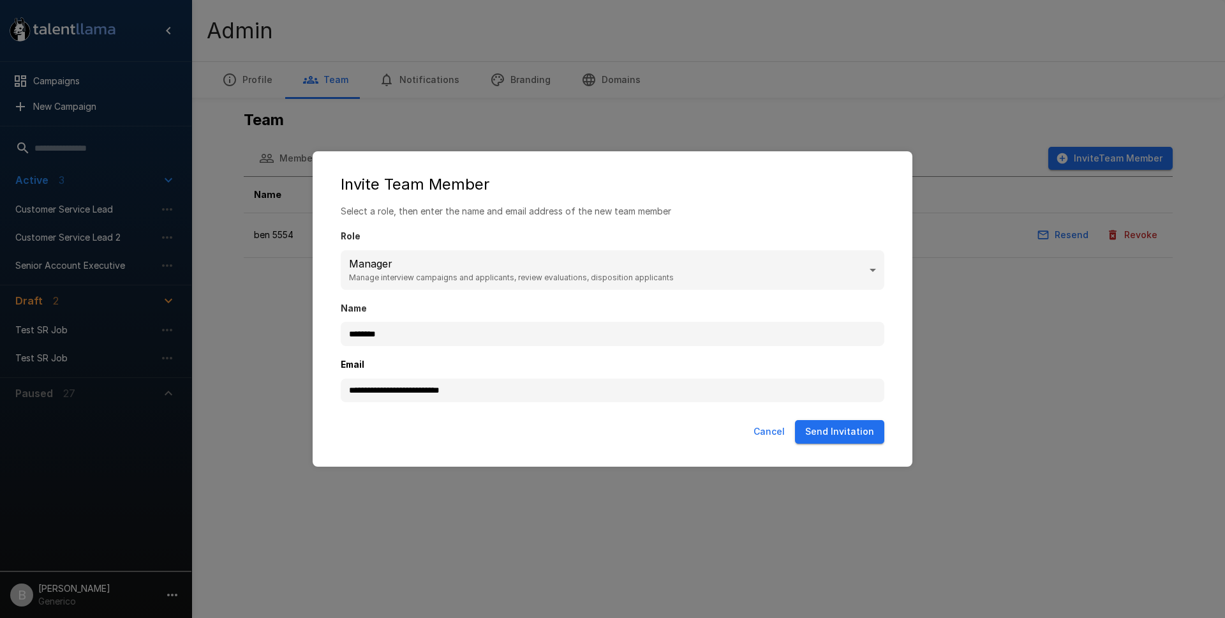
click at [852, 424] on button "Send Invitation" at bounding box center [839, 432] width 89 height 24
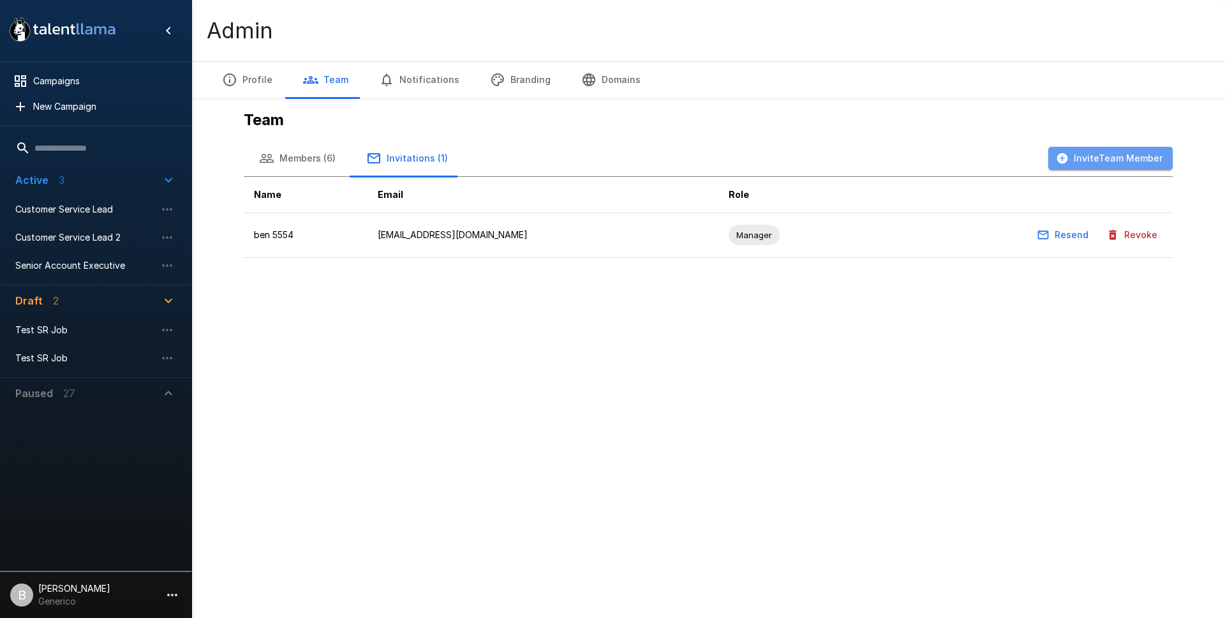
click at [1127, 165] on button "Invite Team Member" at bounding box center [1110, 159] width 124 height 24
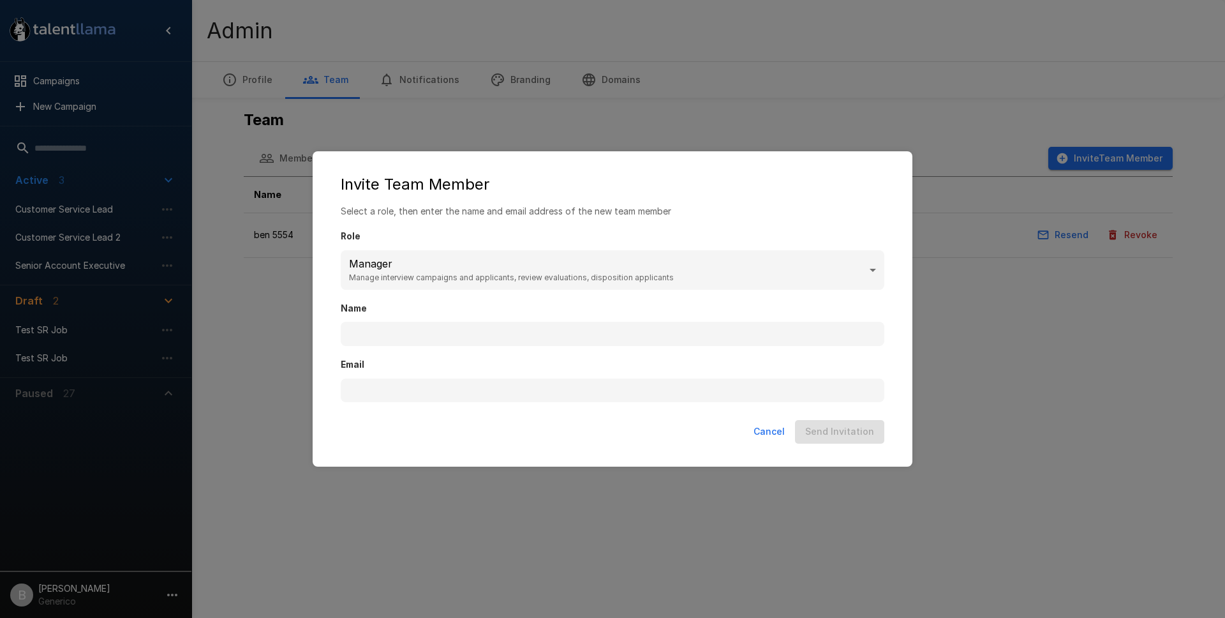
click at [384, 348] on div "Email" at bounding box center [613, 374] width 544 height 56
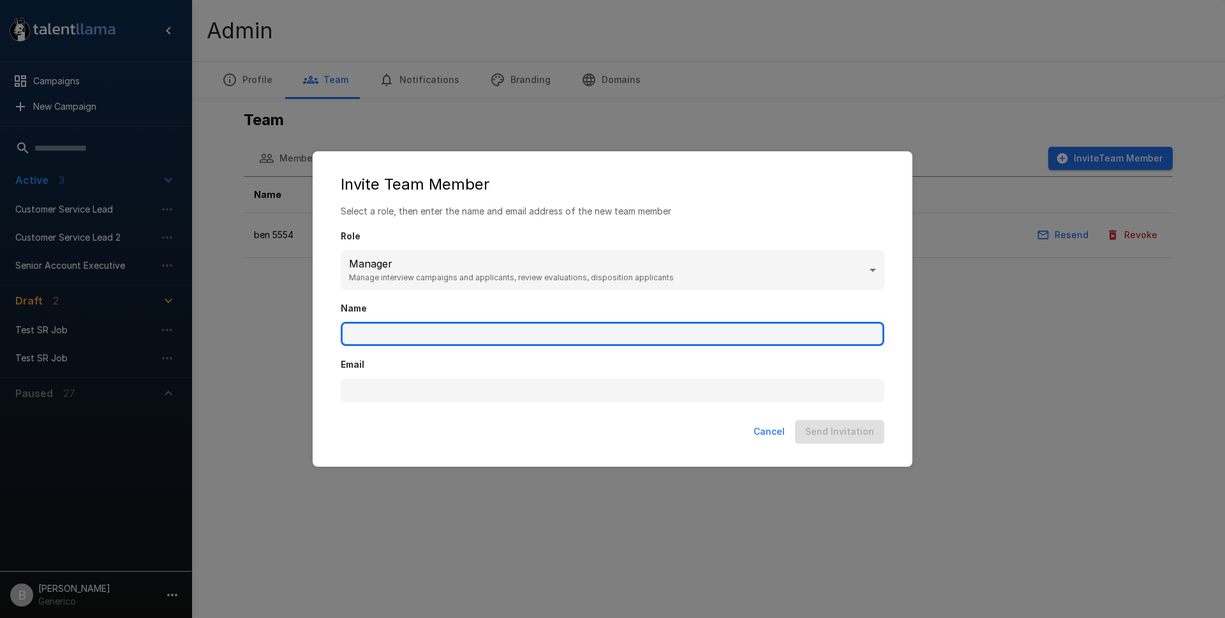
click at [417, 334] on input "Name" at bounding box center [613, 334] width 544 height 24
type input "********"
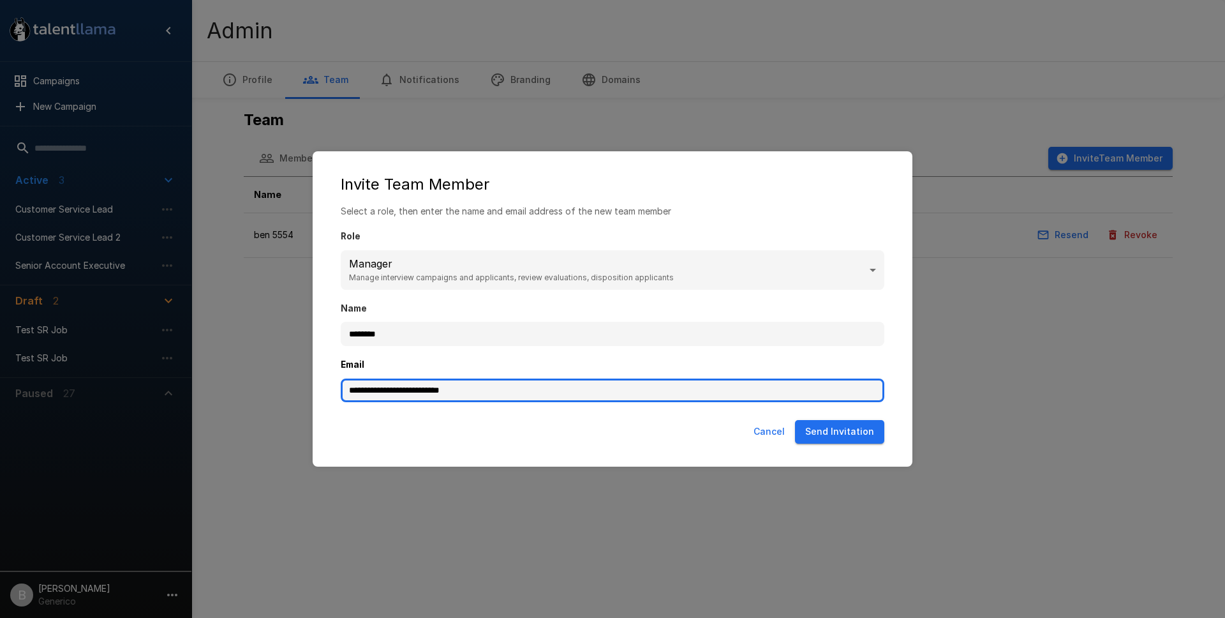
type input "**********"
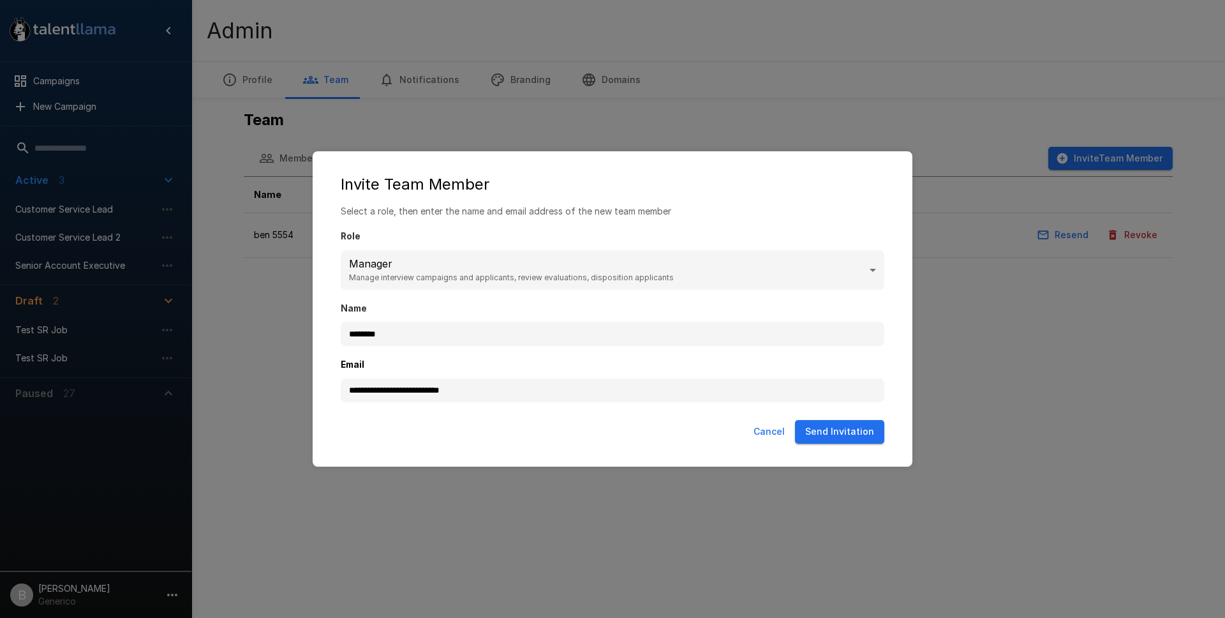
click at [839, 429] on button "Send Invitation" at bounding box center [839, 432] width 89 height 24
